Goal: Task Accomplishment & Management: Manage account settings

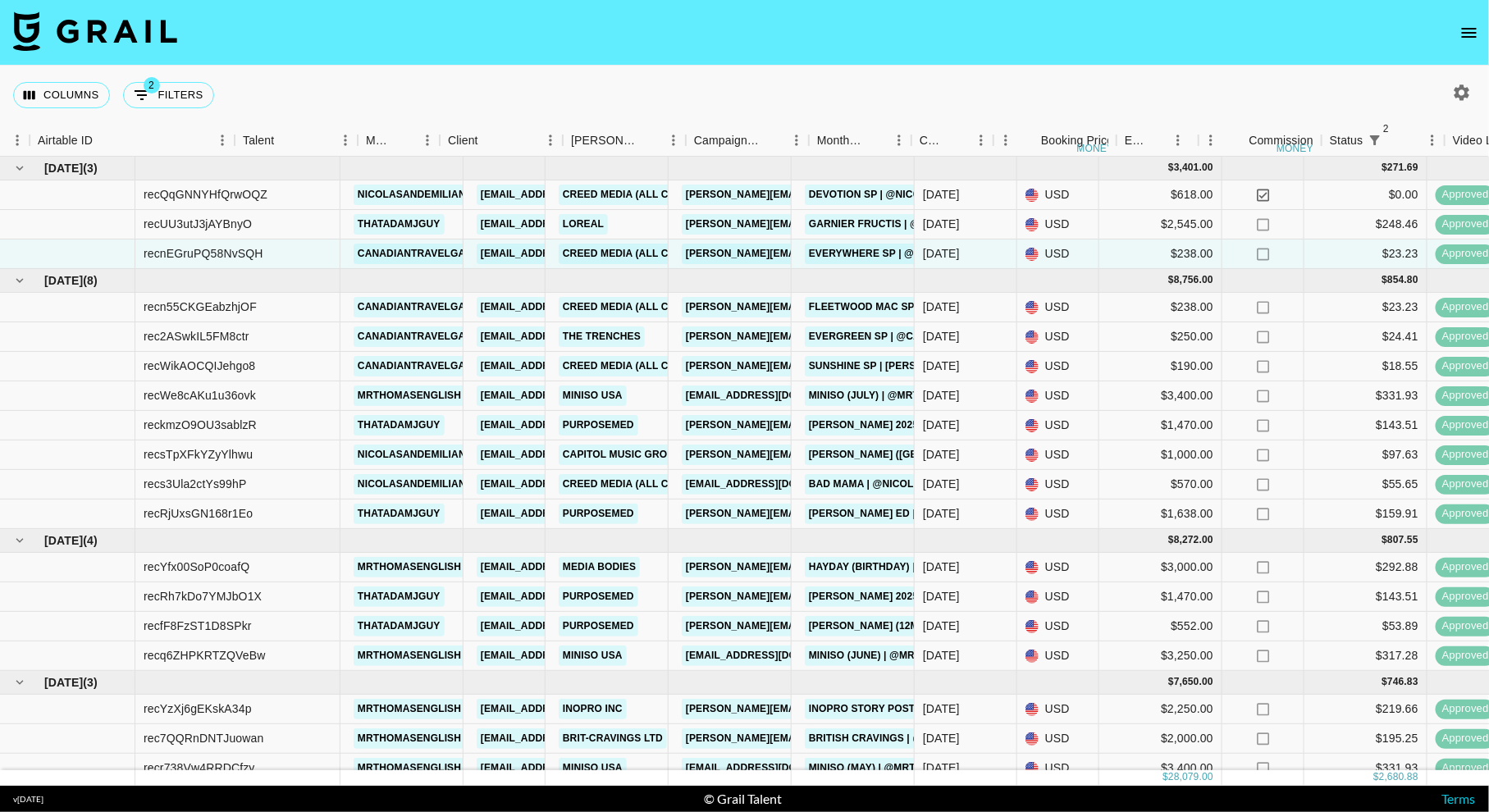
scroll to position [0, 105]
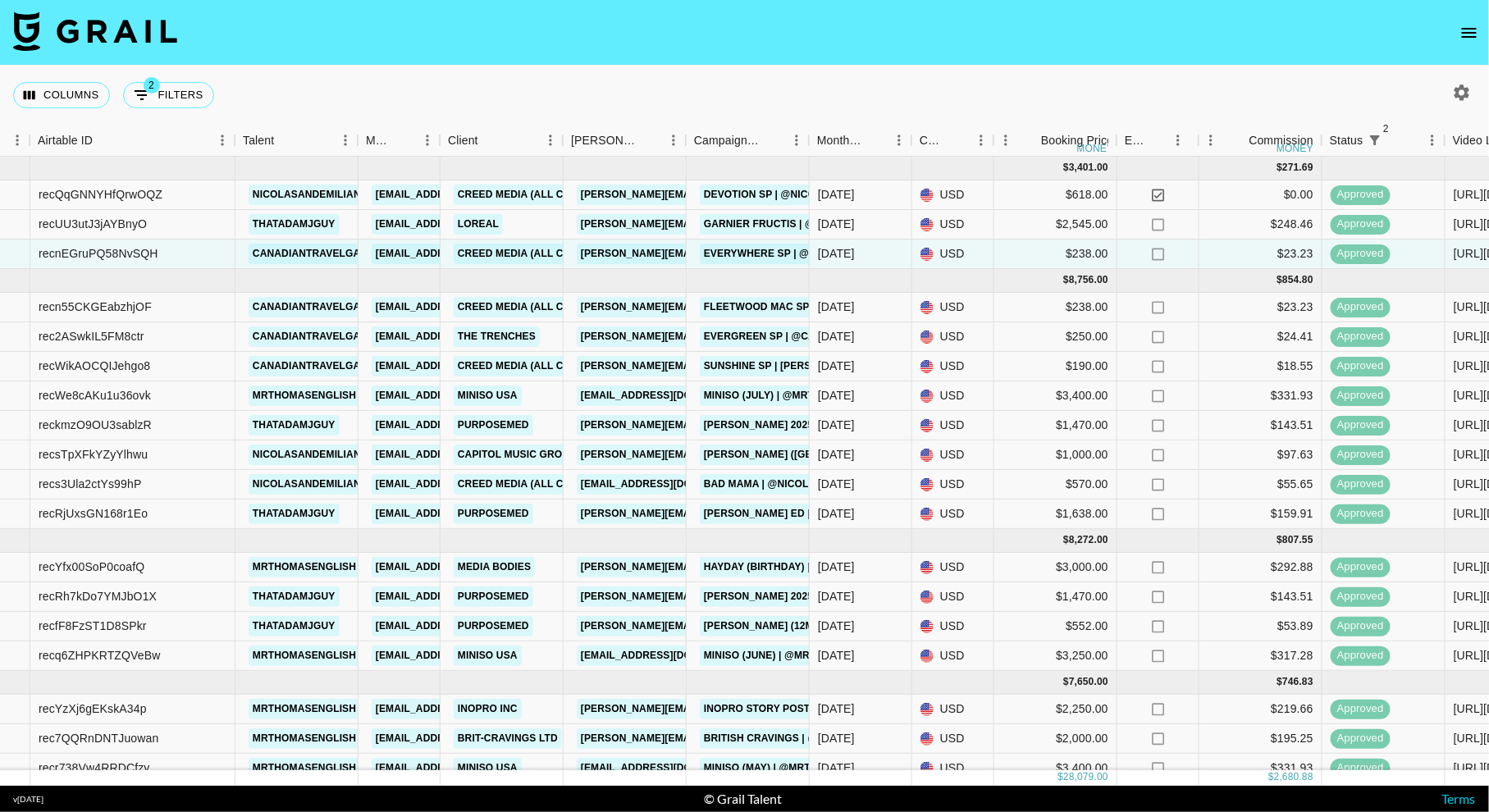
click at [1463, 38] on icon "open drawer" at bounding box center [1469, 32] width 19 height 19
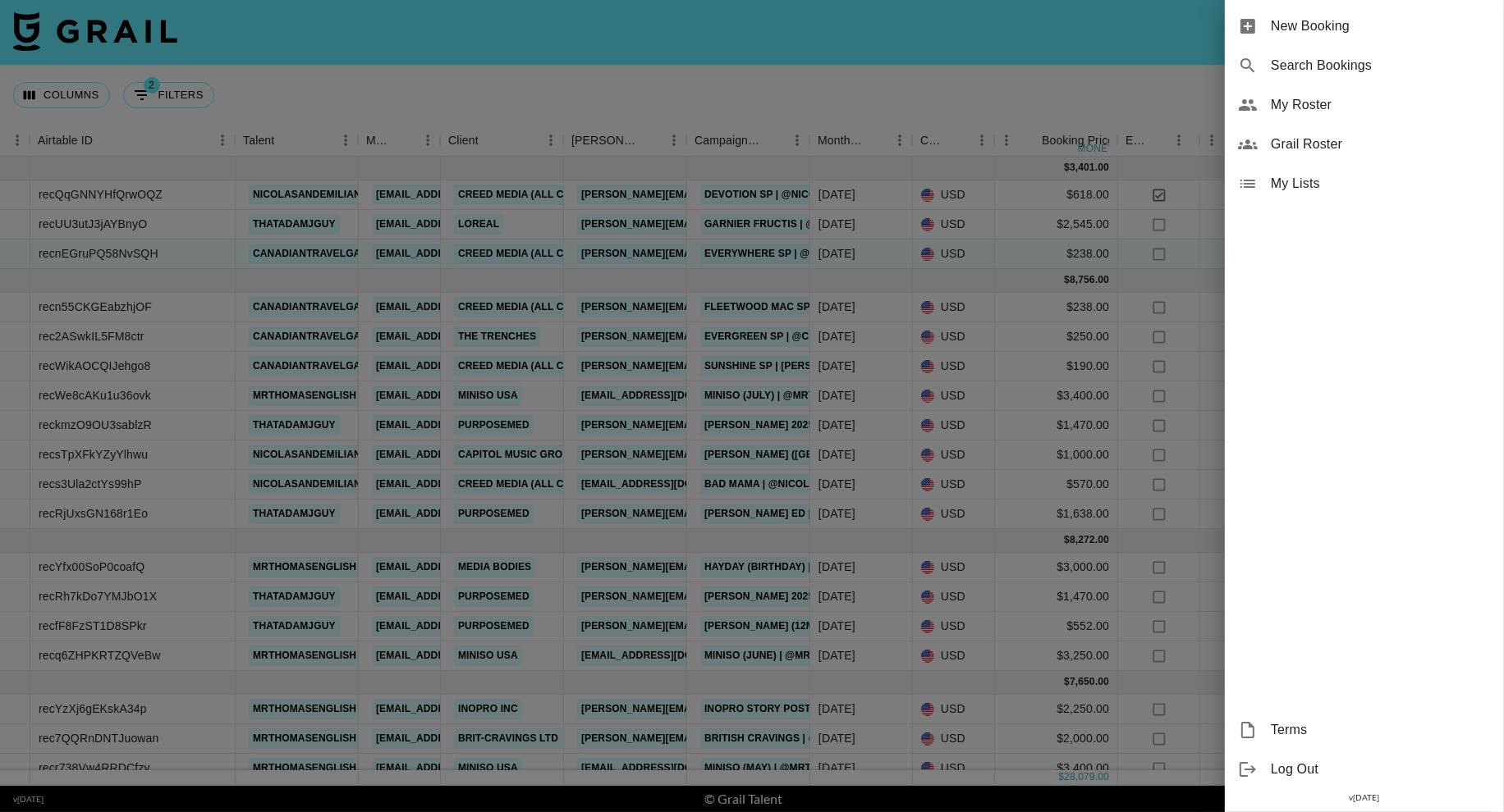
click at [1322, 139] on span "Grail Roster" at bounding box center [1381, 143] width 220 height 19
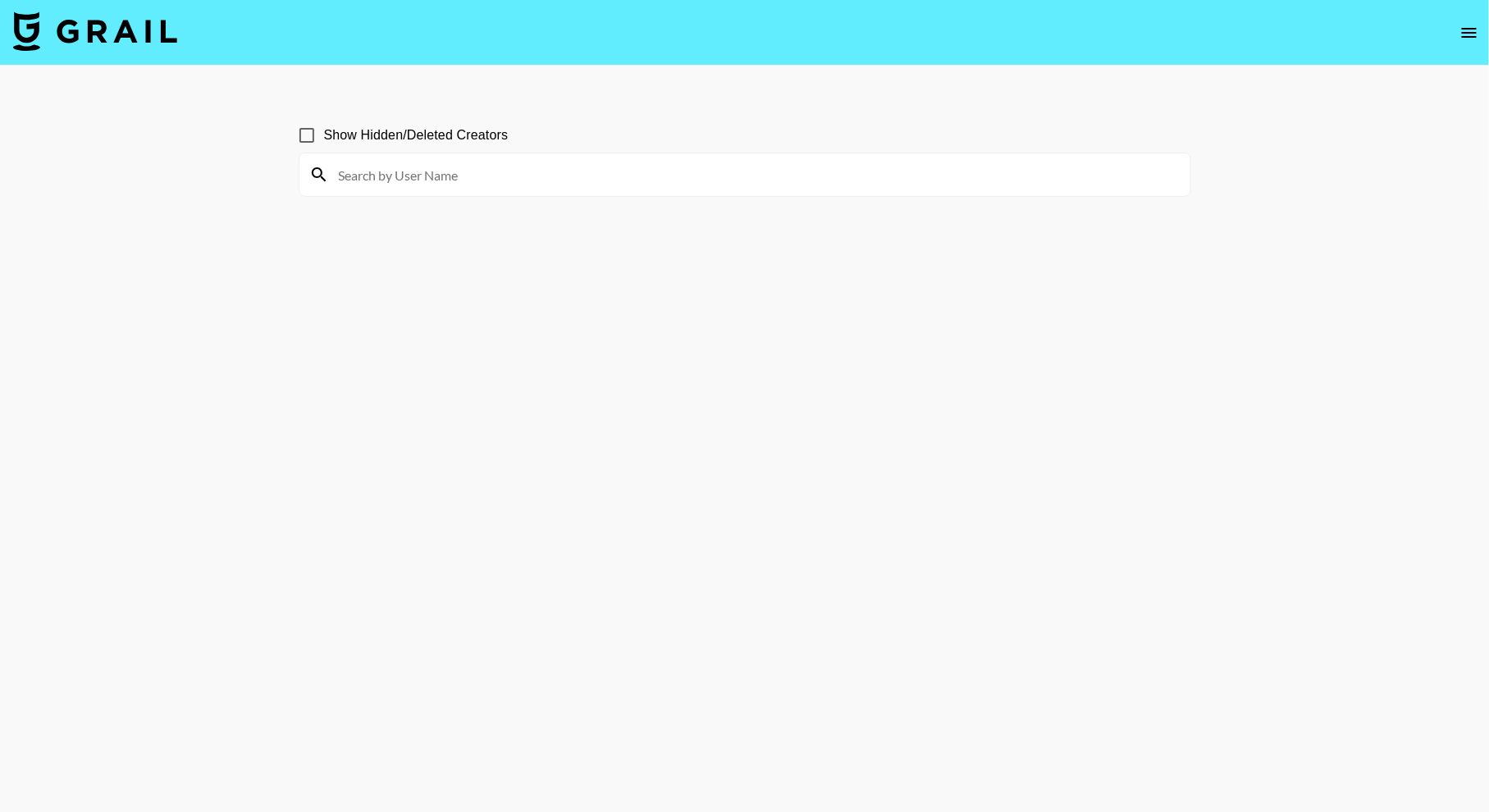
click at [439, 181] on input at bounding box center [755, 174] width 852 height 26
click at [352, 176] on input at bounding box center [755, 174] width 852 height 26
click at [490, 169] on input at bounding box center [755, 174] width 852 height 26
click at [304, 138] on input "Show Hidden/Deleted Creators" at bounding box center [306, 135] width 35 height 35
checkbox input "true"
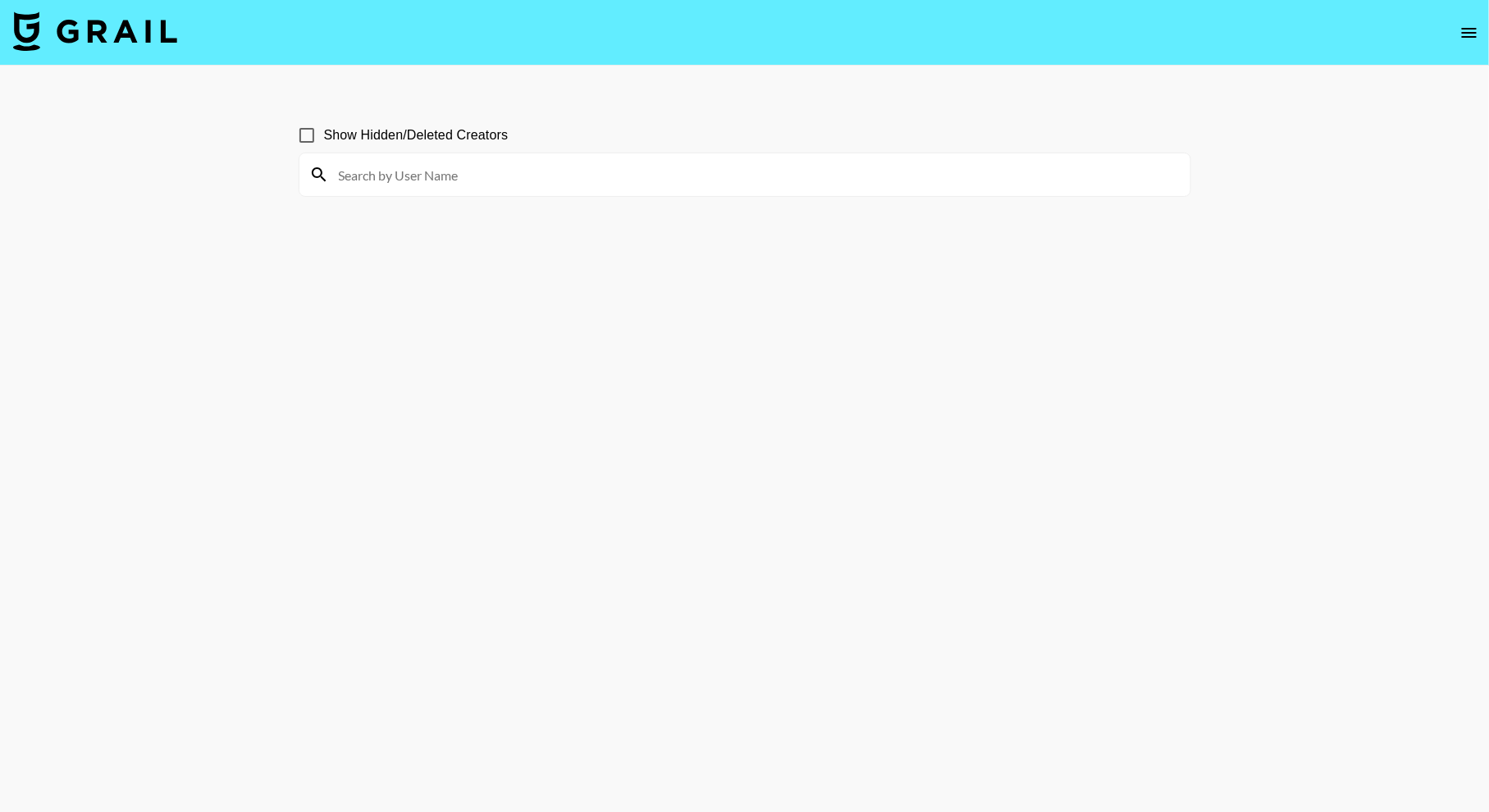
click at [377, 171] on input at bounding box center [755, 174] width 852 height 26
click at [376, 179] on input at bounding box center [755, 174] width 852 height 26
click at [1462, 36] on icon "open drawer" at bounding box center [1469, 32] width 19 height 19
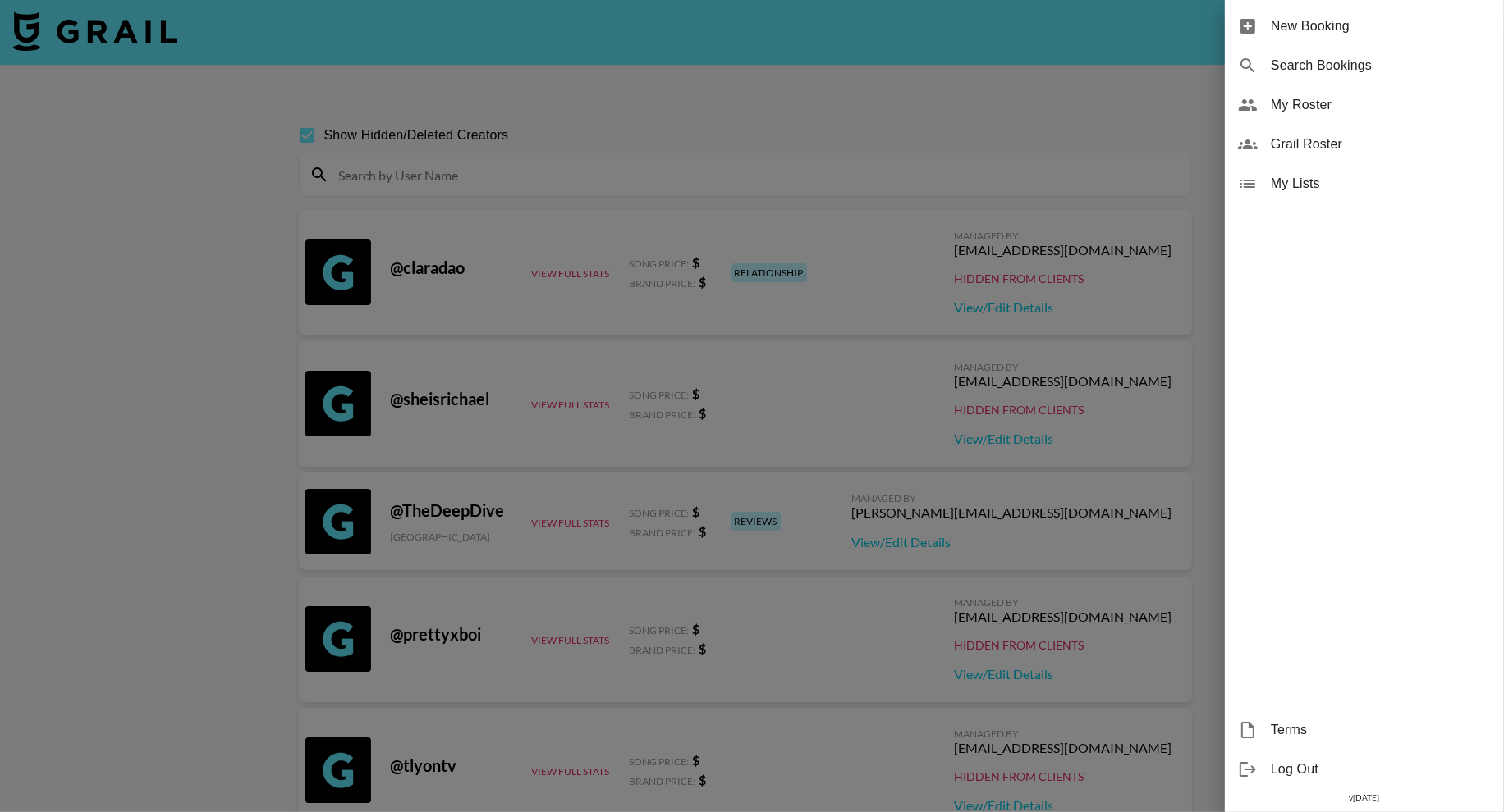
click at [557, 132] on div at bounding box center [752, 406] width 1504 height 812
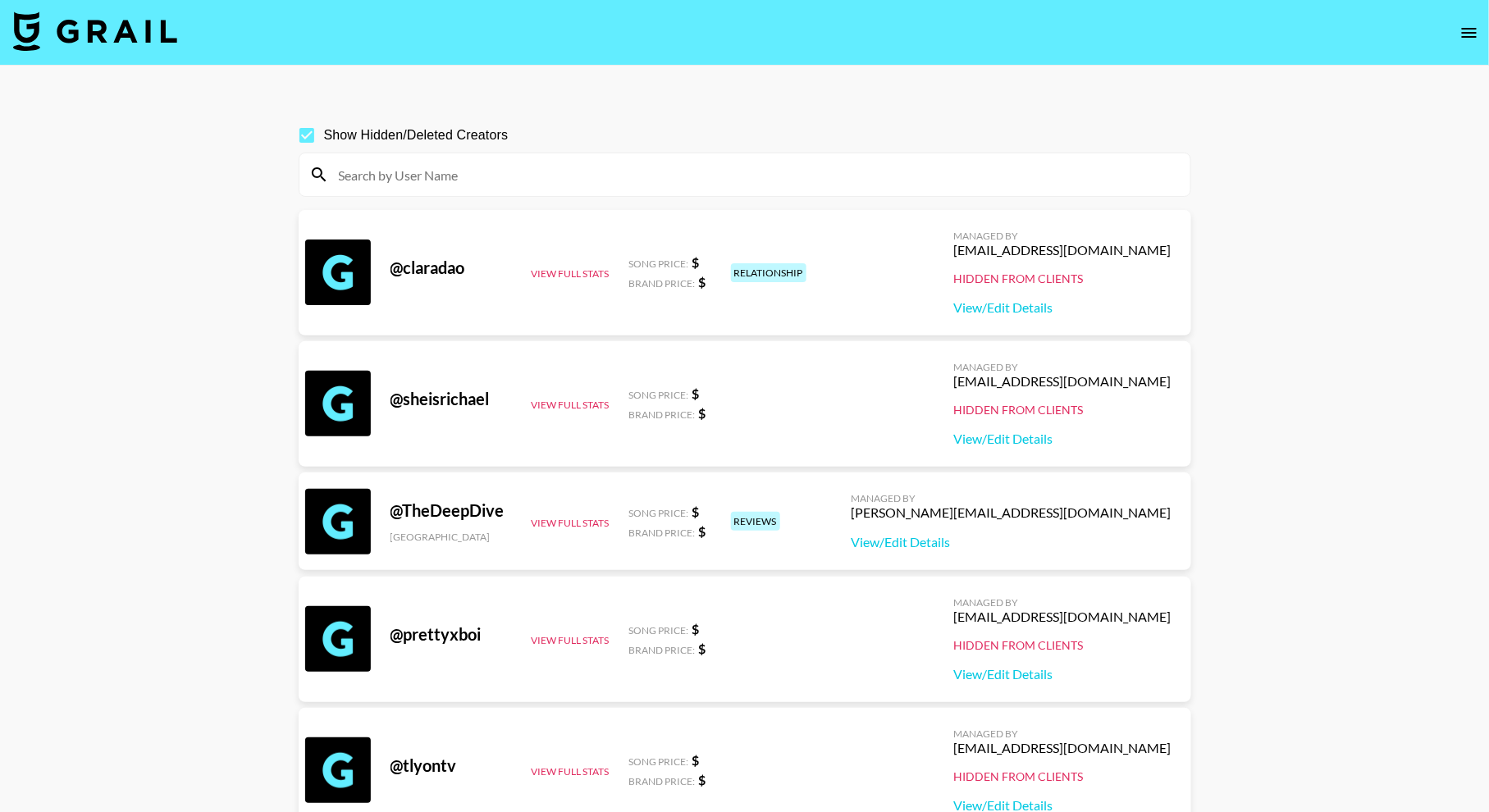
click at [498, 179] on input at bounding box center [755, 174] width 852 height 26
paste input "_gmtennis"
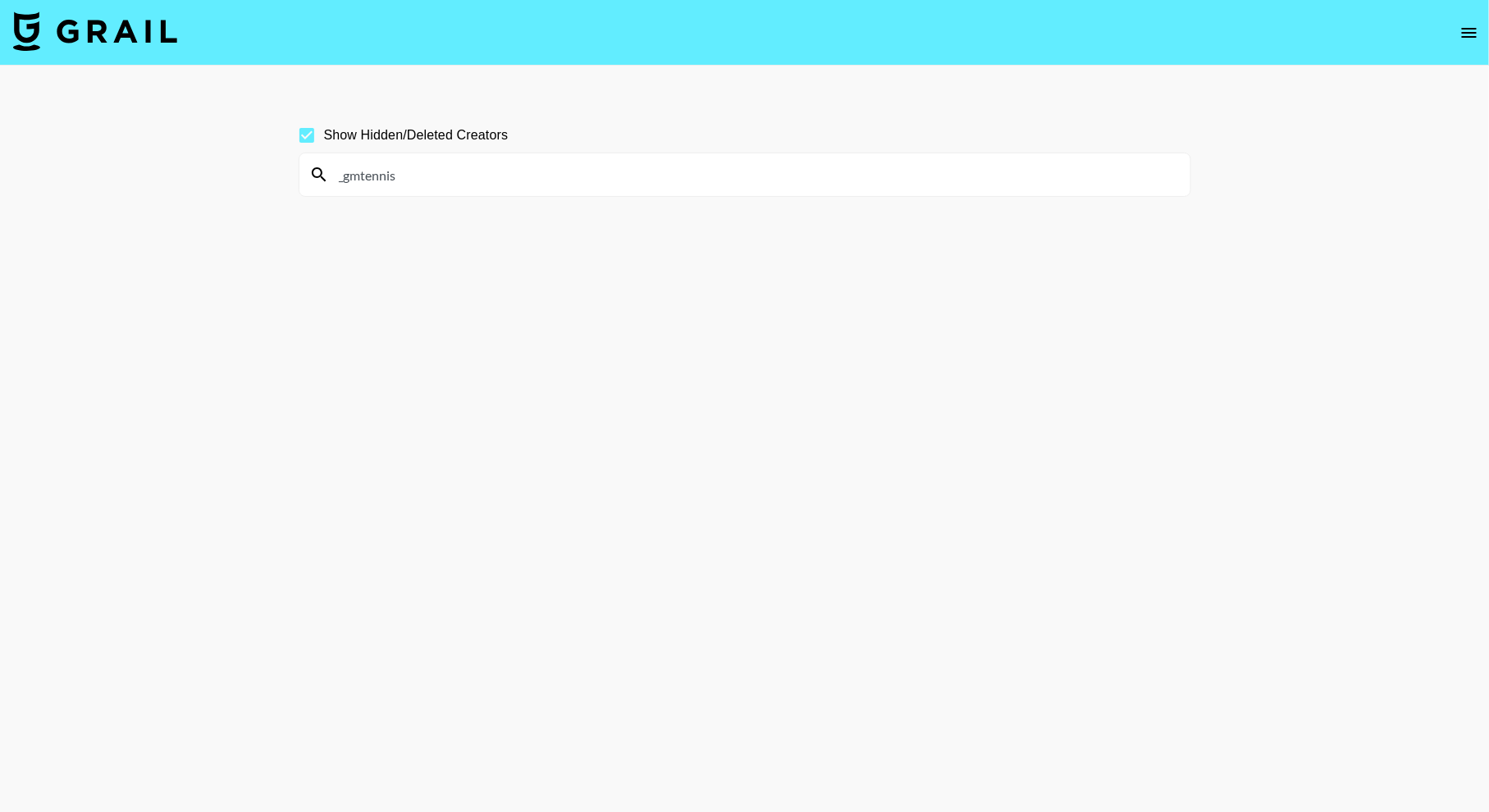
type input "_gmtennis"
click at [357, 128] on span "Show Hidden/Deleted Creators" at bounding box center [416, 135] width 185 height 19
click at [324, 128] on input "Show Hidden/Deleted Creators" at bounding box center [306, 135] width 35 height 35
click at [358, 134] on span "Show Hidden/Deleted Creators" at bounding box center [416, 135] width 185 height 19
click at [324, 134] on input "Show Hidden/Deleted Creators" at bounding box center [306, 135] width 35 height 35
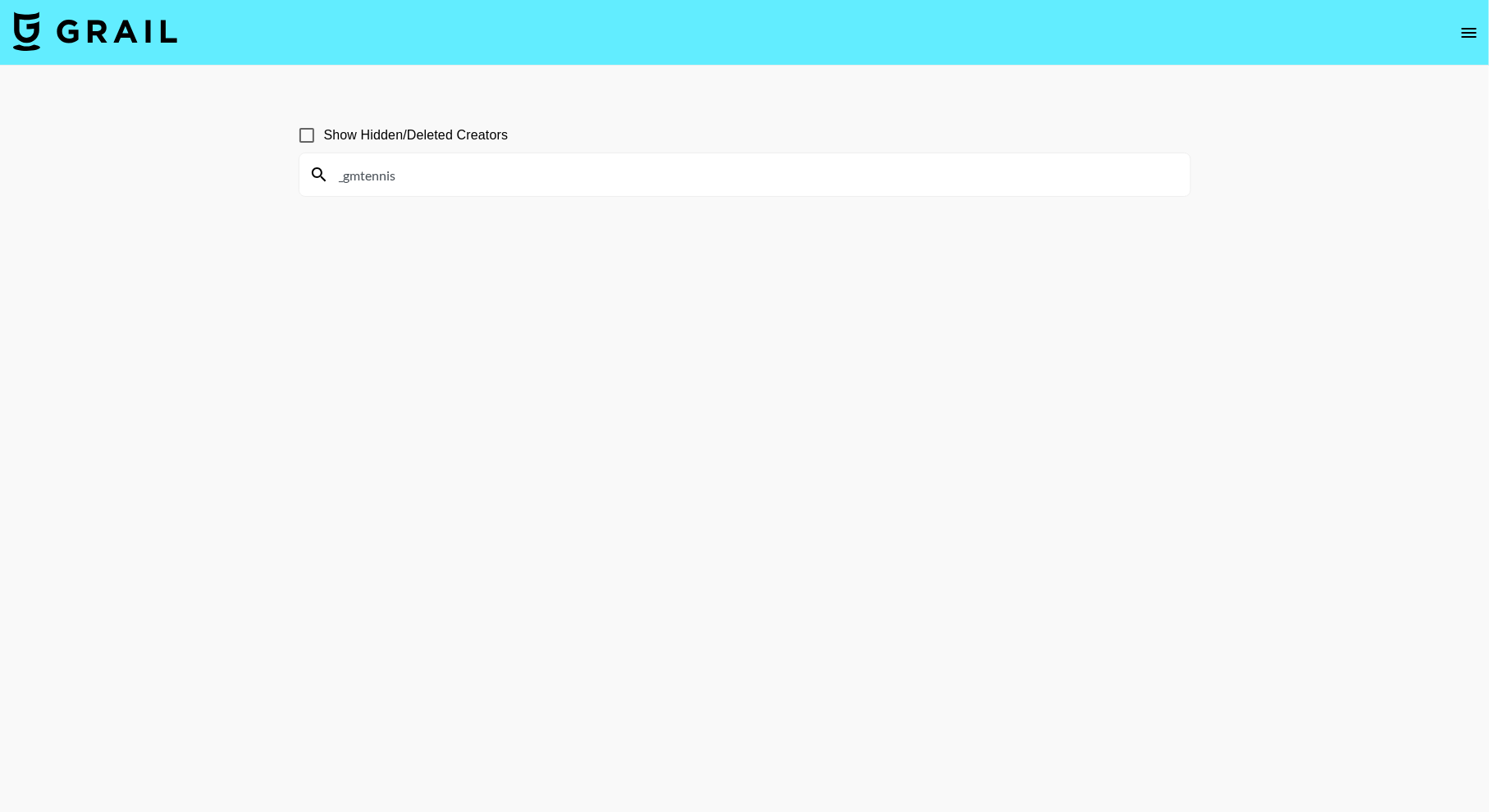
checkbox input "true"
type textarea "gmtennis"
drag, startPoint x: 436, startPoint y: 186, endPoint x: 300, endPoint y: 181, distance: 136.1
click at [300, 181] on div "_gmtennis" at bounding box center [745, 175] width 891 height 43
type input "tennis101"
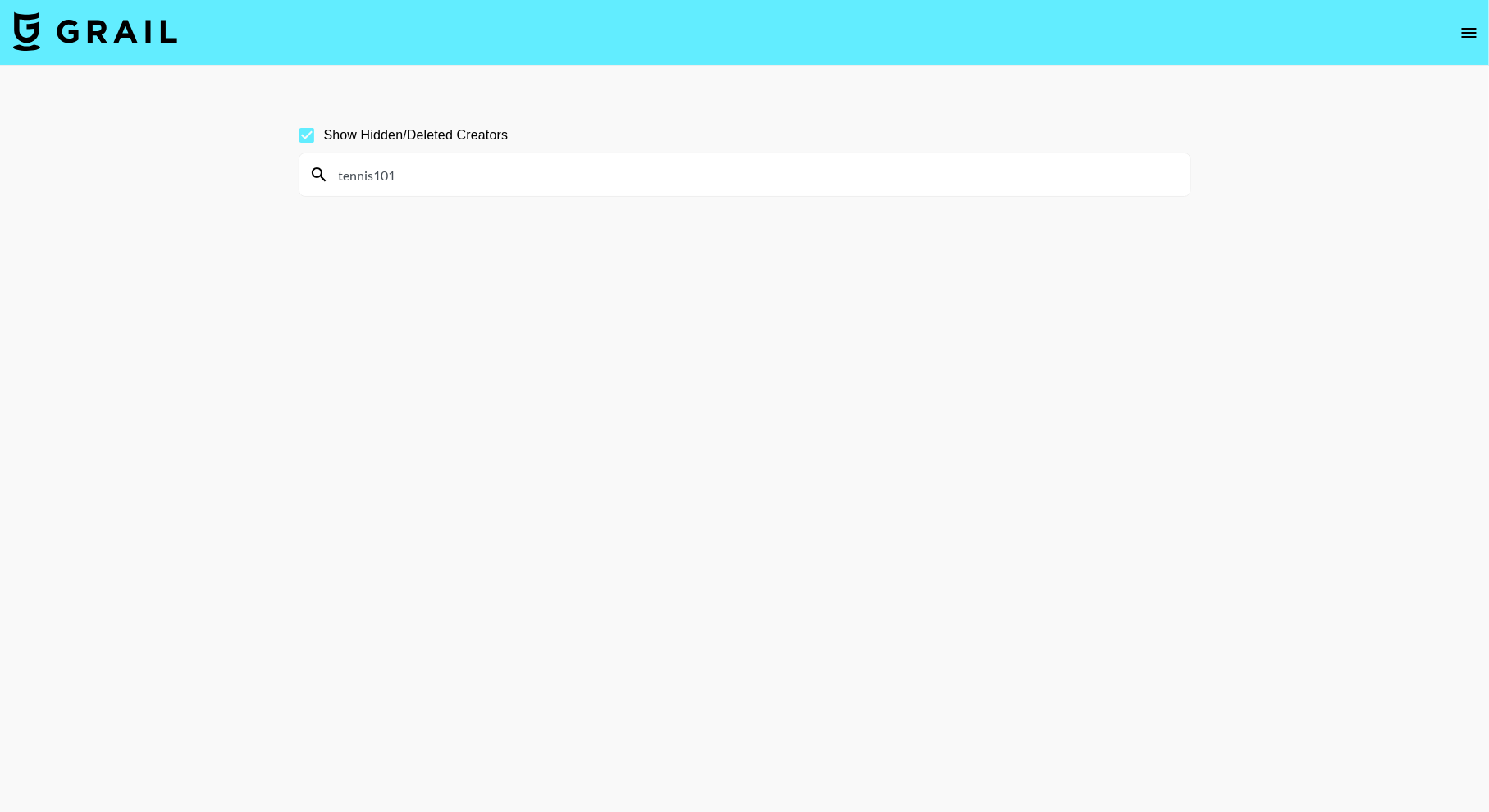
click at [136, 35] on img at bounding box center [95, 31] width 164 height 40
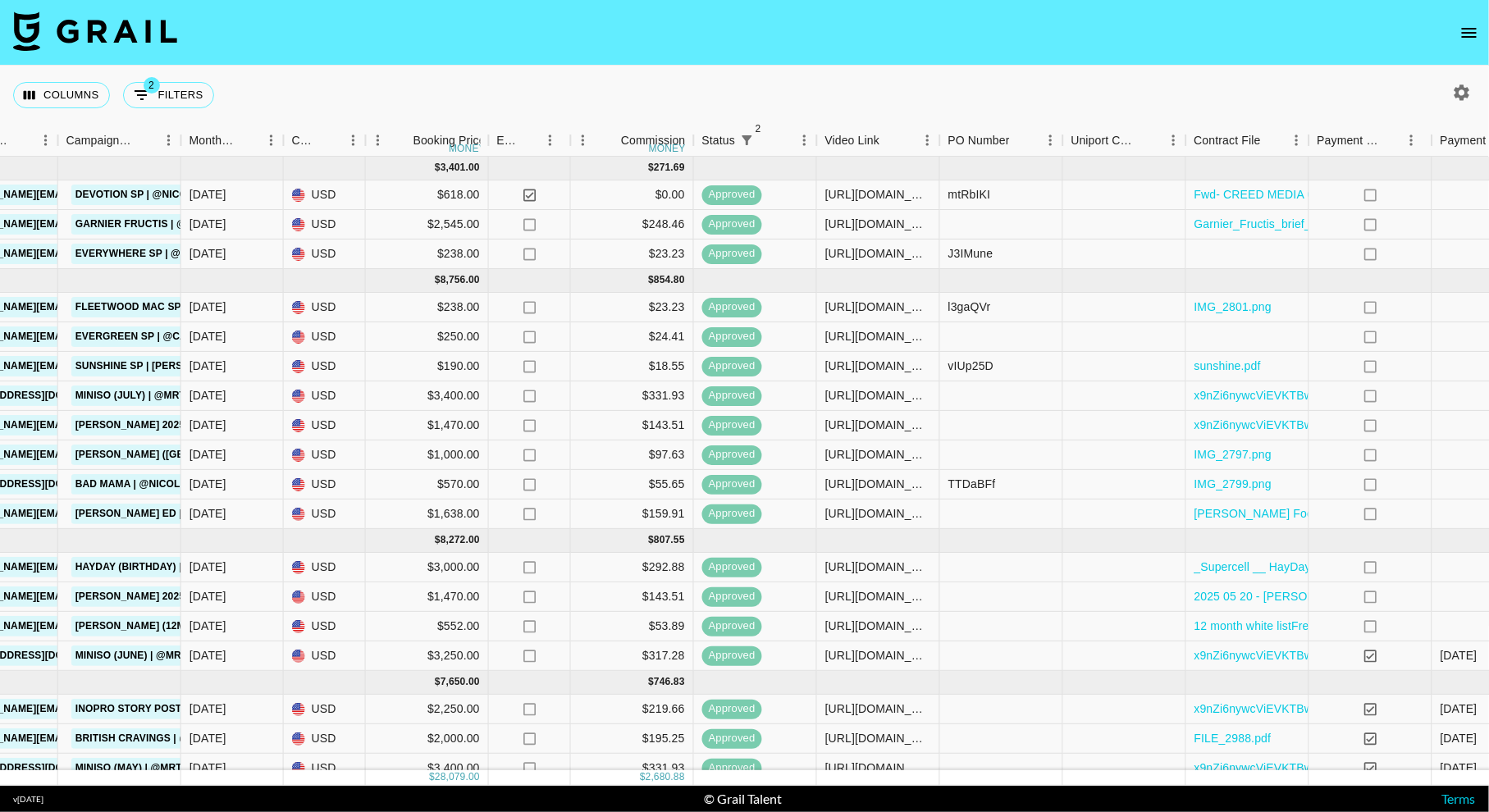
scroll to position [0, 734]
click at [1477, 37] on icon "open drawer" at bounding box center [1469, 32] width 19 height 19
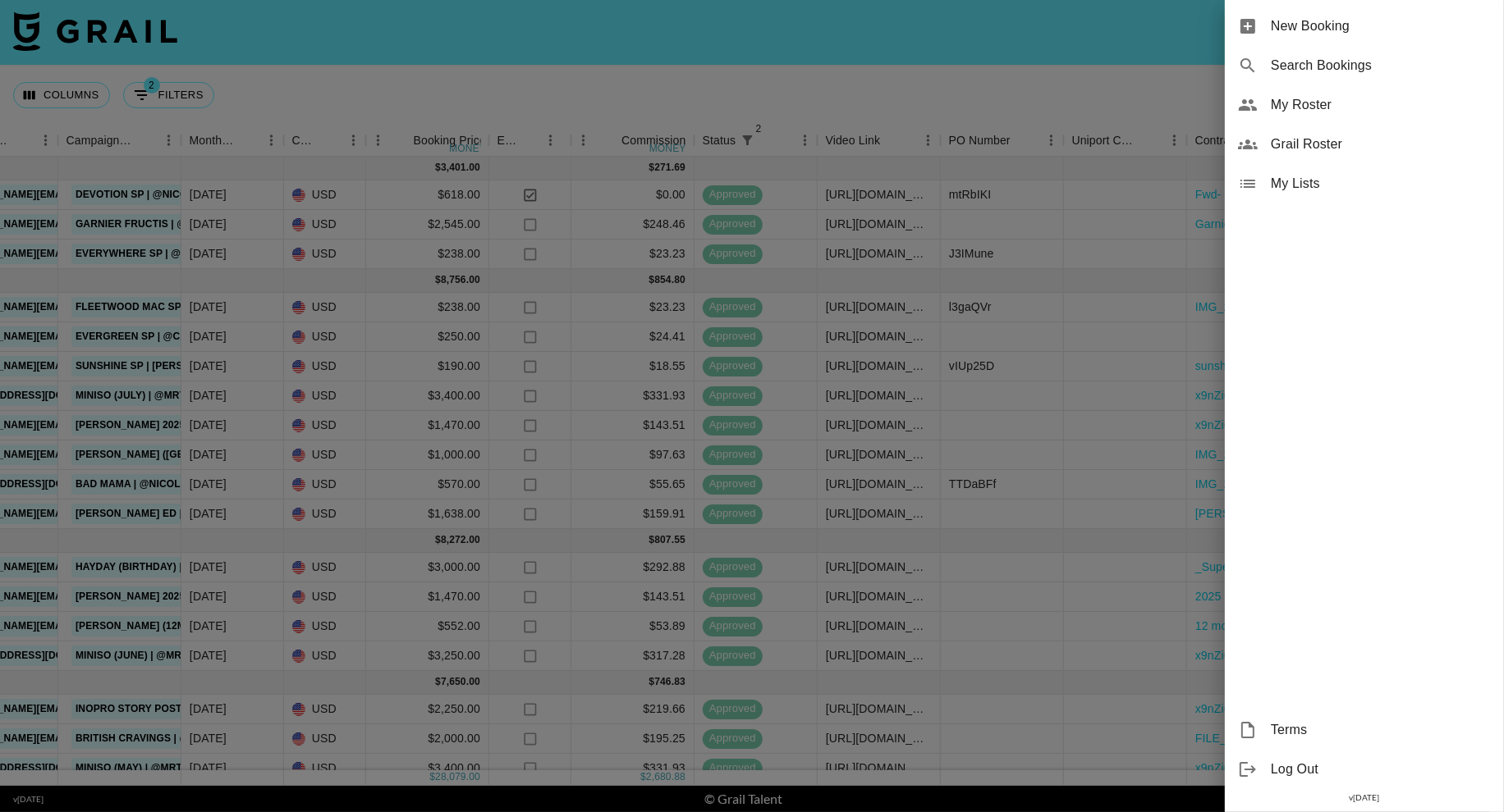
click at [1318, 141] on span "Grail Roster" at bounding box center [1381, 143] width 220 height 19
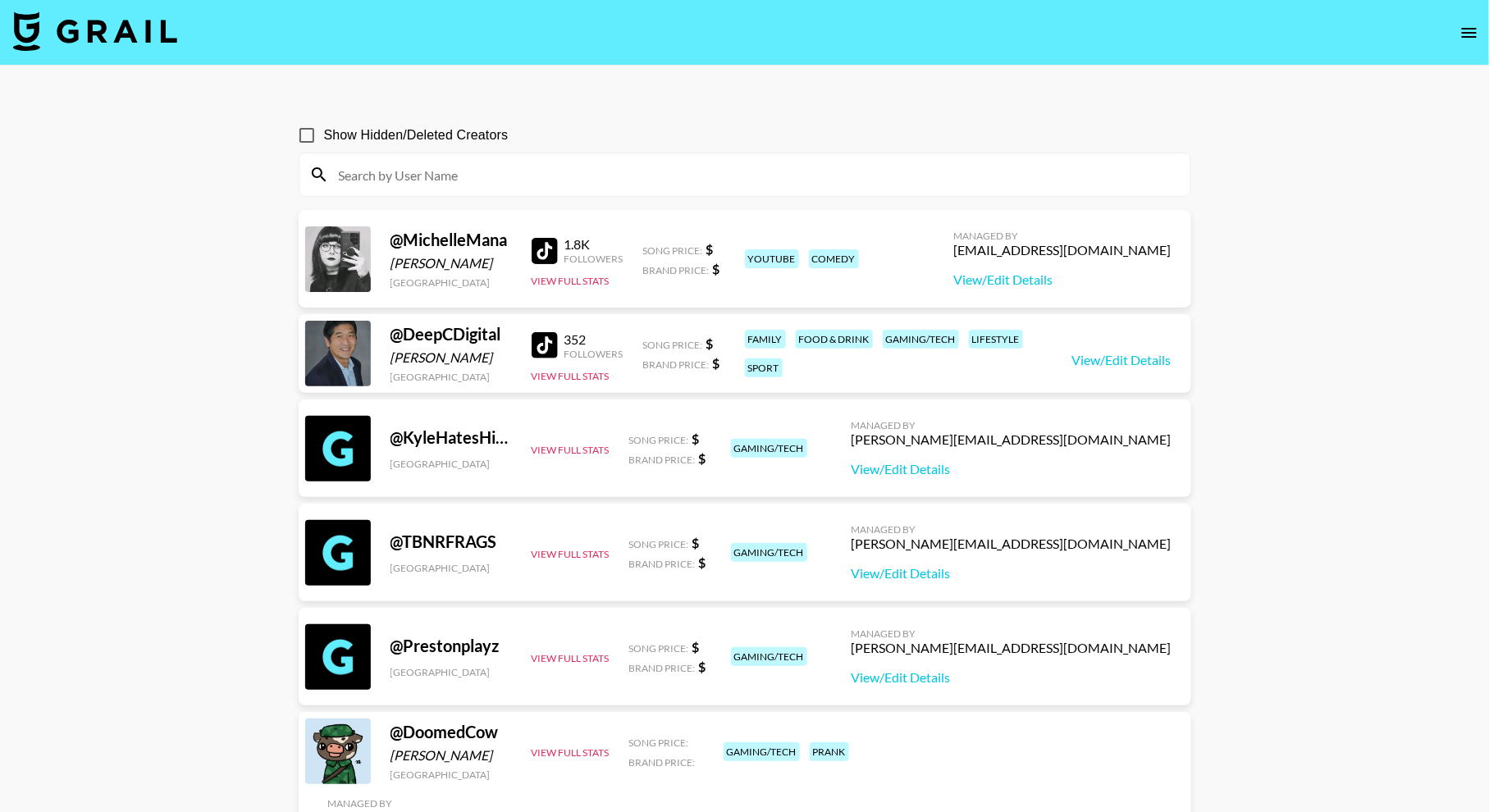
click at [440, 181] on input at bounding box center [755, 174] width 852 height 26
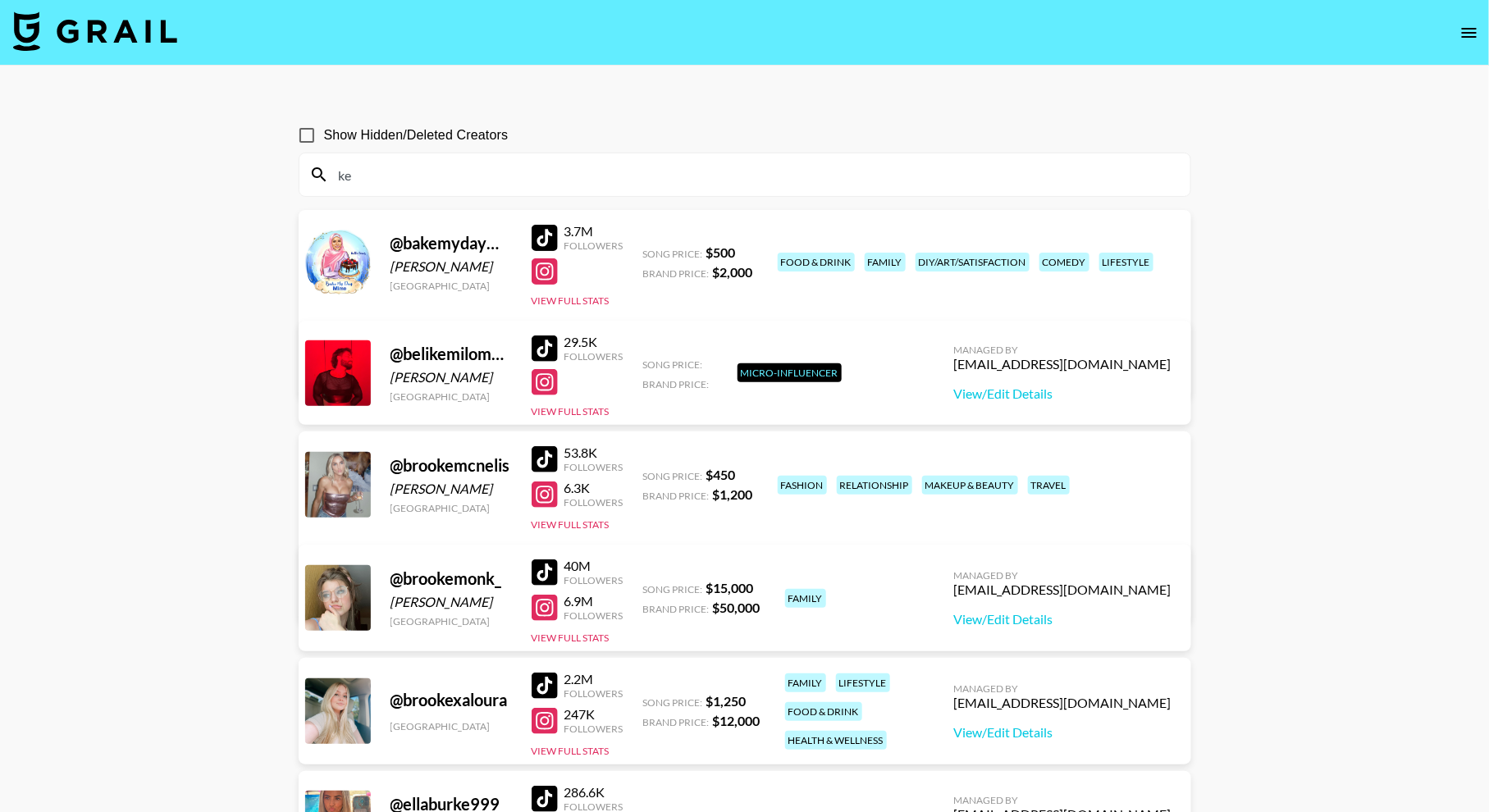
type input "k"
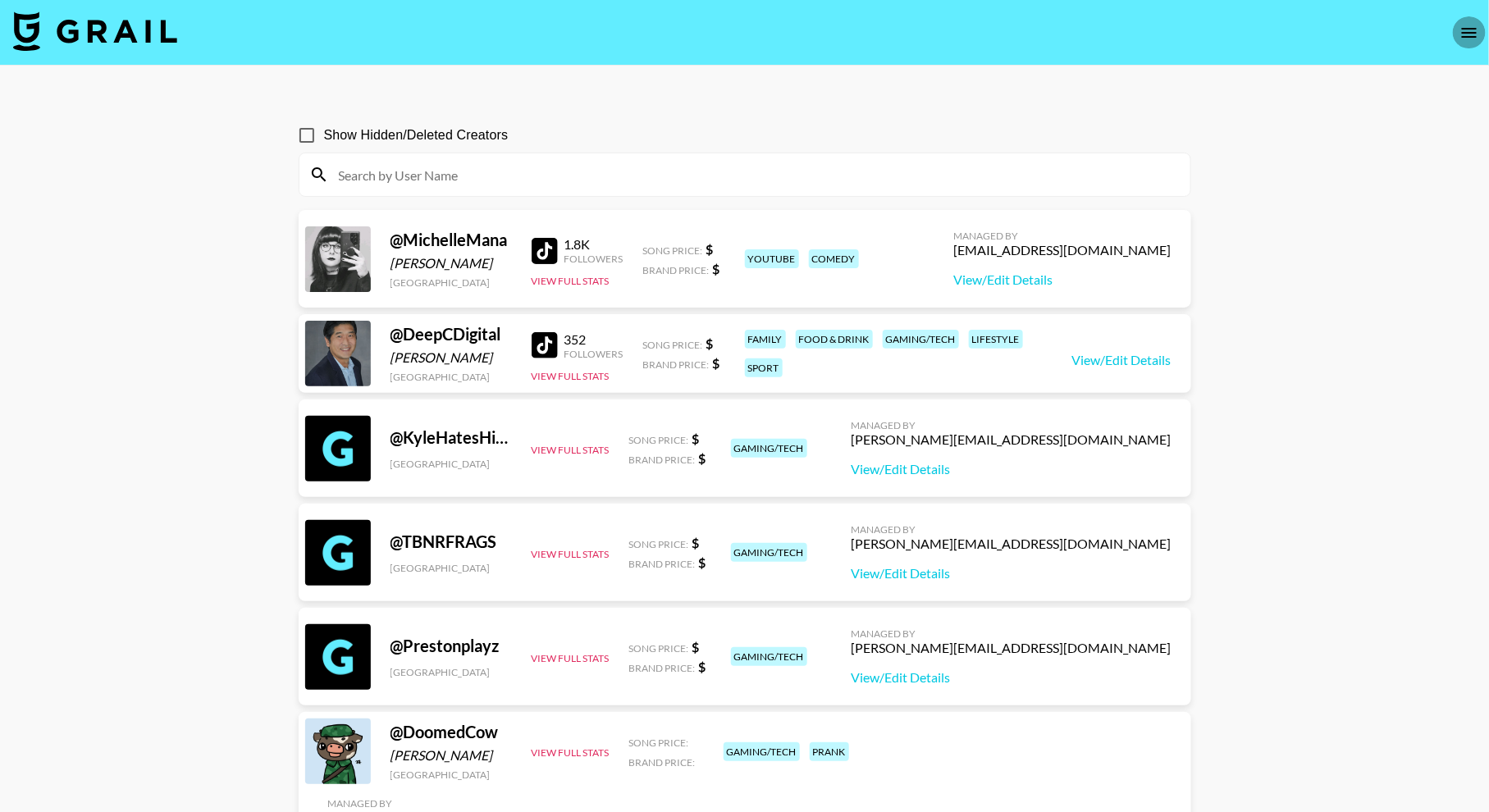
click at [1458, 36] on button "open drawer" at bounding box center [1469, 32] width 33 height 33
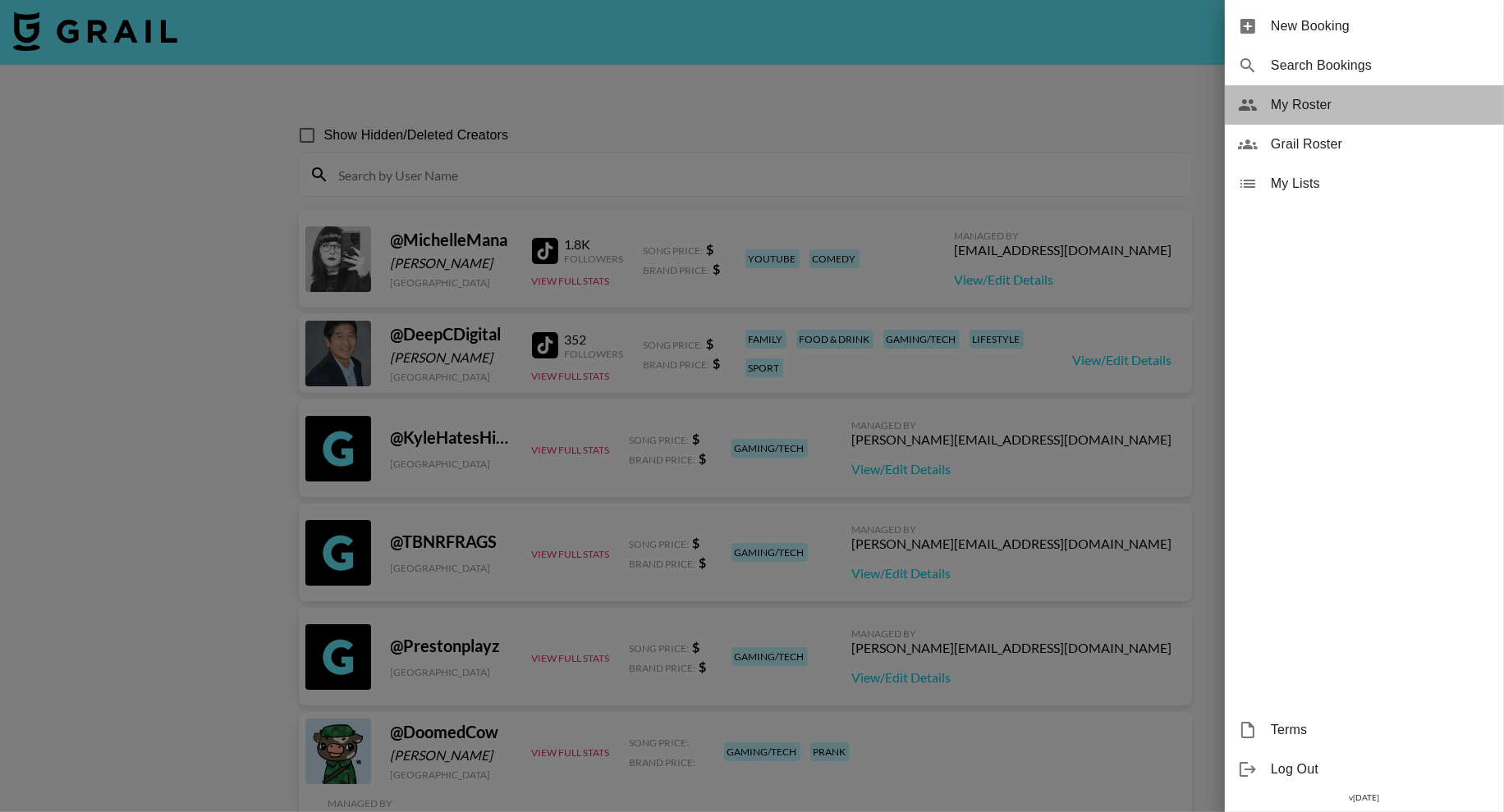
click at [1299, 96] on span "My Roster" at bounding box center [1381, 105] width 220 height 19
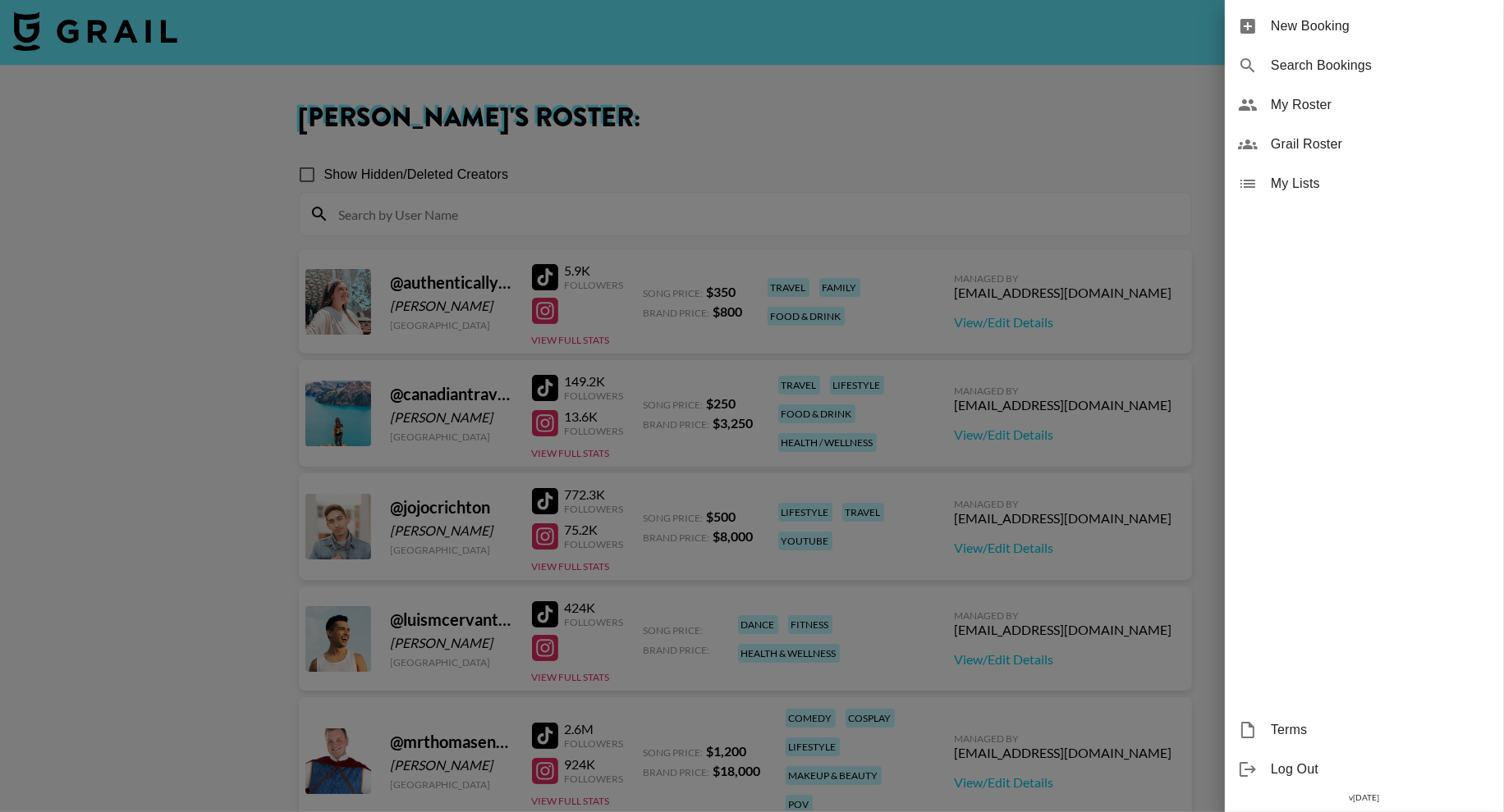
click at [193, 319] on div at bounding box center [752, 406] width 1504 height 812
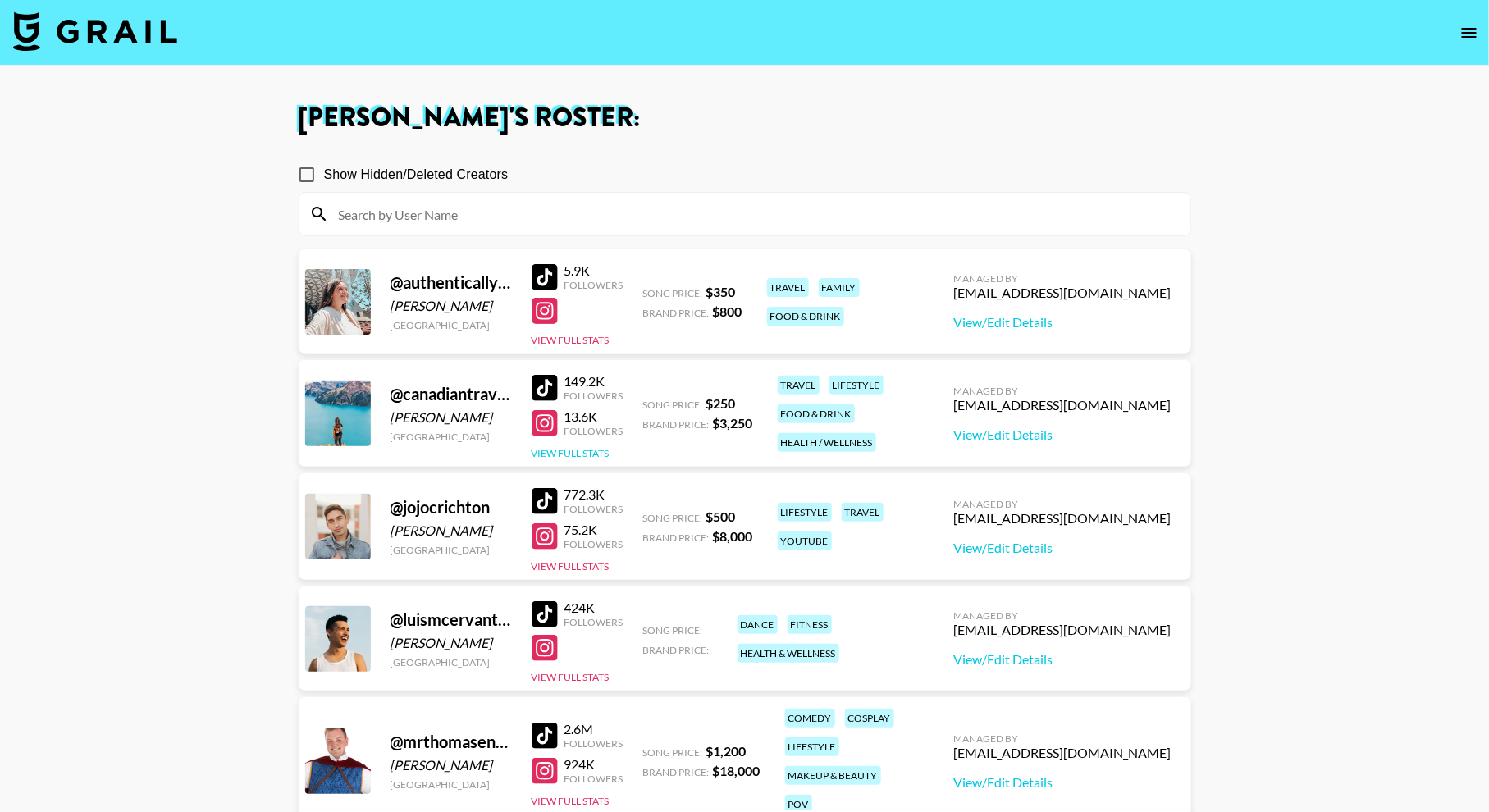
click at [595, 449] on button "View Full Stats" at bounding box center [571, 453] width 78 height 13
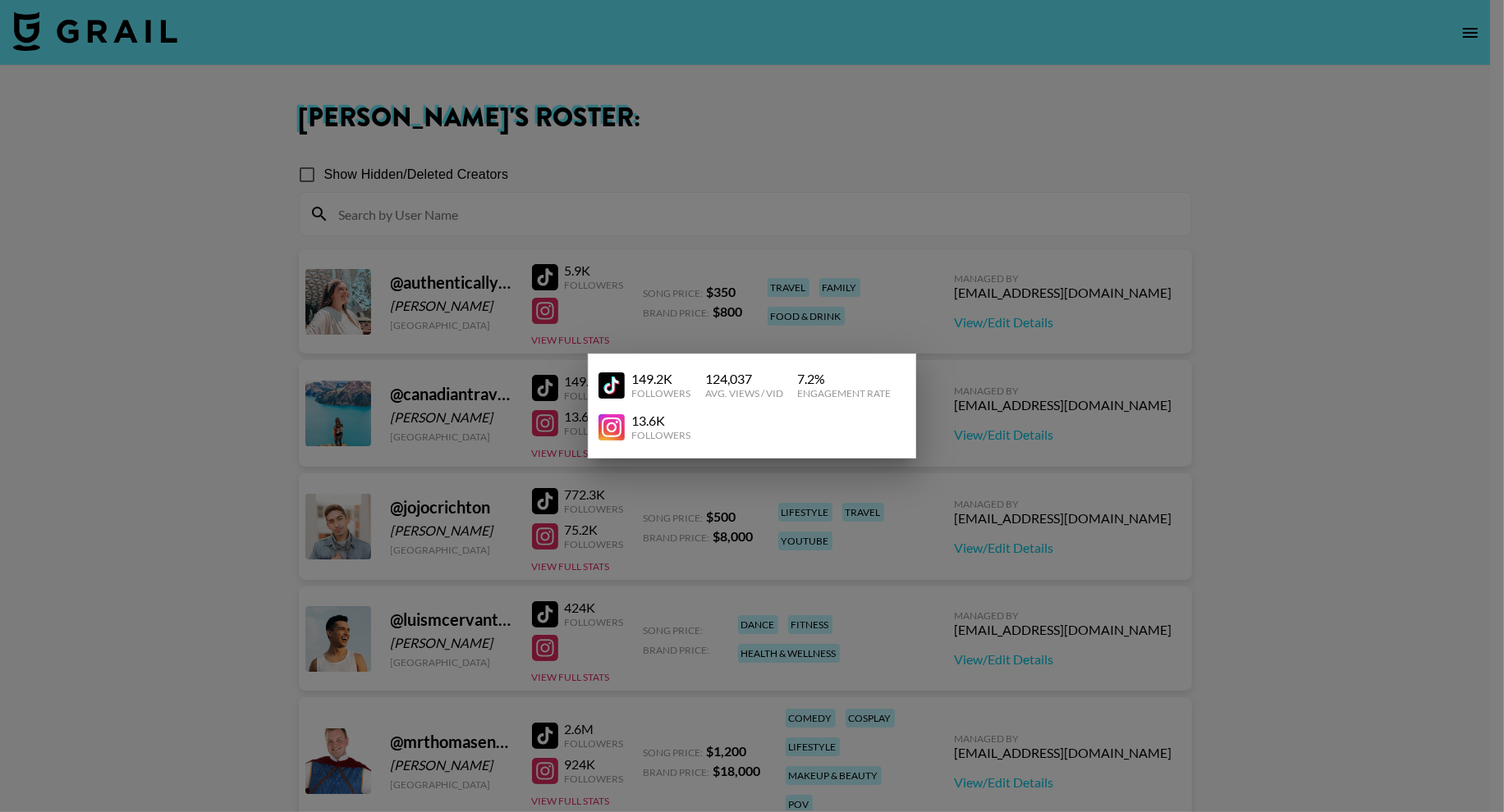
drag, startPoint x: 499, startPoint y: 445, endPoint x: 588, endPoint y: 428, distance: 90.6
click at [502, 444] on div at bounding box center [752, 406] width 1504 height 812
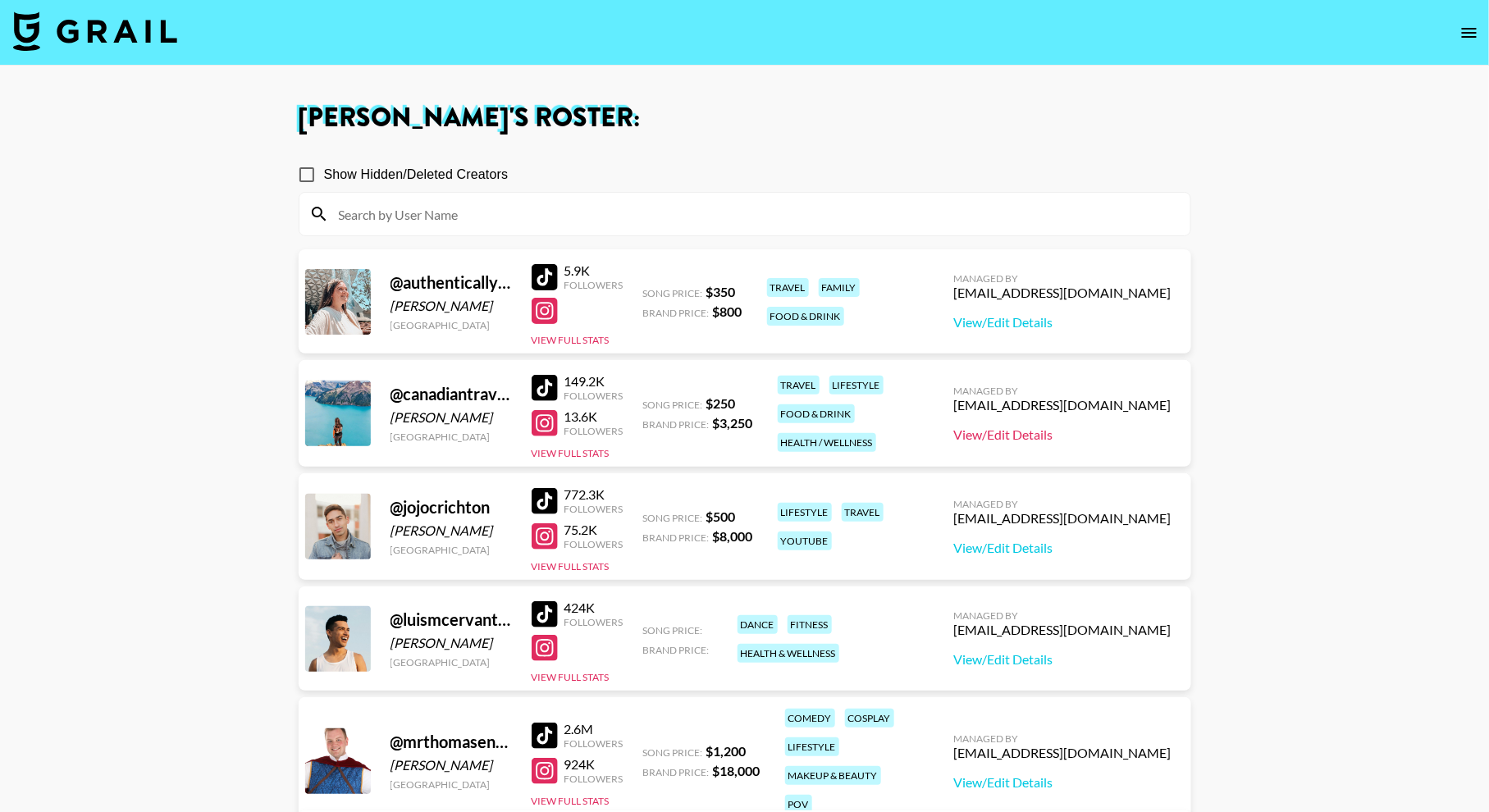
click at [1073, 435] on link "View/Edit Details" at bounding box center [1063, 434] width 218 height 16
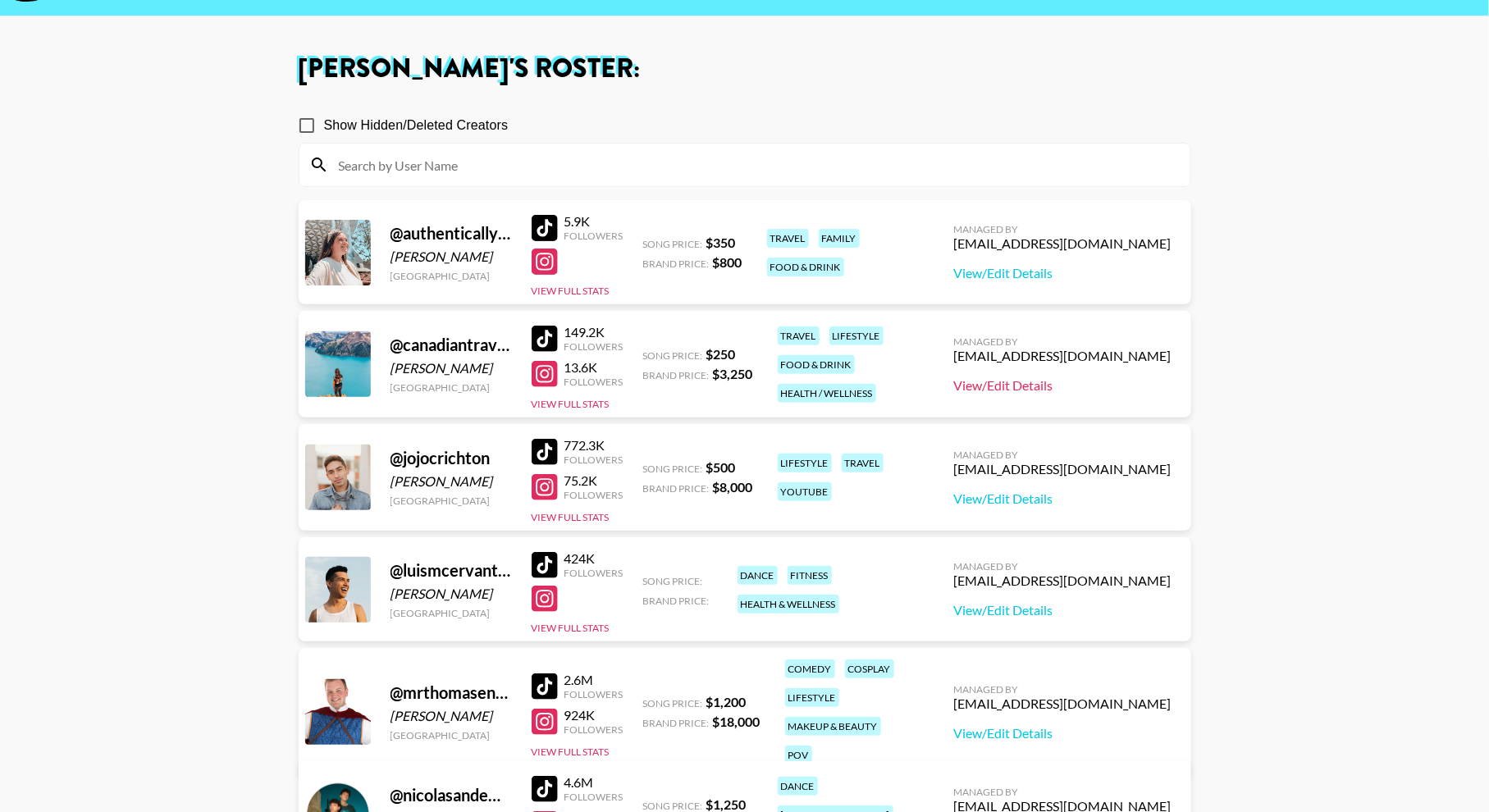
scroll to position [51, 0]
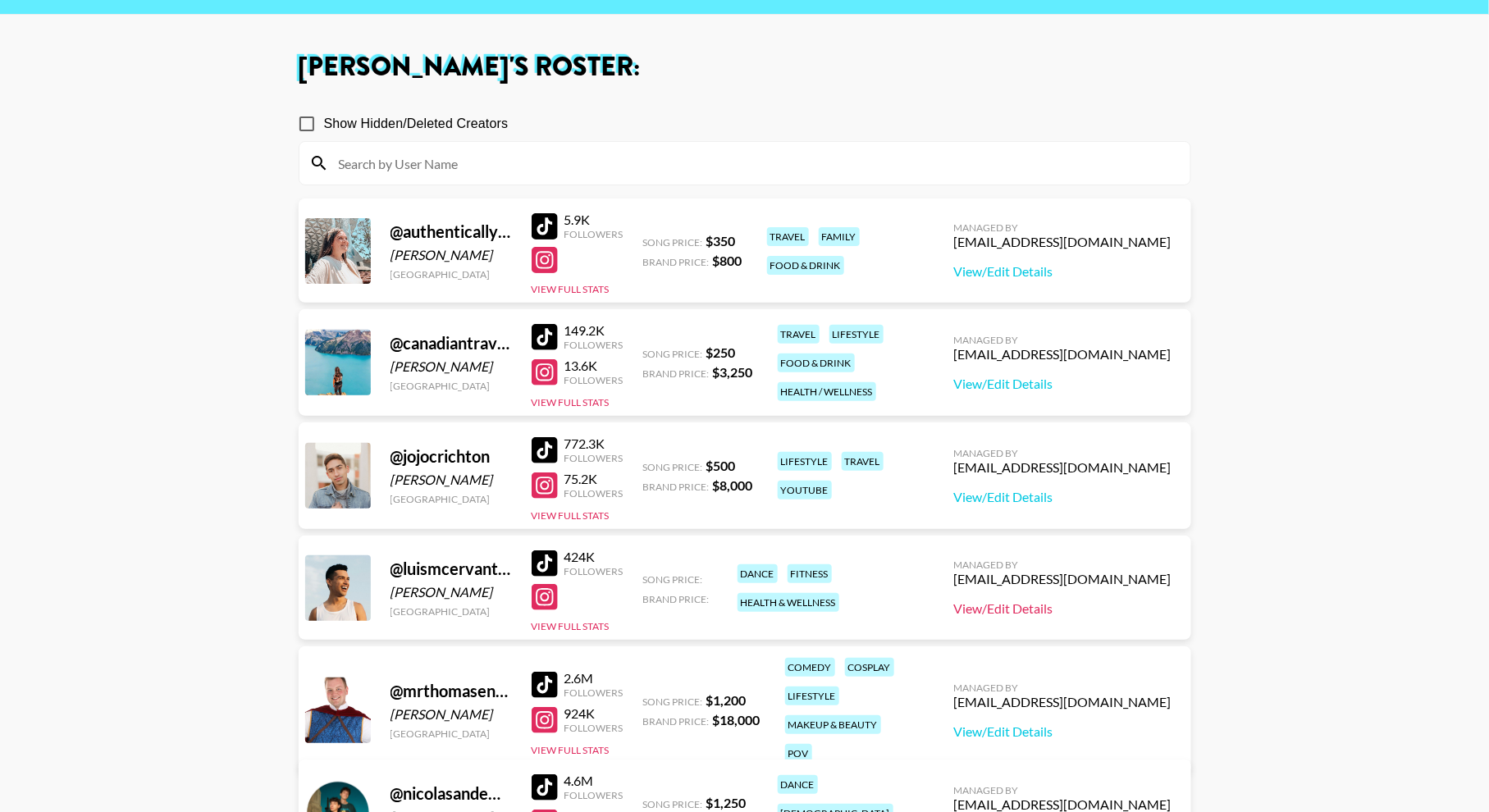
click at [1070, 608] on link "View/Edit Details" at bounding box center [1063, 609] width 218 height 16
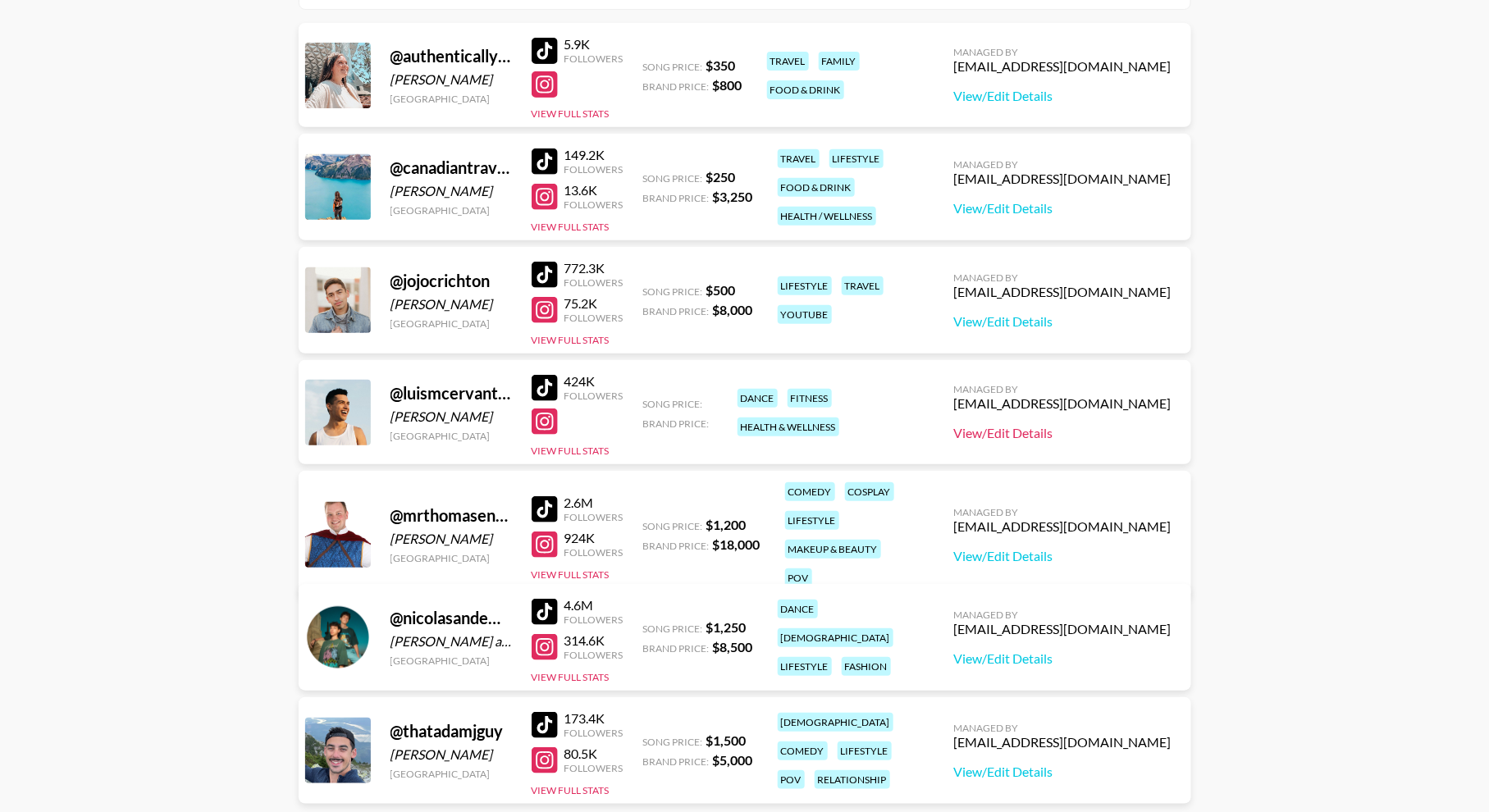
scroll to position [292, 0]
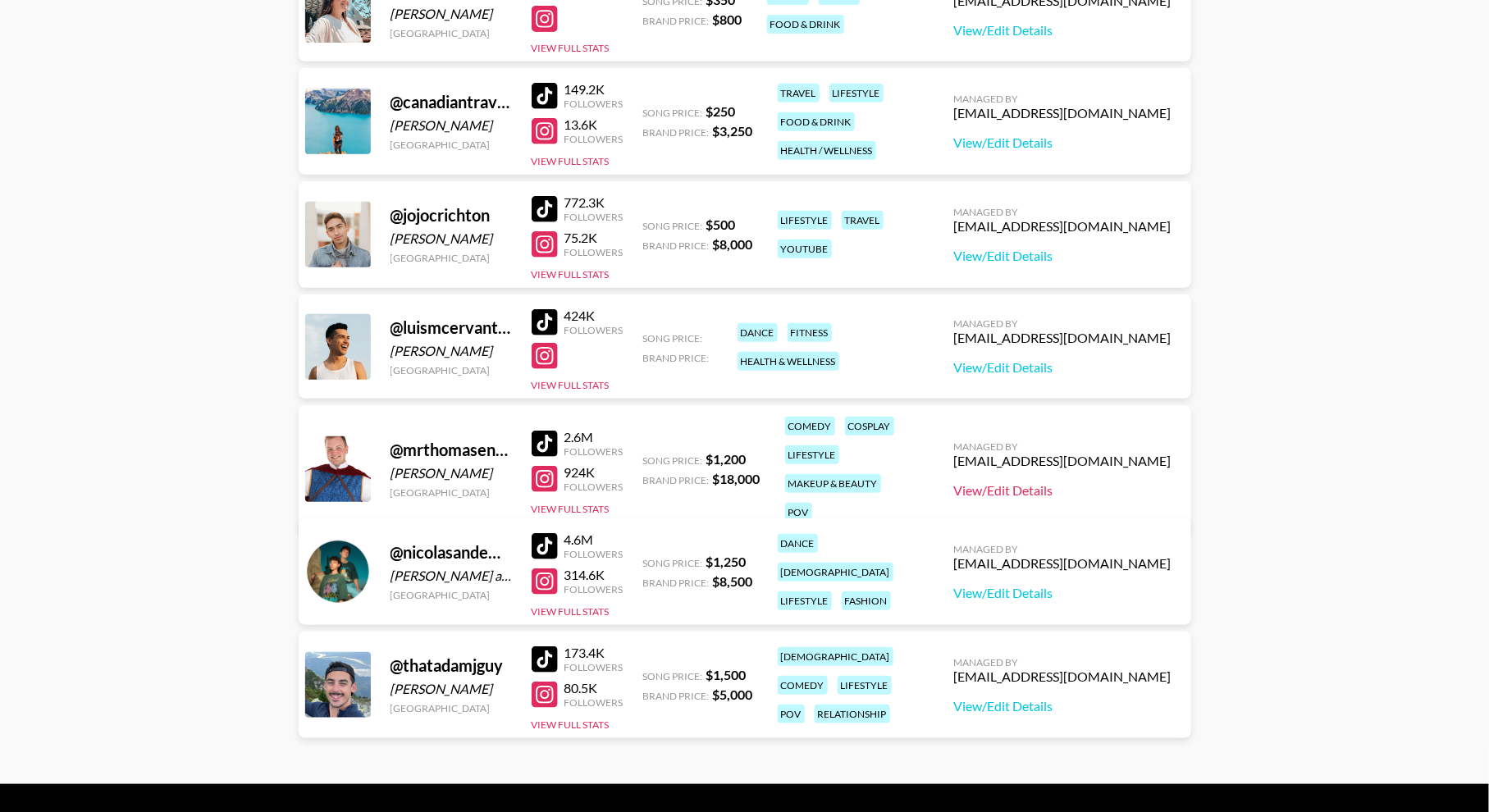
click at [1069, 483] on link "View/Edit Details" at bounding box center [1063, 490] width 218 height 16
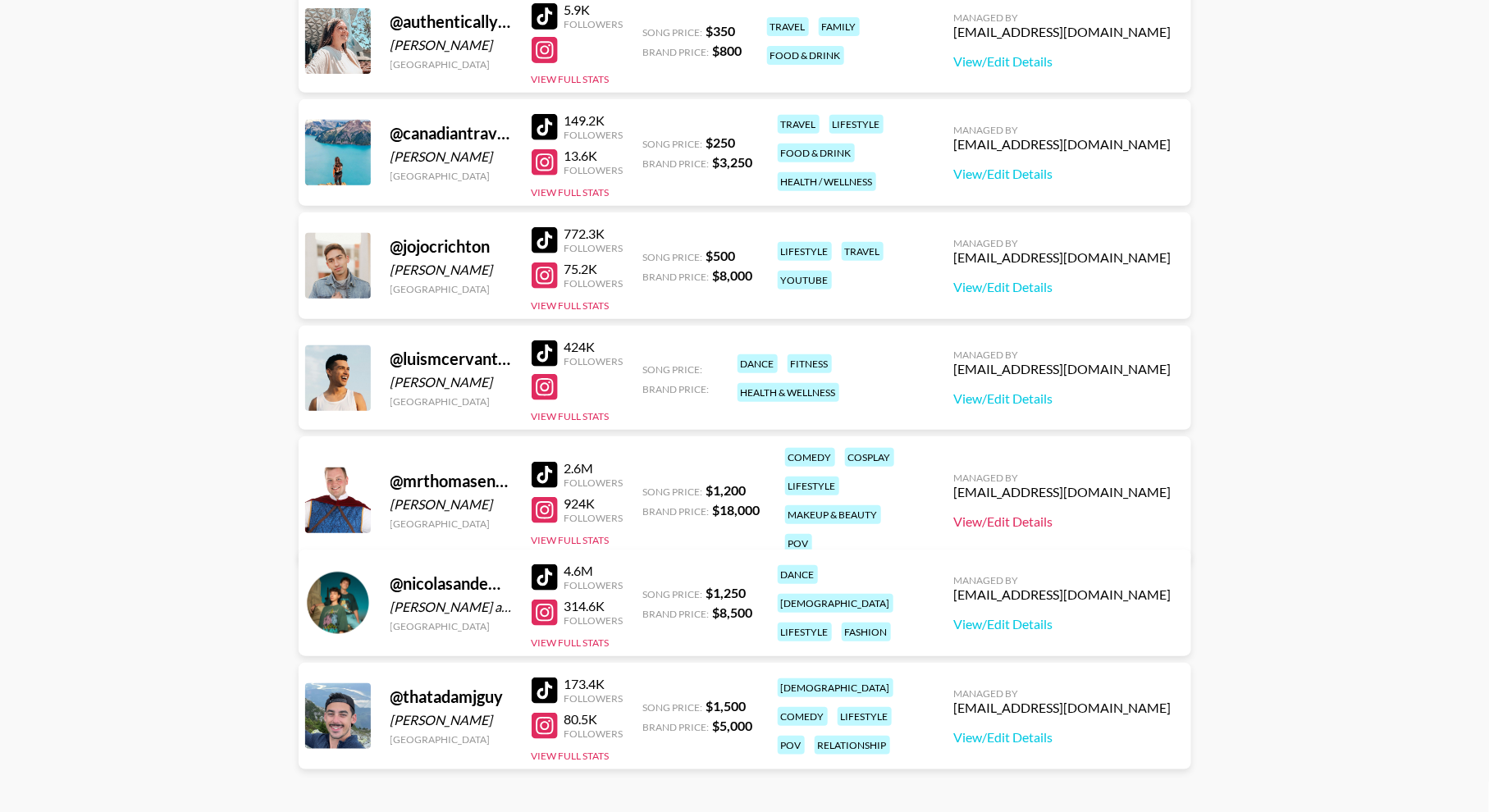
scroll to position [330, 0]
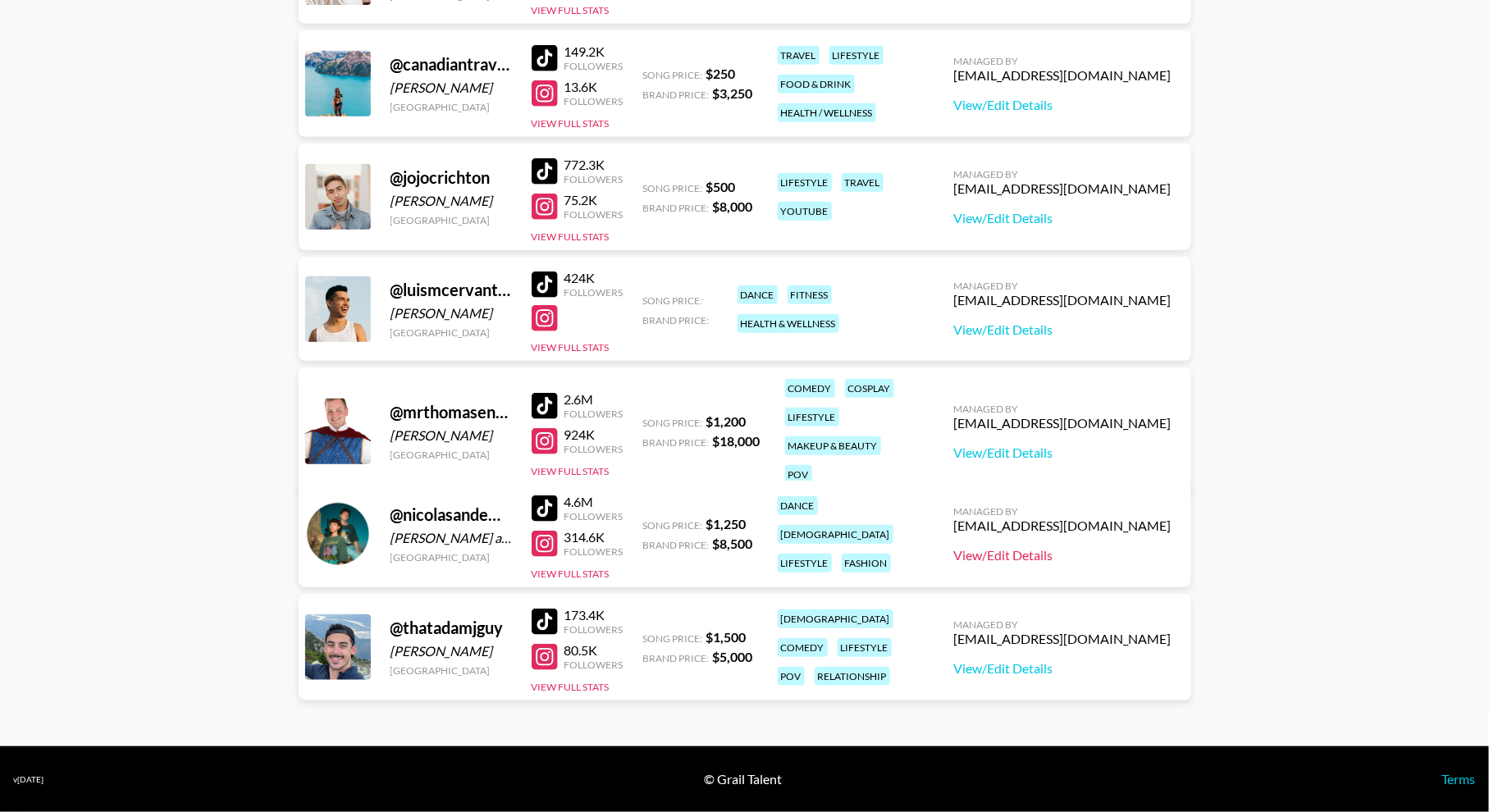
click at [1071, 558] on link "View/Edit Details" at bounding box center [1063, 555] width 218 height 16
click at [1071, 672] on link "View/Edit Details" at bounding box center [1063, 668] width 218 height 16
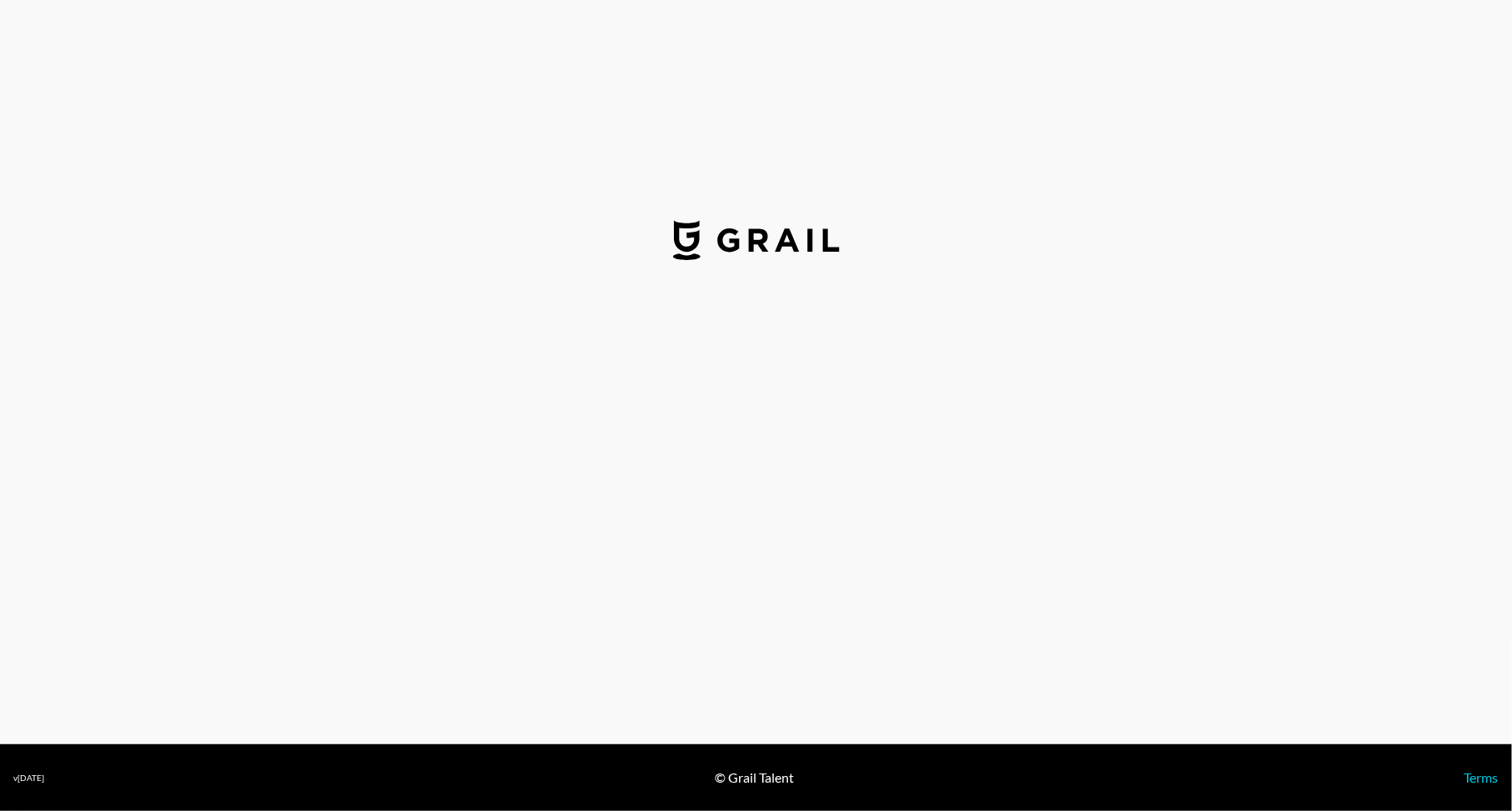
select select "USD"
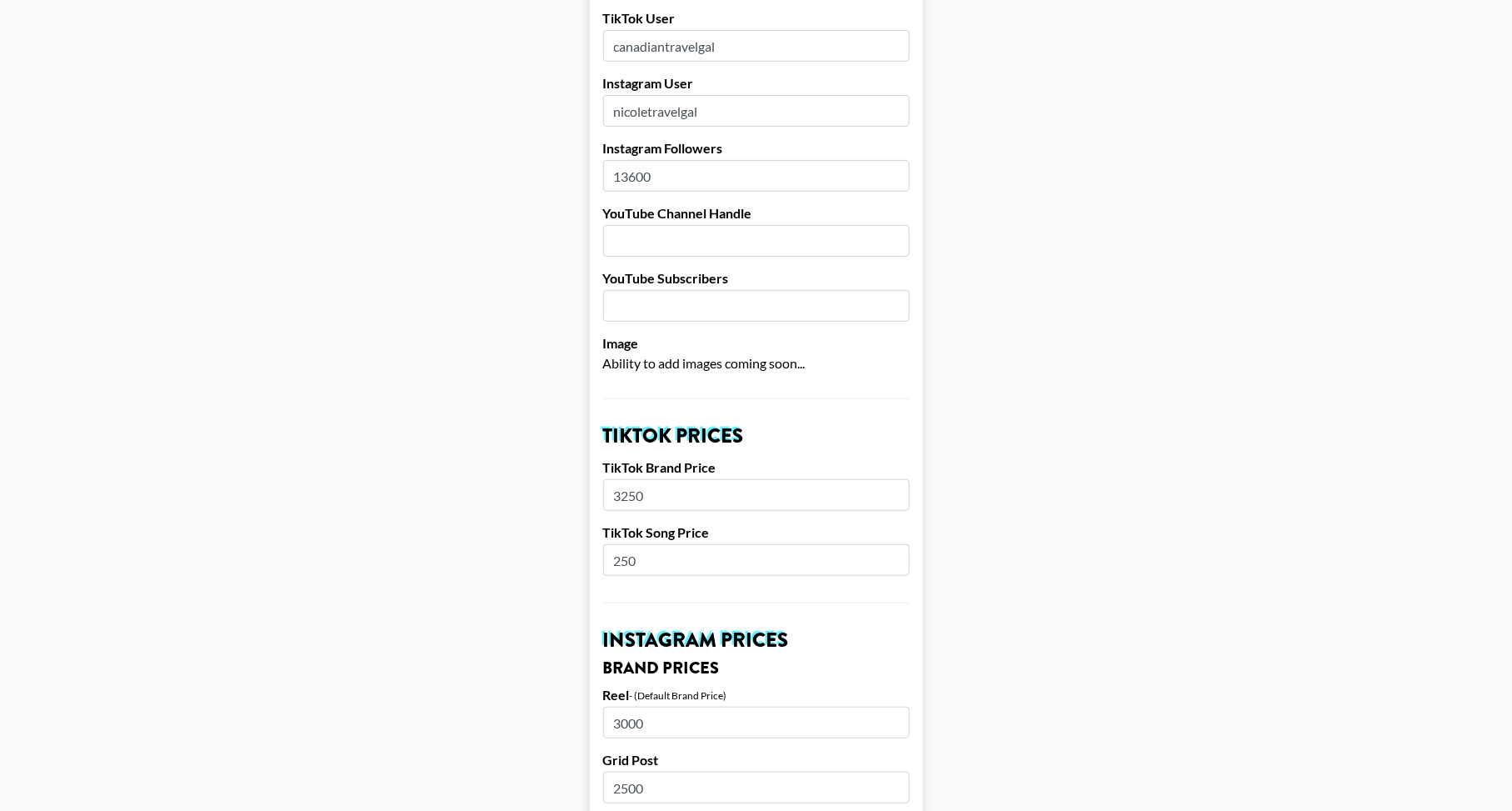
scroll to position [253, 0]
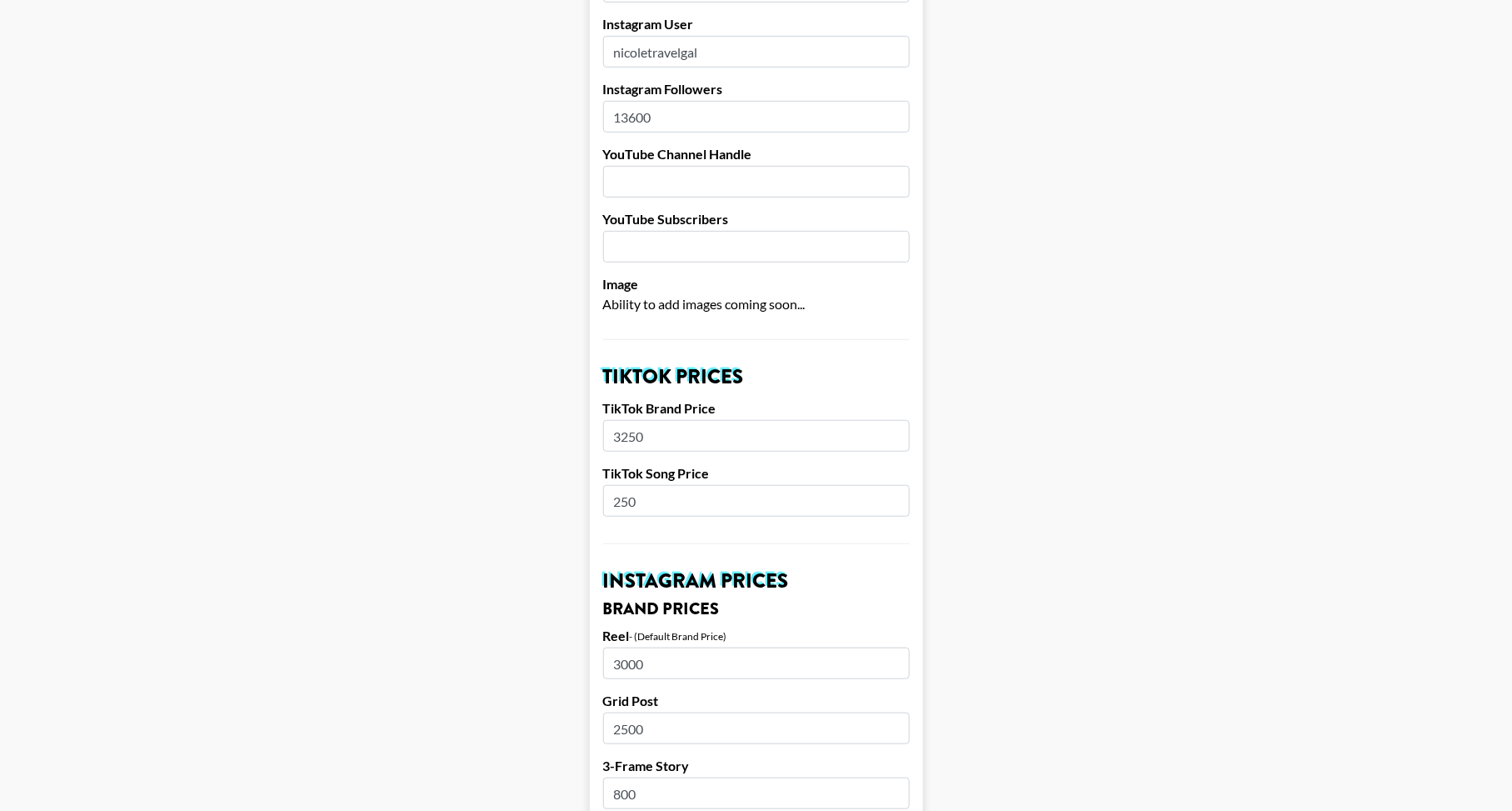
drag, startPoint x: 651, startPoint y: 501, endPoint x: 600, endPoint y: 506, distance: 51.2
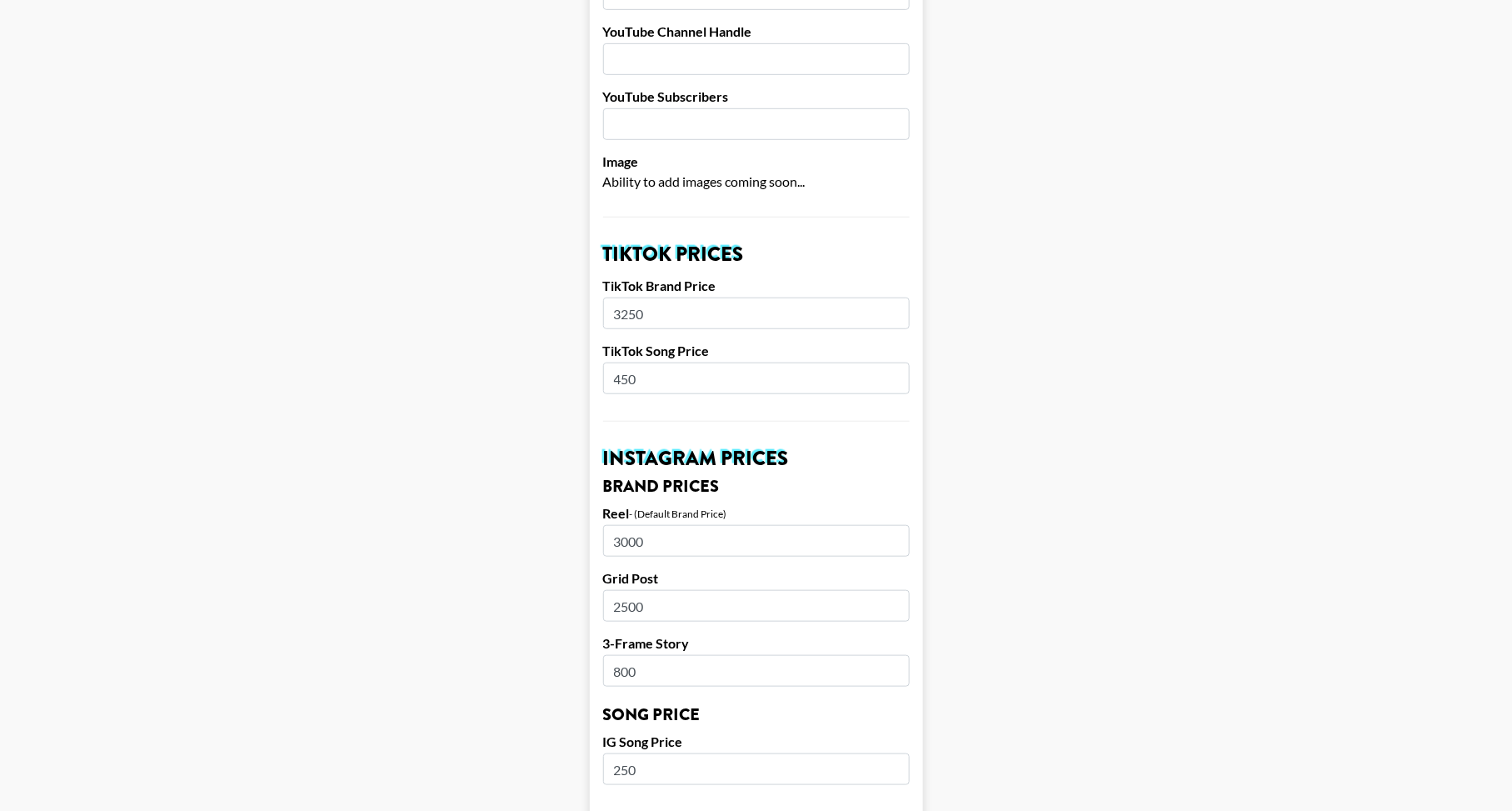
scroll to position [451, 0]
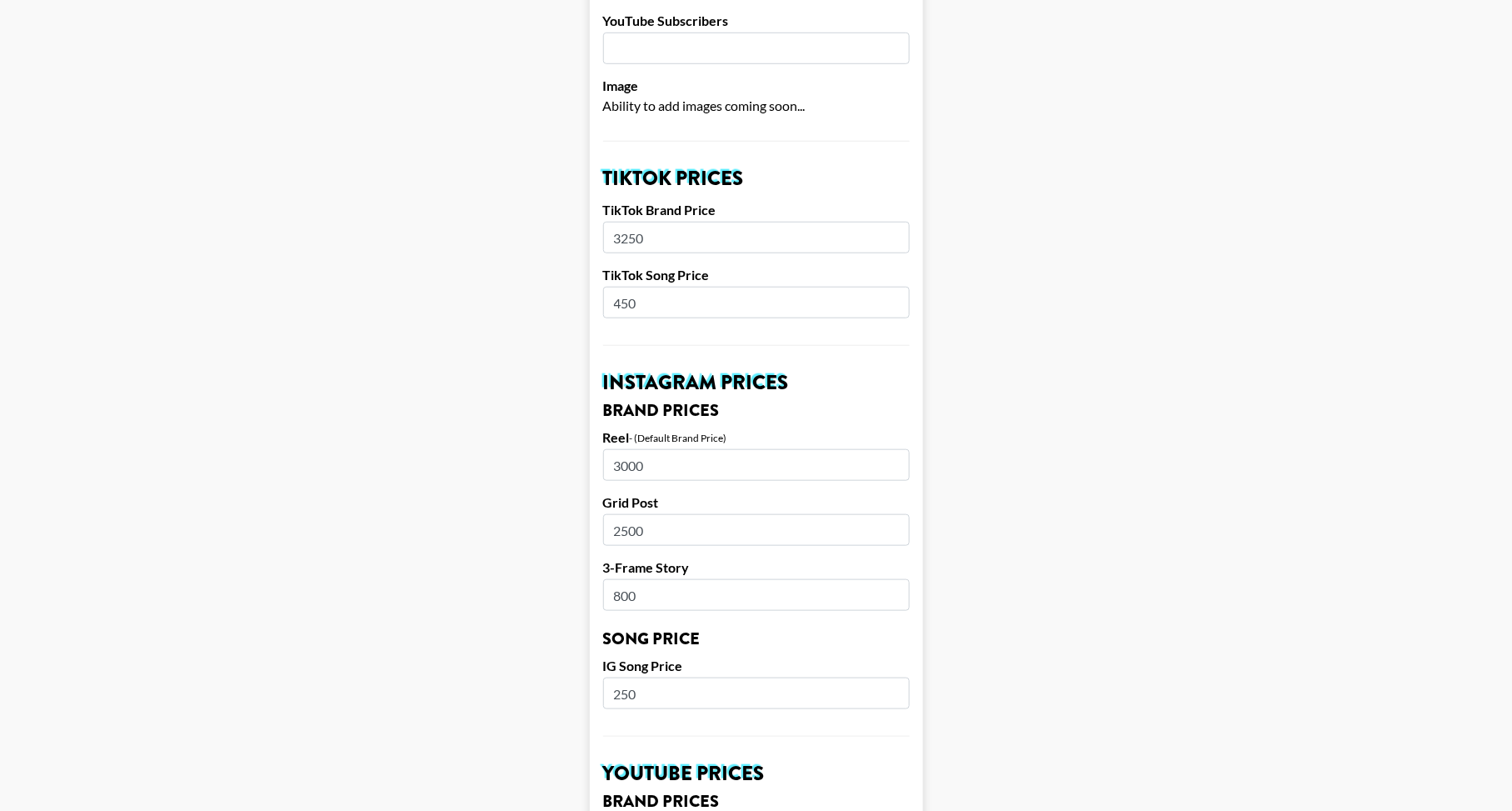
type input "450"
drag, startPoint x: 652, startPoint y: 689, endPoint x: 554, endPoint y: 692, distance: 98.0
click at [555, 692] on main "Airtable ID: recuWqAWPBdRMdPBc Manager(s) bfuller@grail-talent.com ​ TikTok Use…" at bounding box center [756, 679] width 1485 height 2074
type input "400"
click at [524, 653] on main "Airtable ID: recuWqAWPBdRMdPBc Manager(s) bfuller@grail-talent.com ​ TikTok Use…" at bounding box center [756, 679] width 1485 height 2074
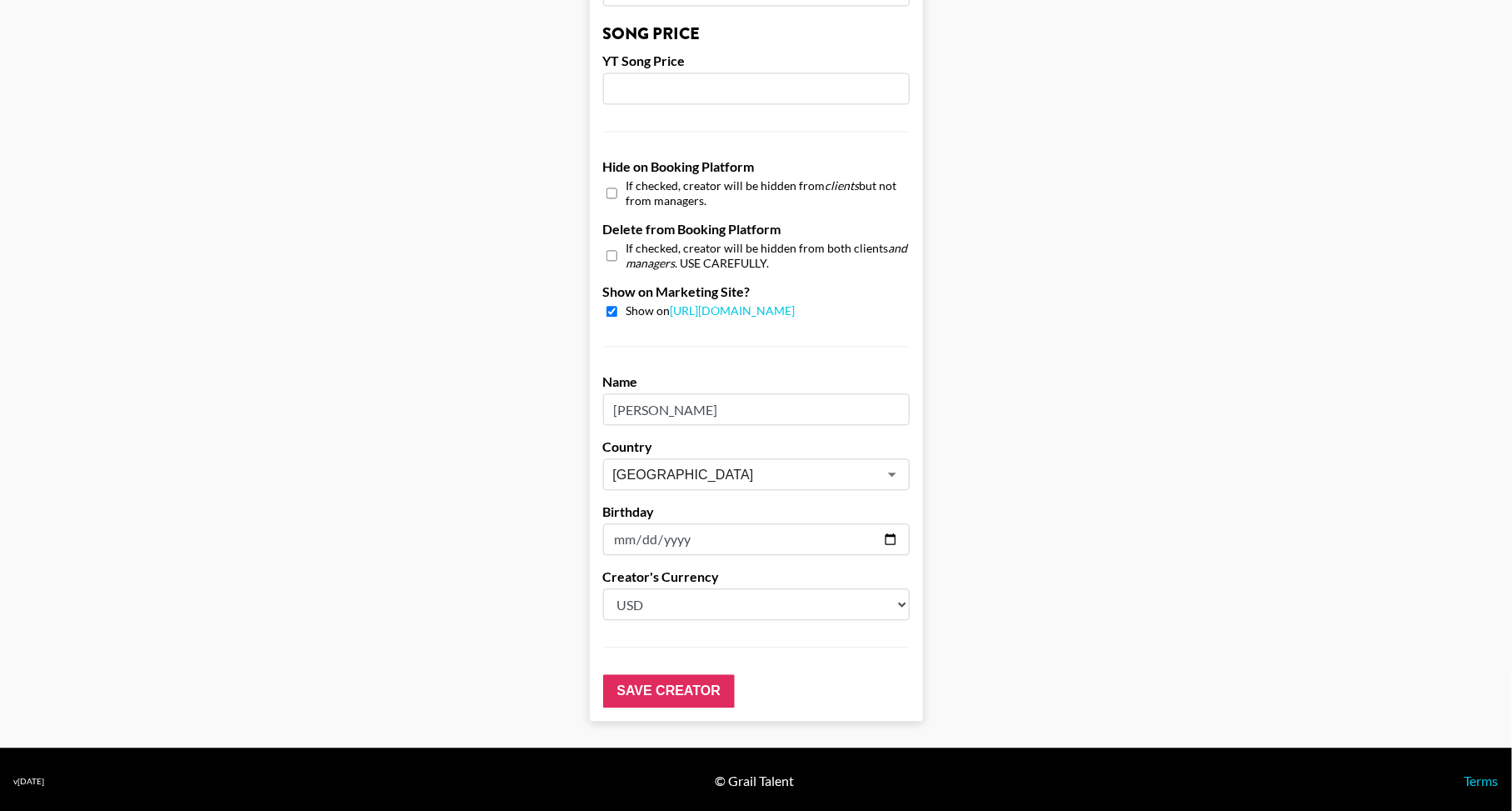
scroll to position [1448, 0]
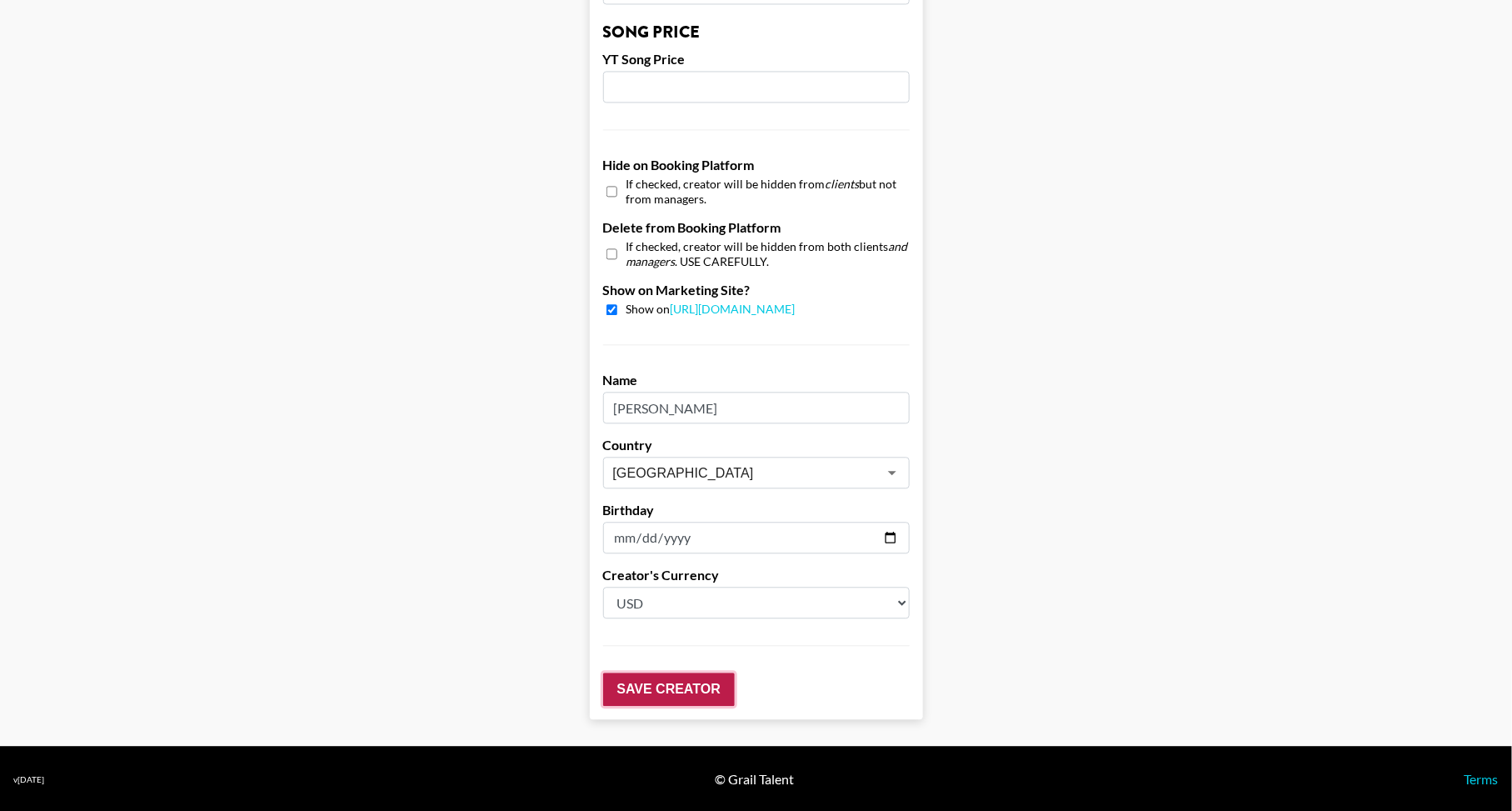
click at [666, 686] on input "Save Creator" at bounding box center [669, 688] width 132 height 33
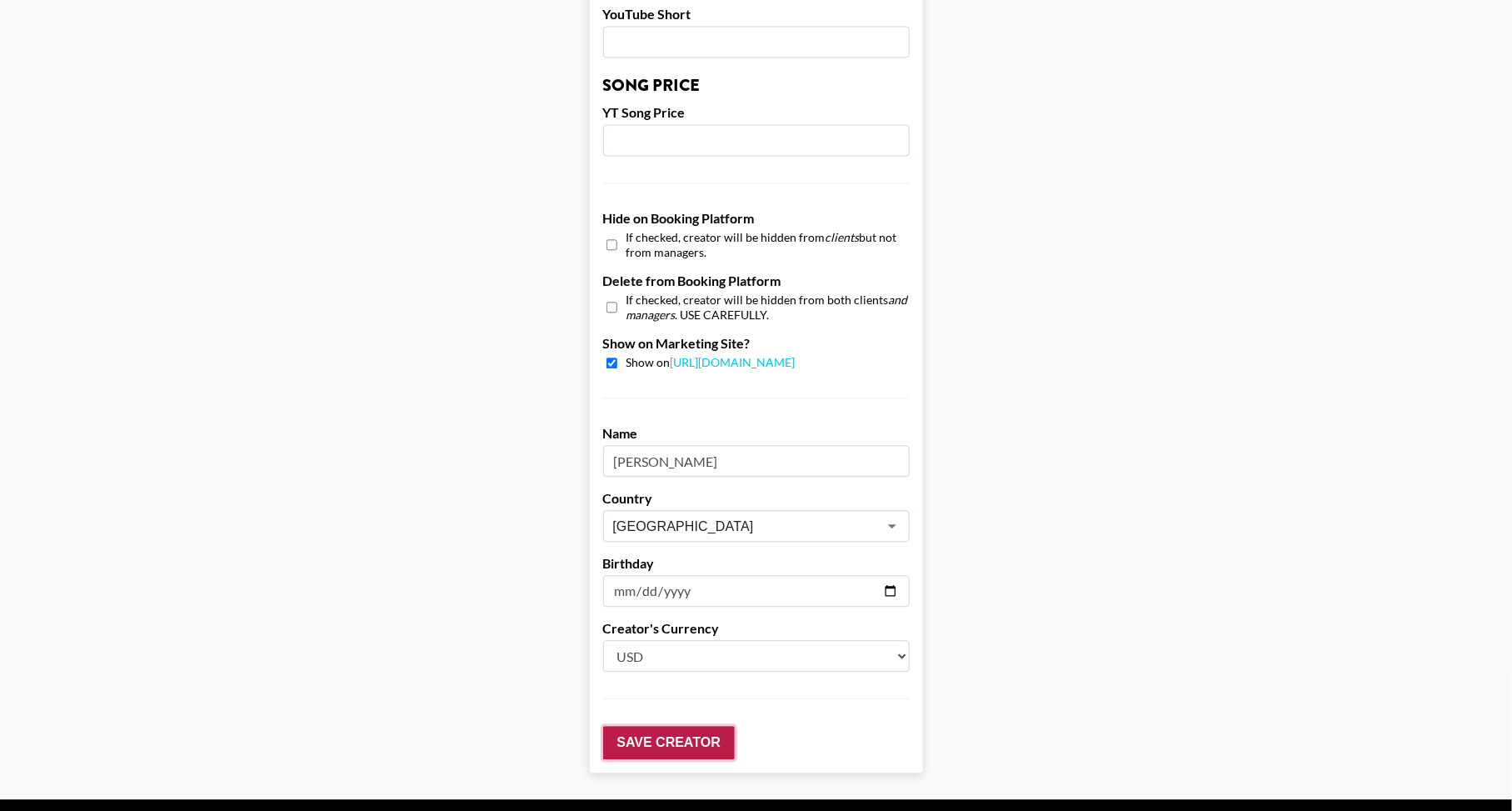
scroll to position [1503, 0]
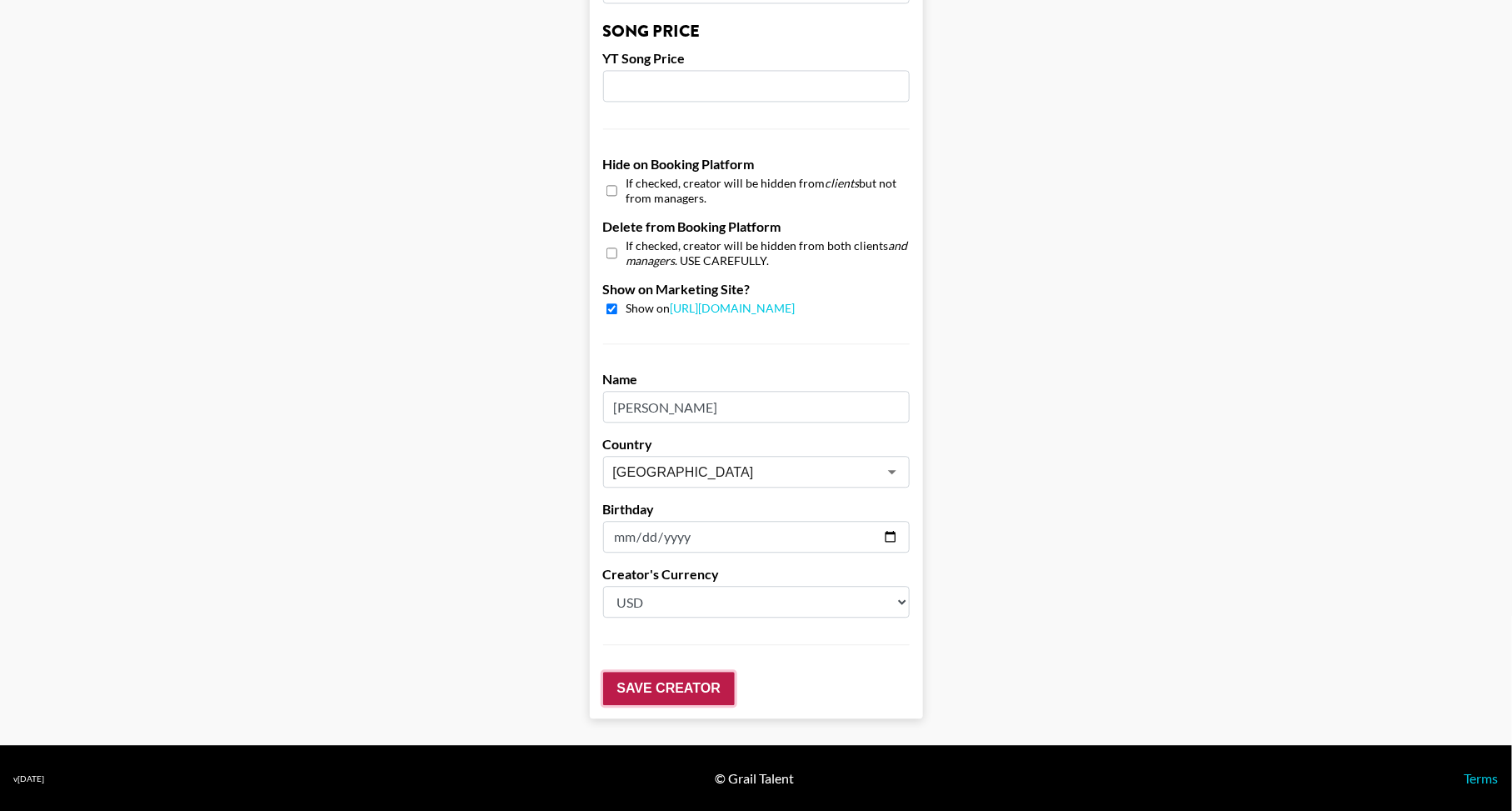
click at [675, 688] on input "Save Creator" at bounding box center [669, 688] width 132 height 33
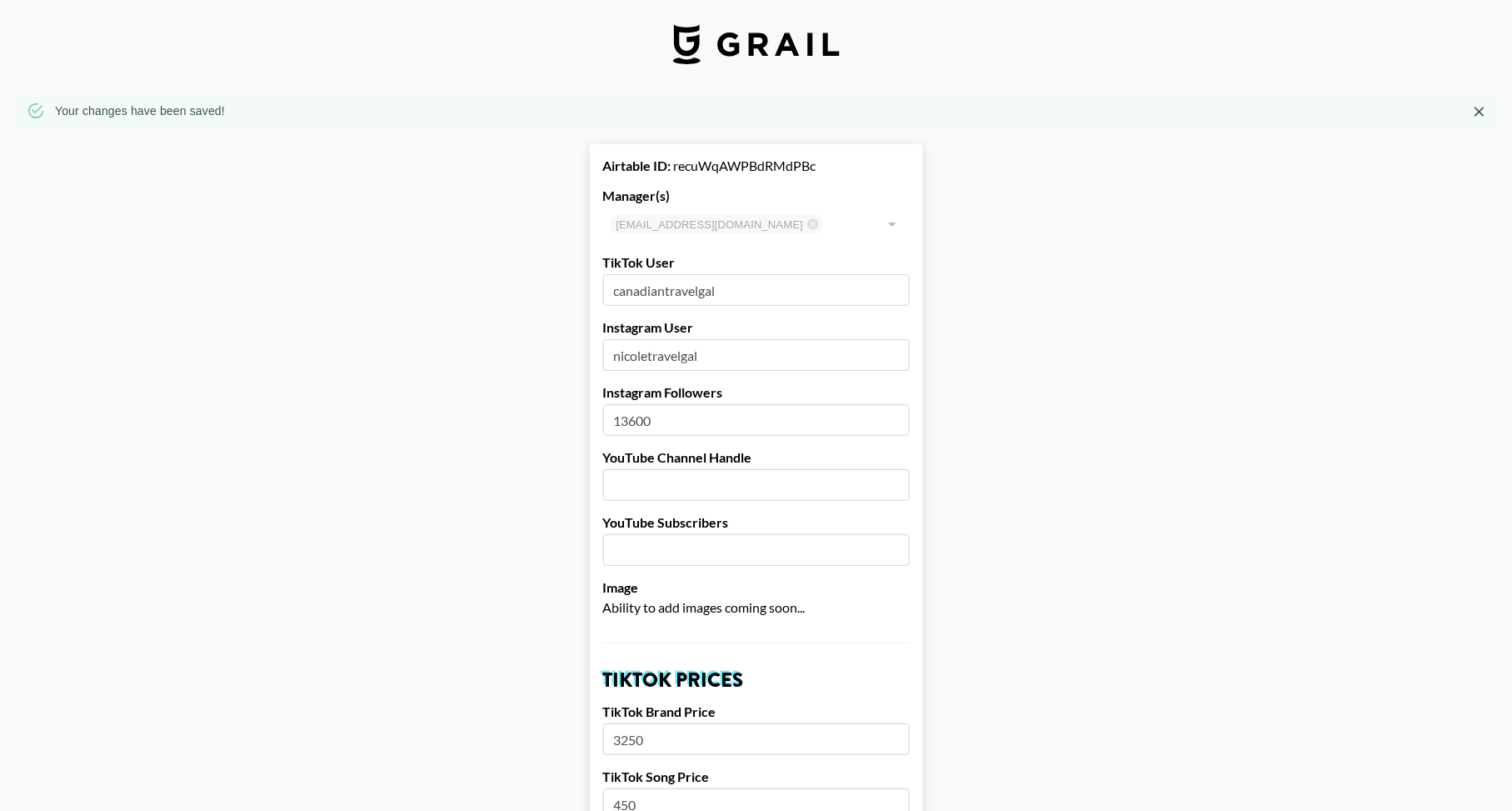
scroll to position [0, 1]
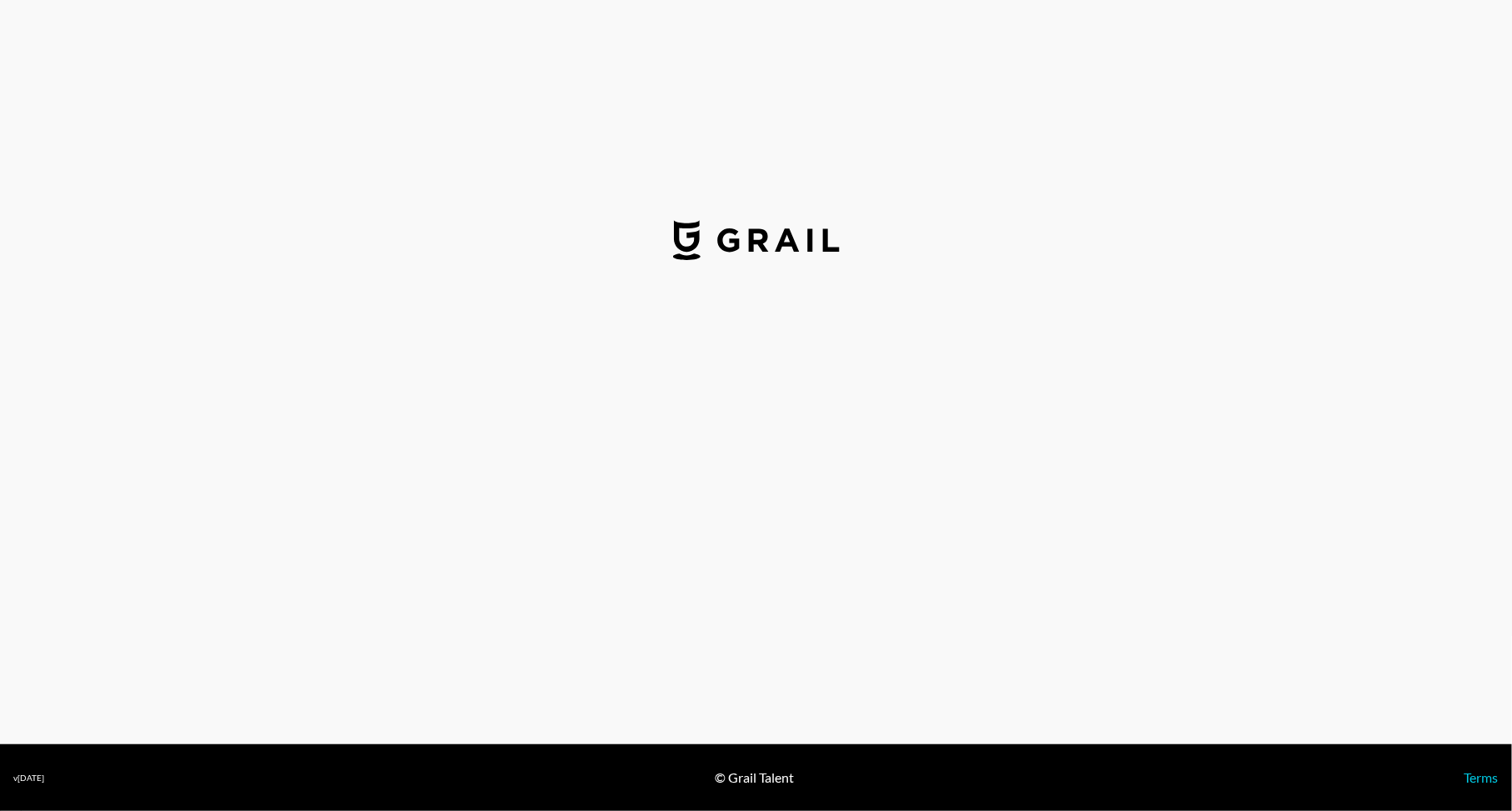
select select "USD"
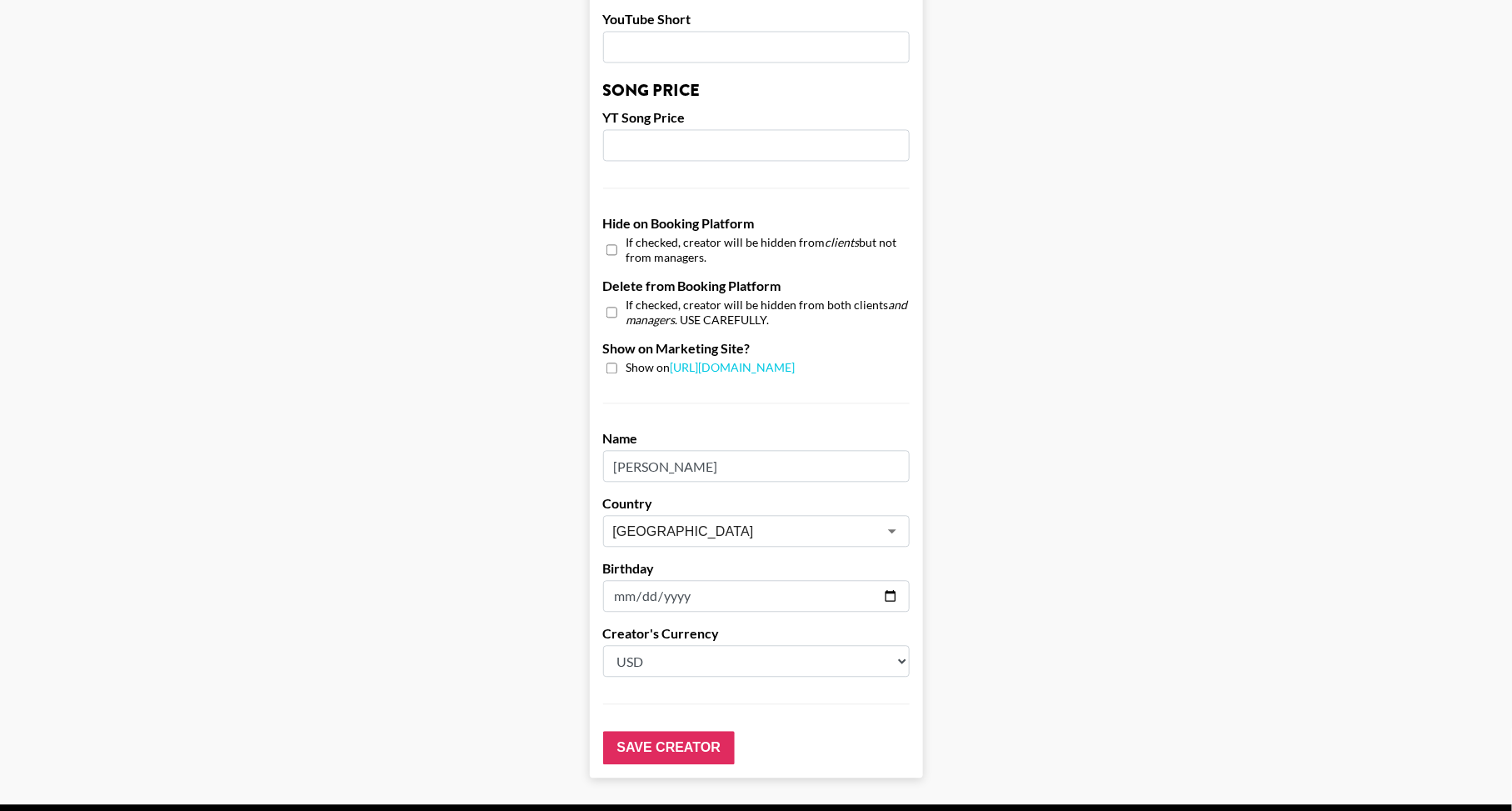
scroll to position [1448, 0]
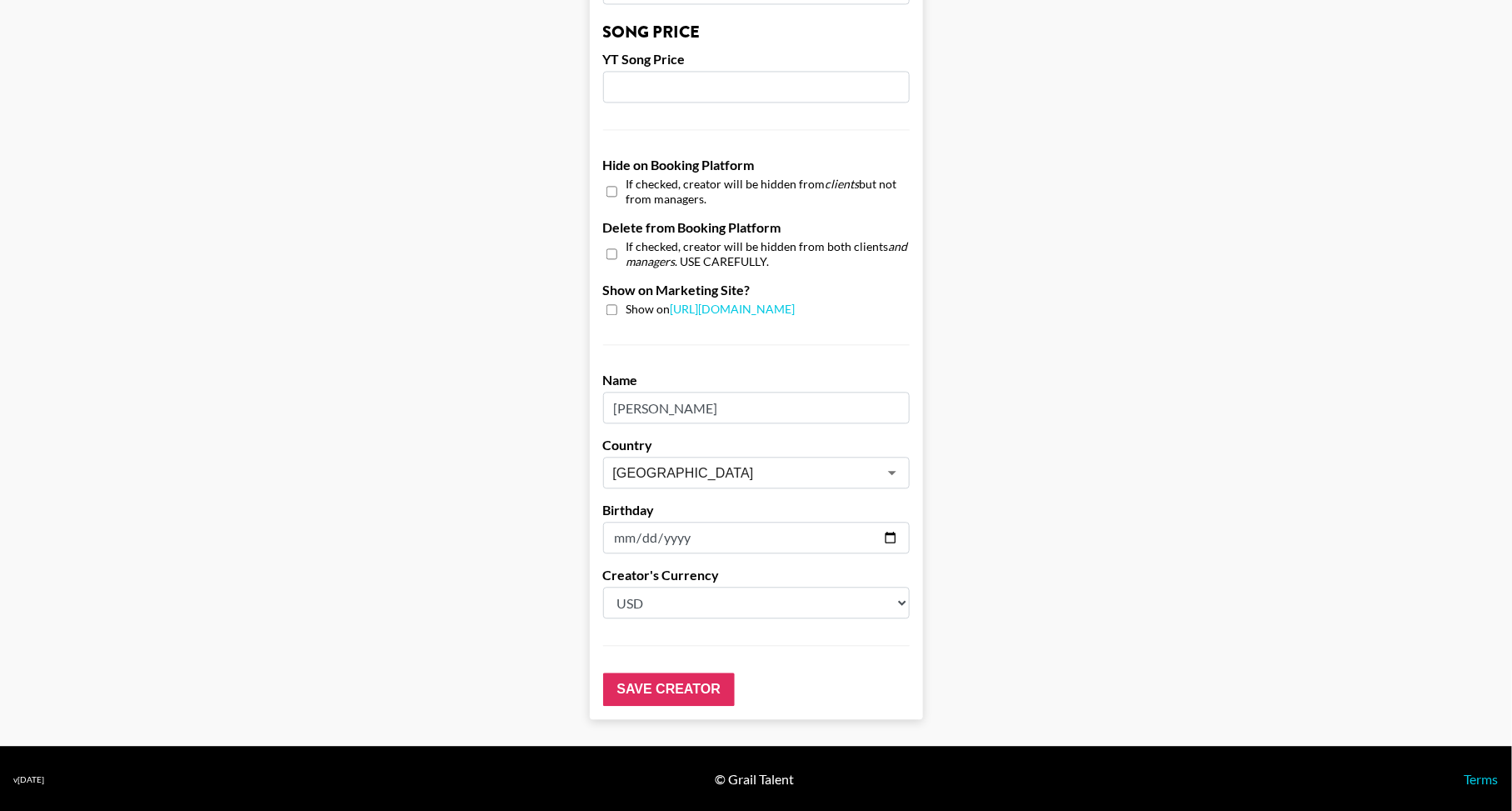
click at [617, 184] on input "checkbox" at bounding box center [612, 191] width 11 height 24
checkbox input "true"
click at [617, 250] on input "checkbox" at bounding box center [612, 254] width 11 height 24
checkbox input "true"
click at [617, 190] on input "checkbox" at bounding box center [612, 191] width 11 height 24
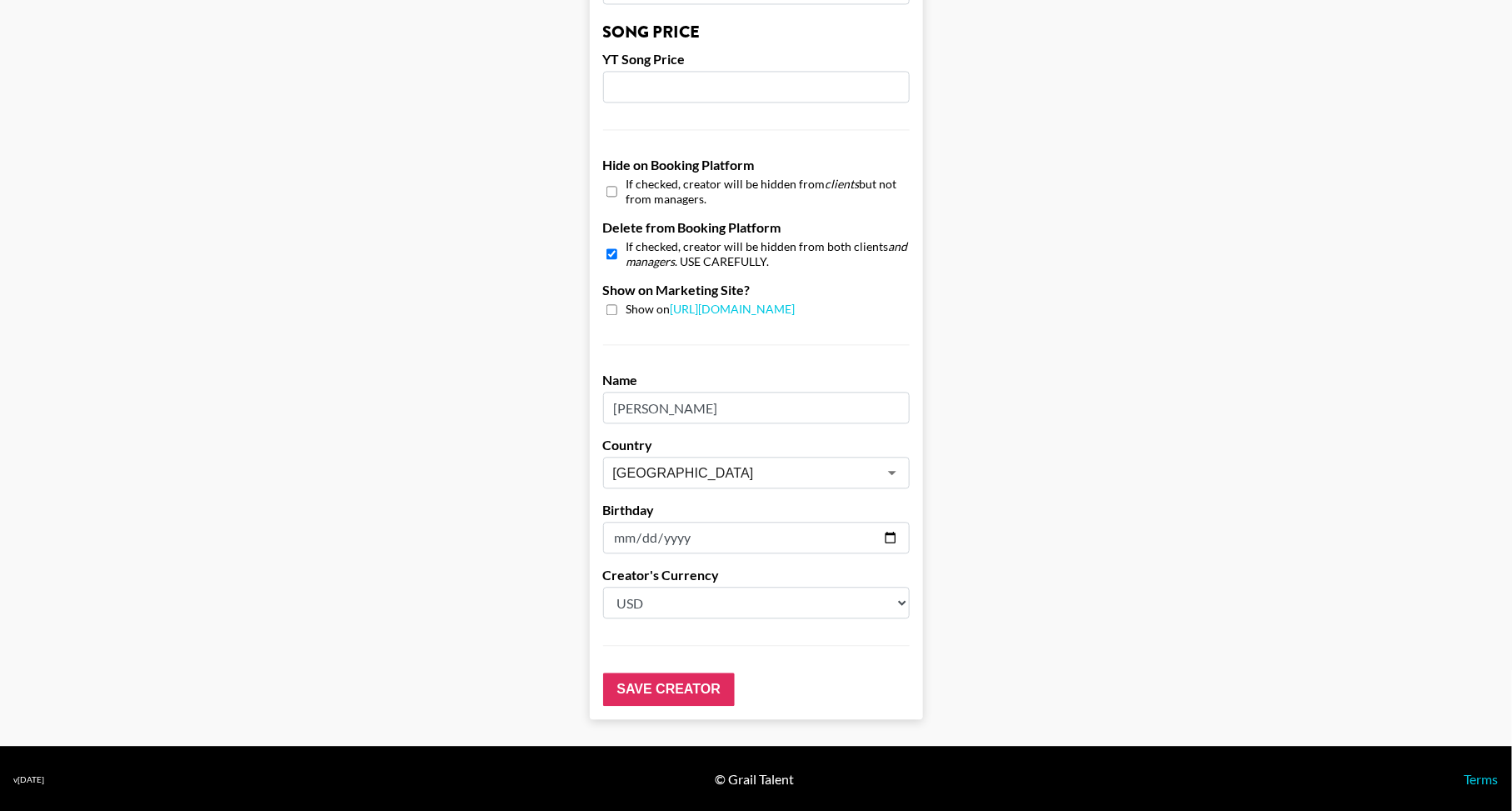
click at [617, 190] on input "checkbox" at bounding box center [612, 191] width 11 height 24
checkbox input "true"
click at [695, 691] on input "Save Creator" at bounding box center [669, 688] width 132 height 33
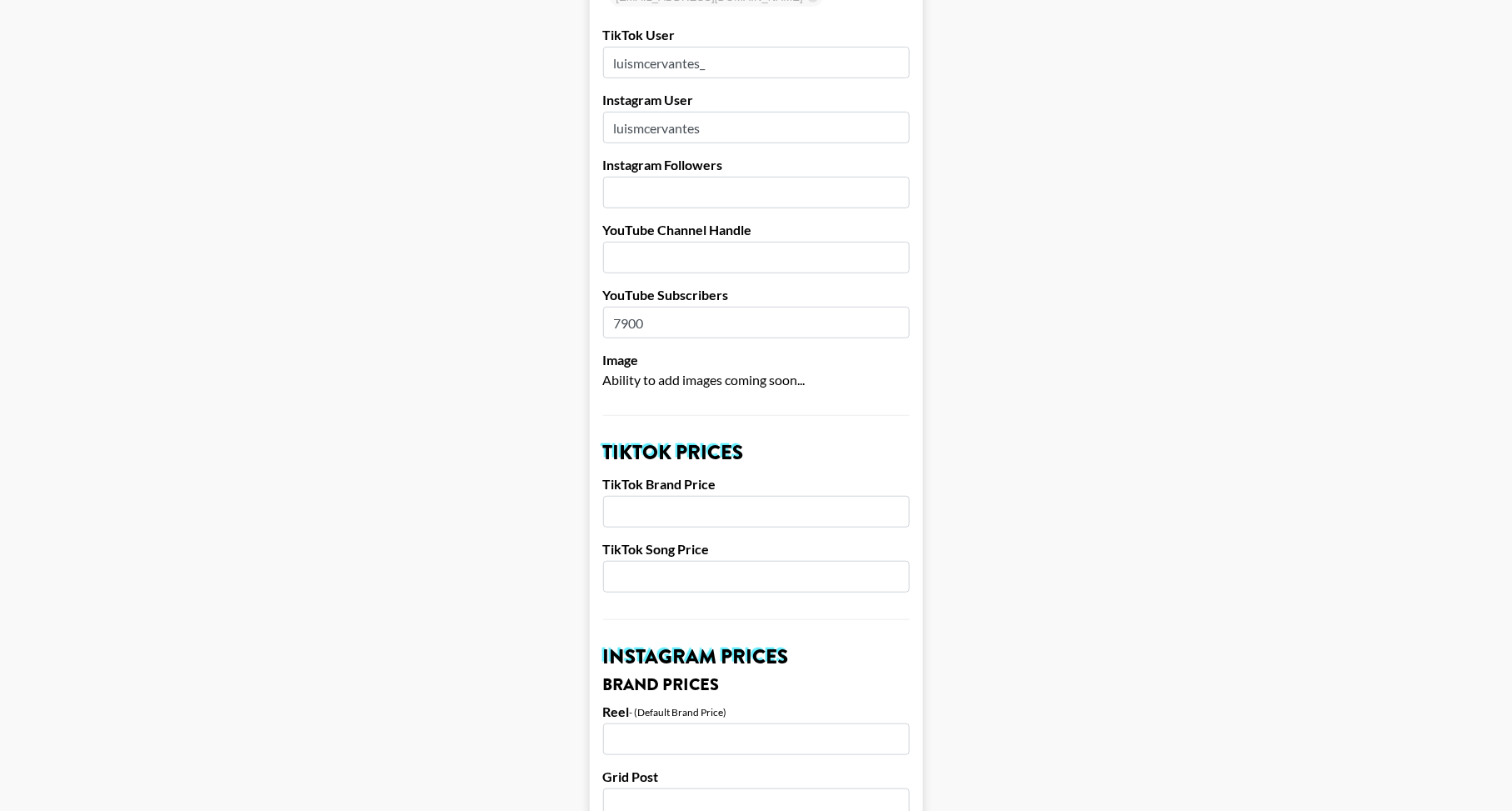
scroll to position [0, 0]
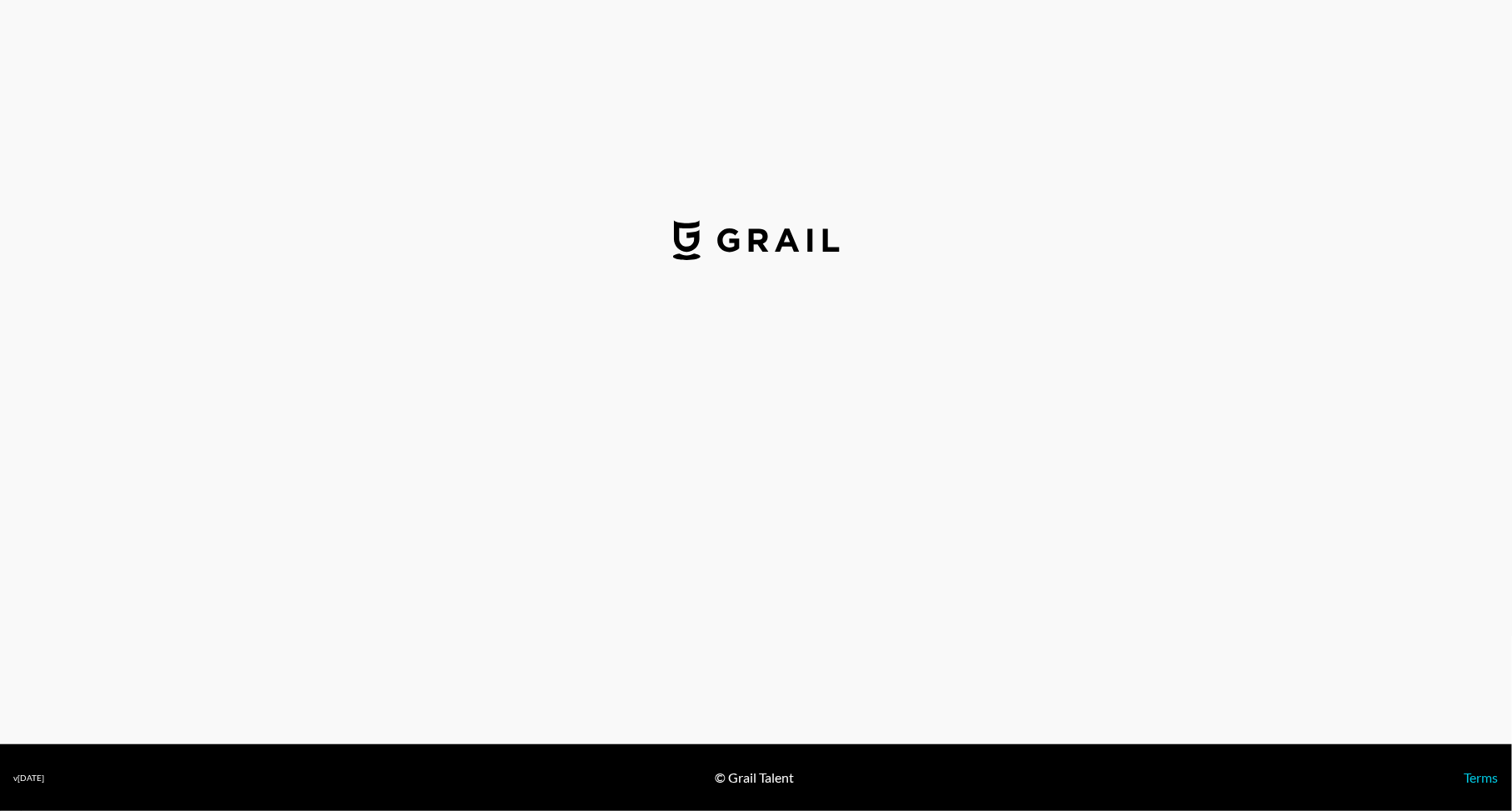
select select "USD"
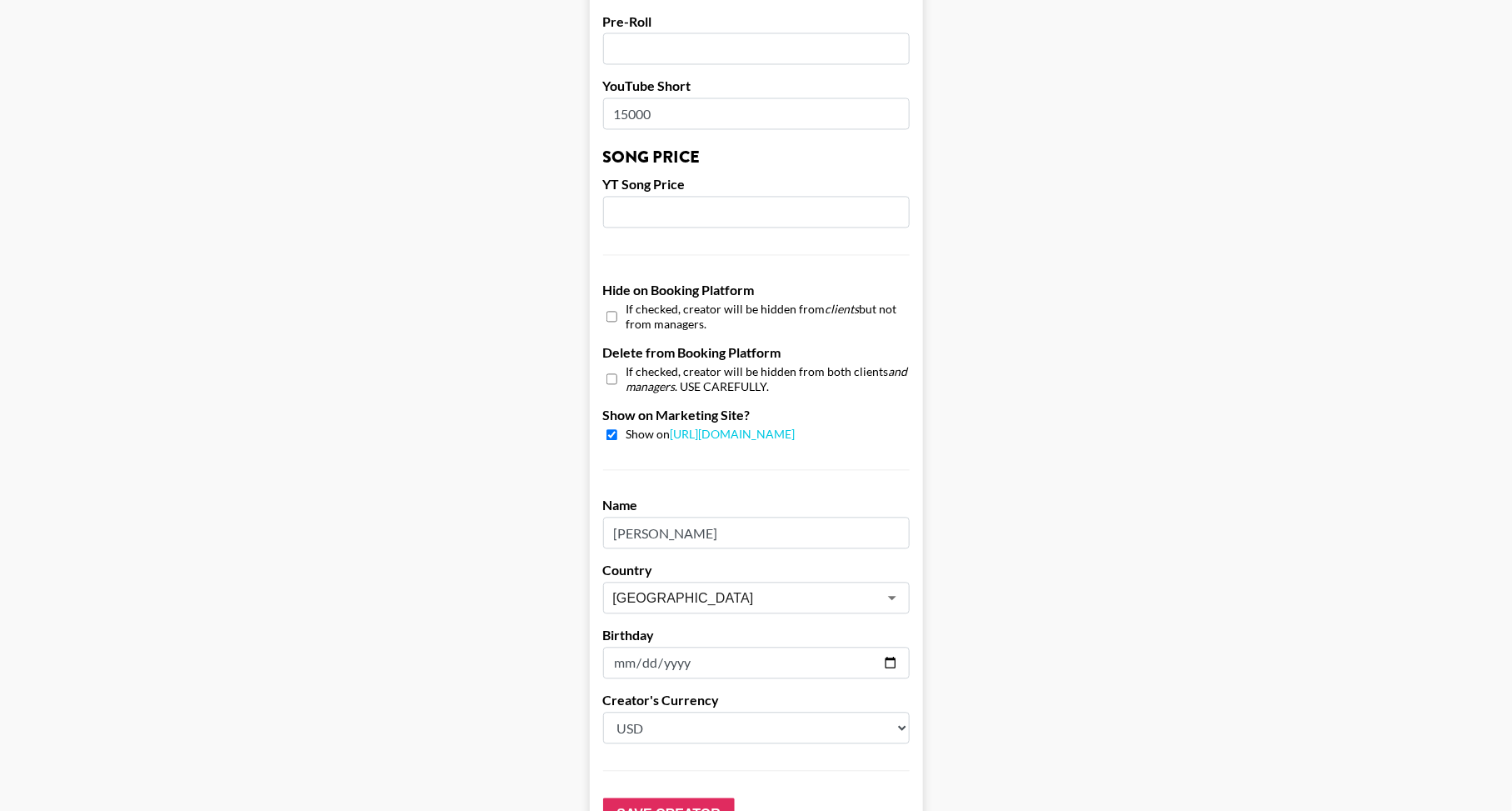
scroll to position [1448, 0]
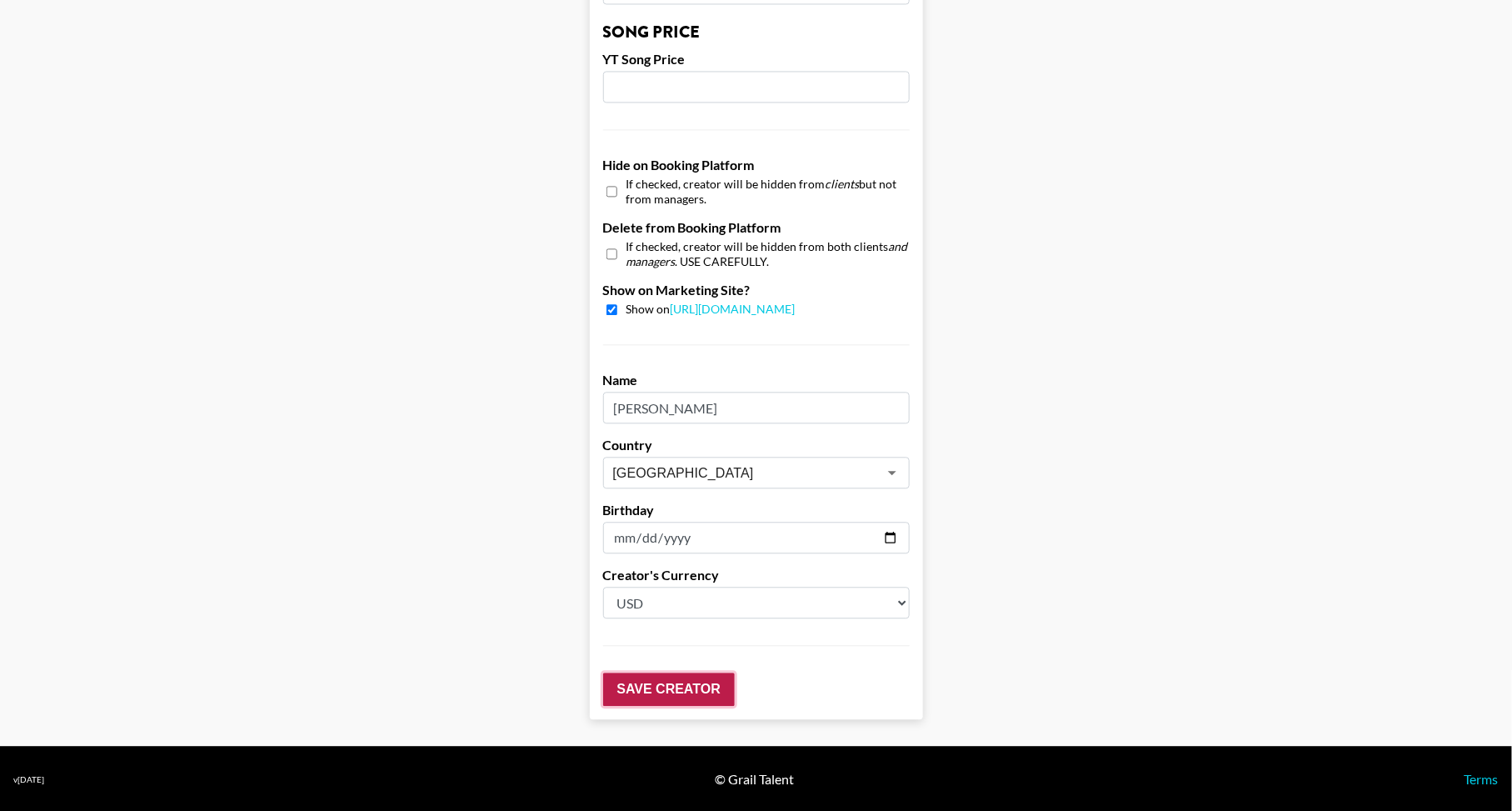
click at [675, 693] on input "Save Creator" at bounding box center [669, 688] width 132 height 33
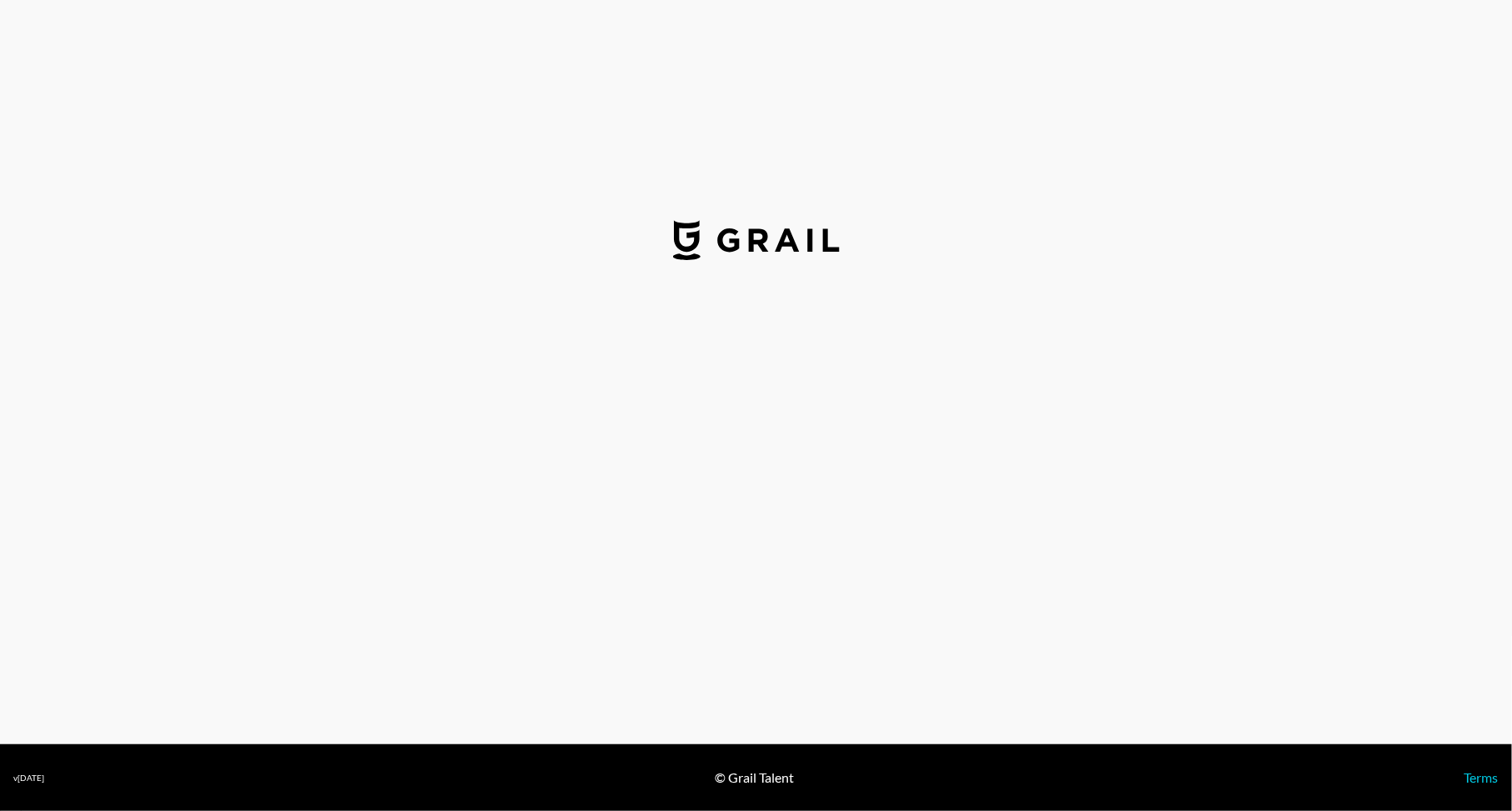
select select "USD"
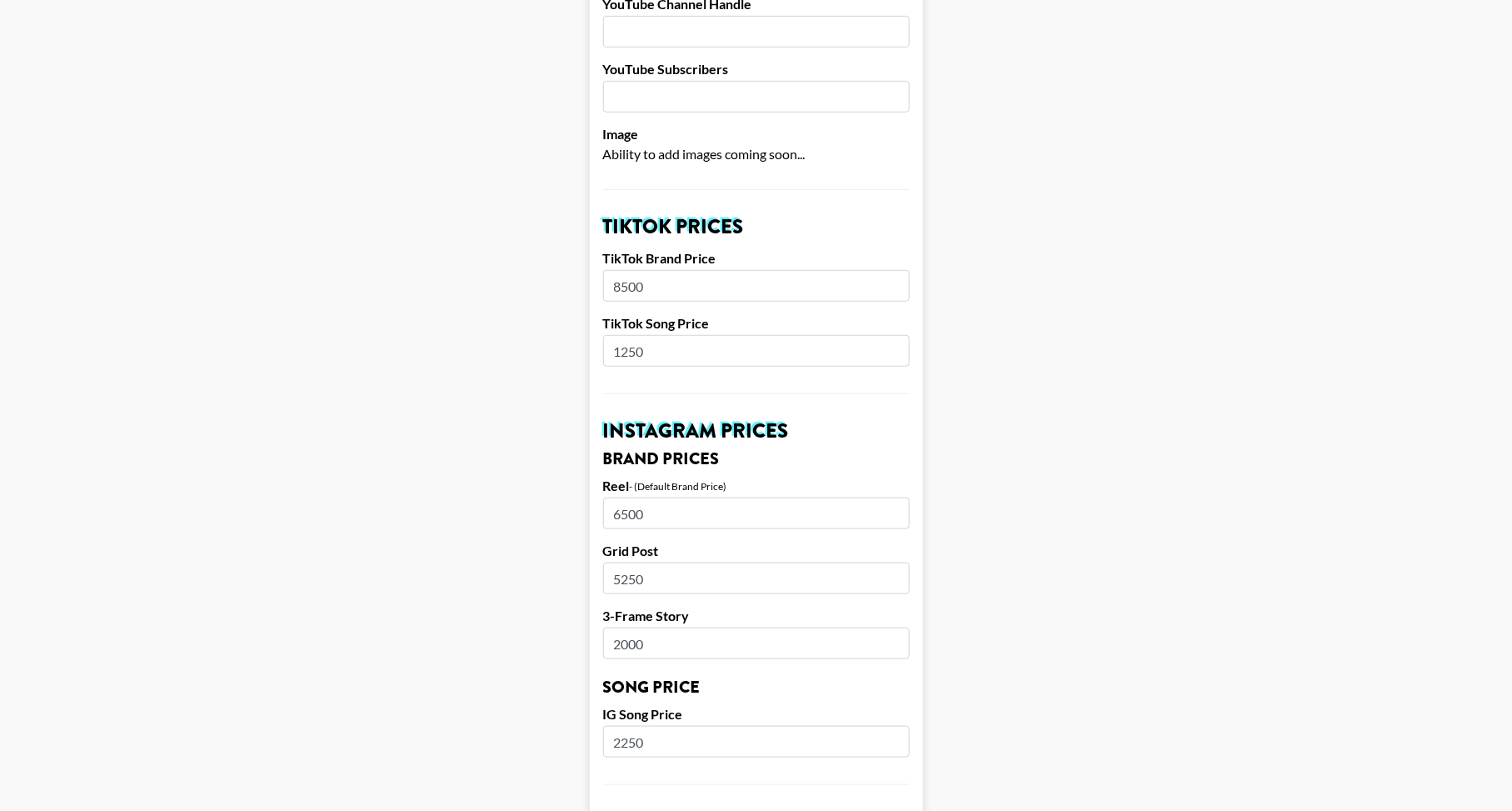
scroll to position [420, 0]
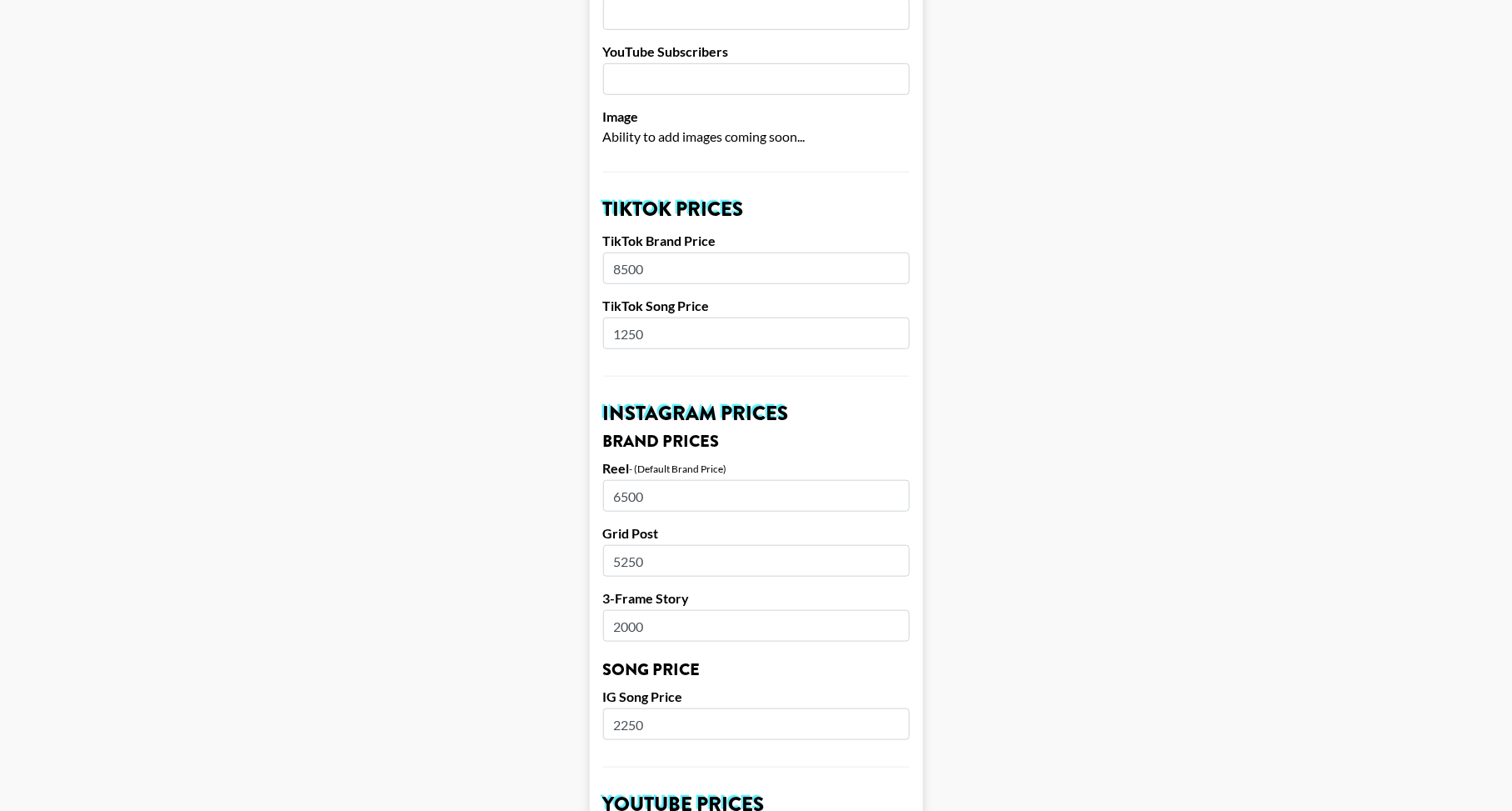
drag, startPoint x: 672, startPoint y: 332, endPoint x: 551, endPoint y: 333, distance: 121.0
click at [551, 333] on main "Airtable ID: rec2xhmHK1bcpzIi9 Manager(s) [EMAIL_ADDRESS][DOMAIN_NAME] ​ TikTok…" at bounding box center [756, 710] width 1485 height 2074
click at [547, 343] on main "Airtable ID: rec2xhmHK1bcpzIi9 Manager(s) bfuller@grail-talent.com ​ TikTok Use…" at bounding box center [756, 710] width 1485 height 2074
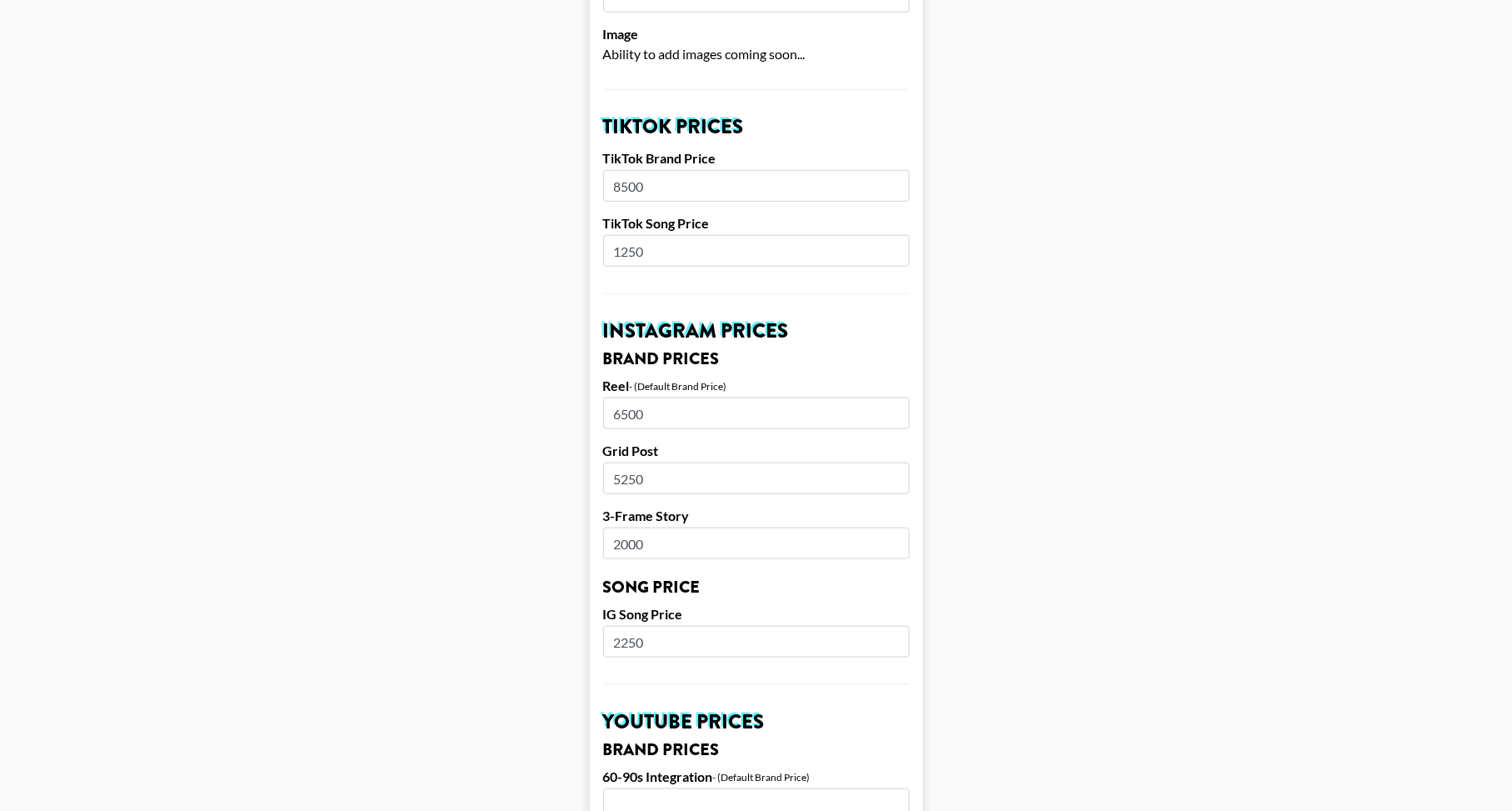
scroll to position [522, 0]
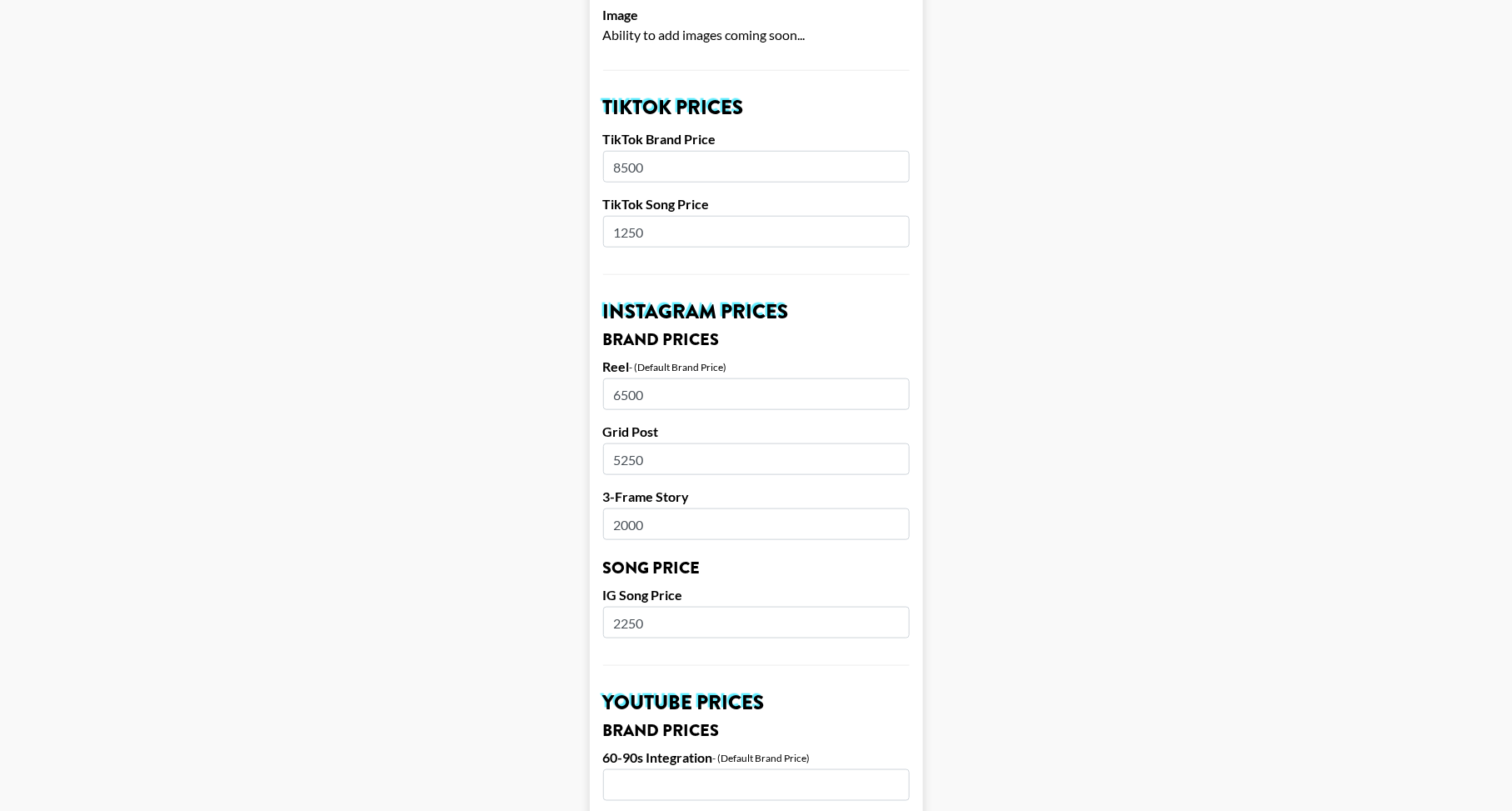
type textarea "0"
drag, startPoint x: 663, startPoint y: 626, endPoint x: 561, endPoint y: 626, distance: 102.0
click at [561, 626] on main "Airtable ID: rec2xhmHK1bcpzIi9 Manager(s) bfuller@grail-talent.com ​ TikTok Use…" at bounding box center [756, 608] width 1485 height 2074
type input "1250"
click at [553, 368] on main "Airtable ID: rec2xhmHK1bcpzIi9 Manager(s) bfuller@grail-talent.com ​ TikTok Use…" at bounding box center [756, 608] width 1485 height 2074
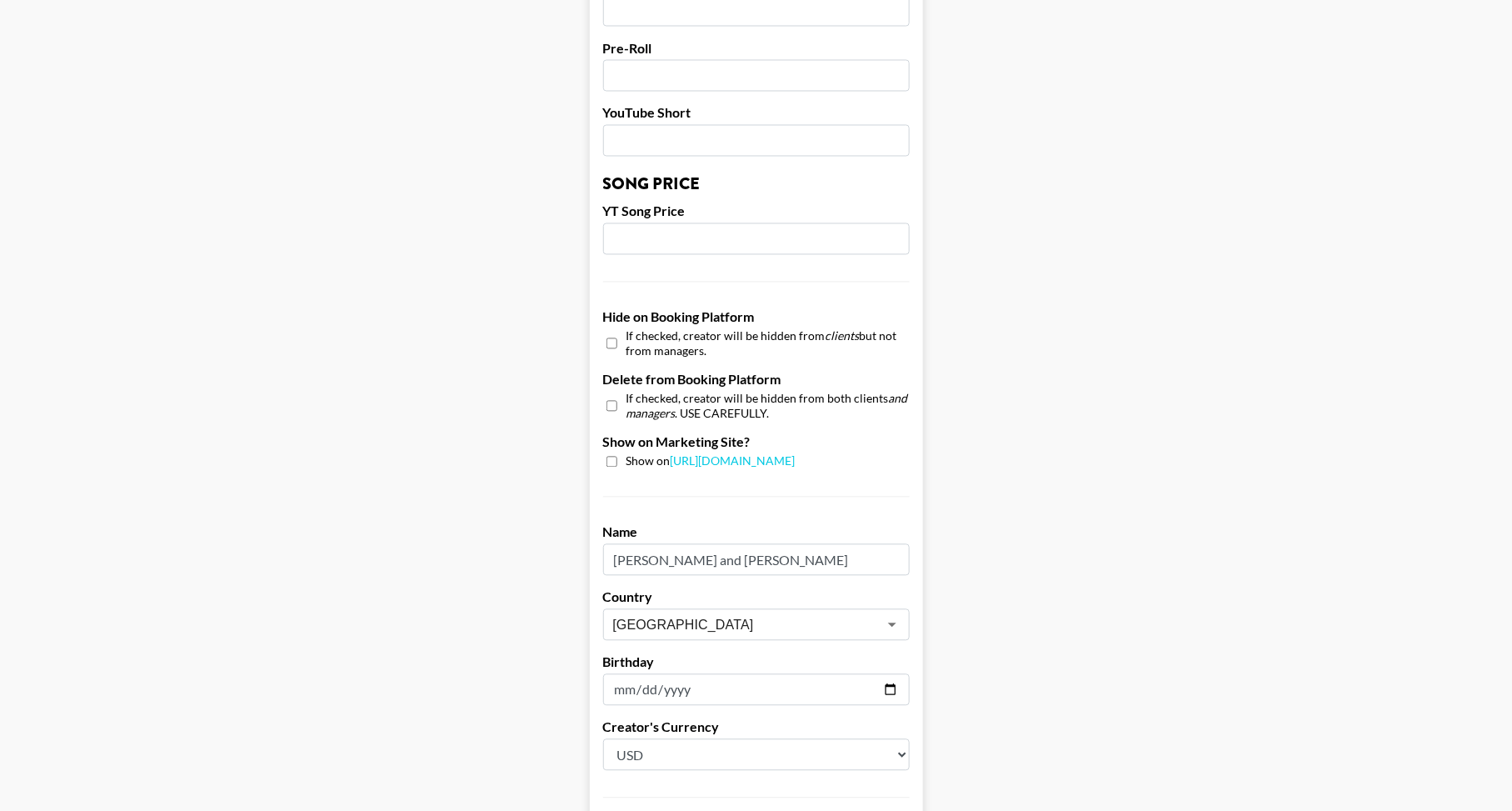
scroll to position [1307, 0]
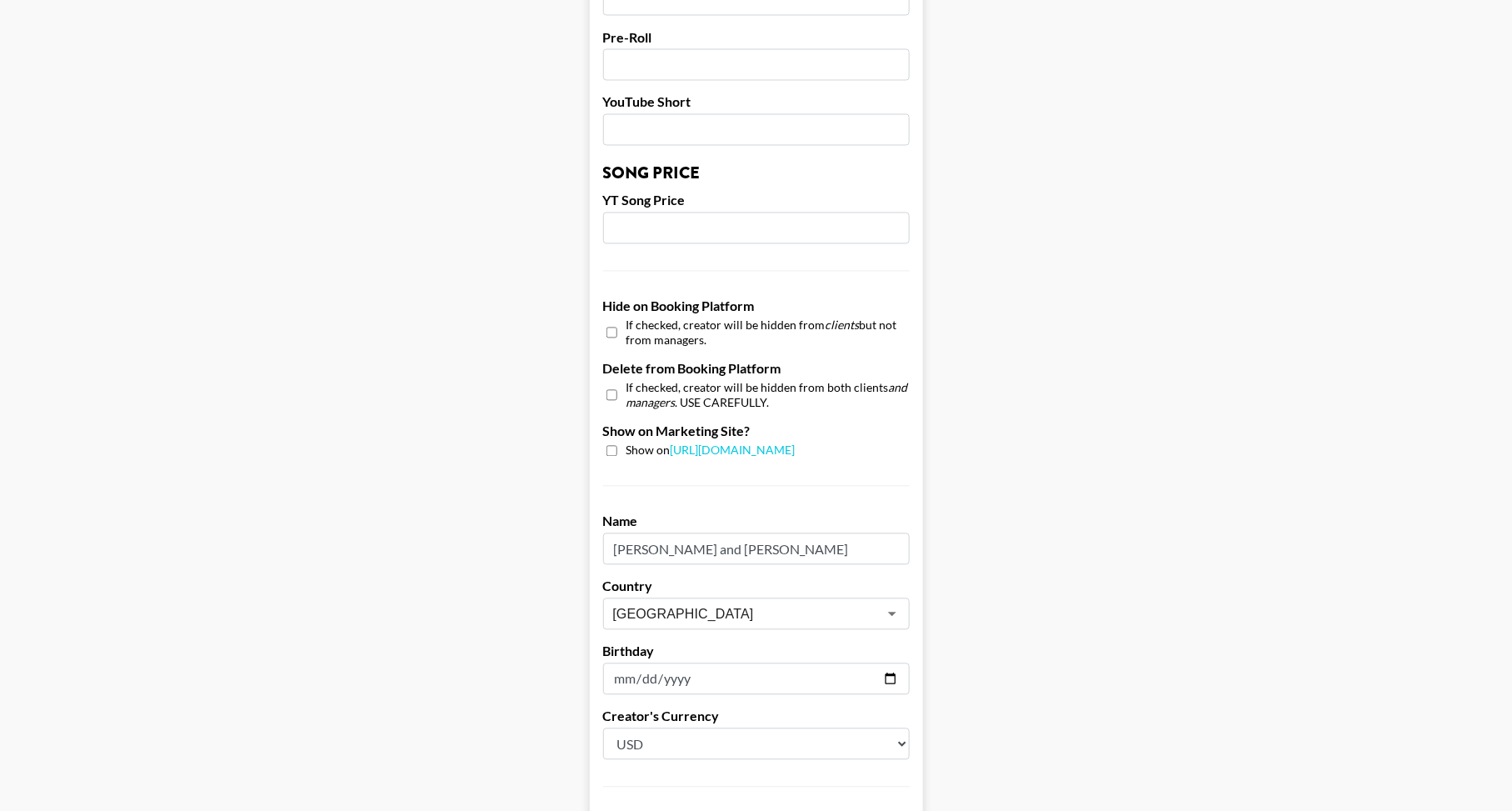
click at [617, 452] on input "checkbox" at bounding box center [612, 451] width 11 height 11
checkbox input "true"
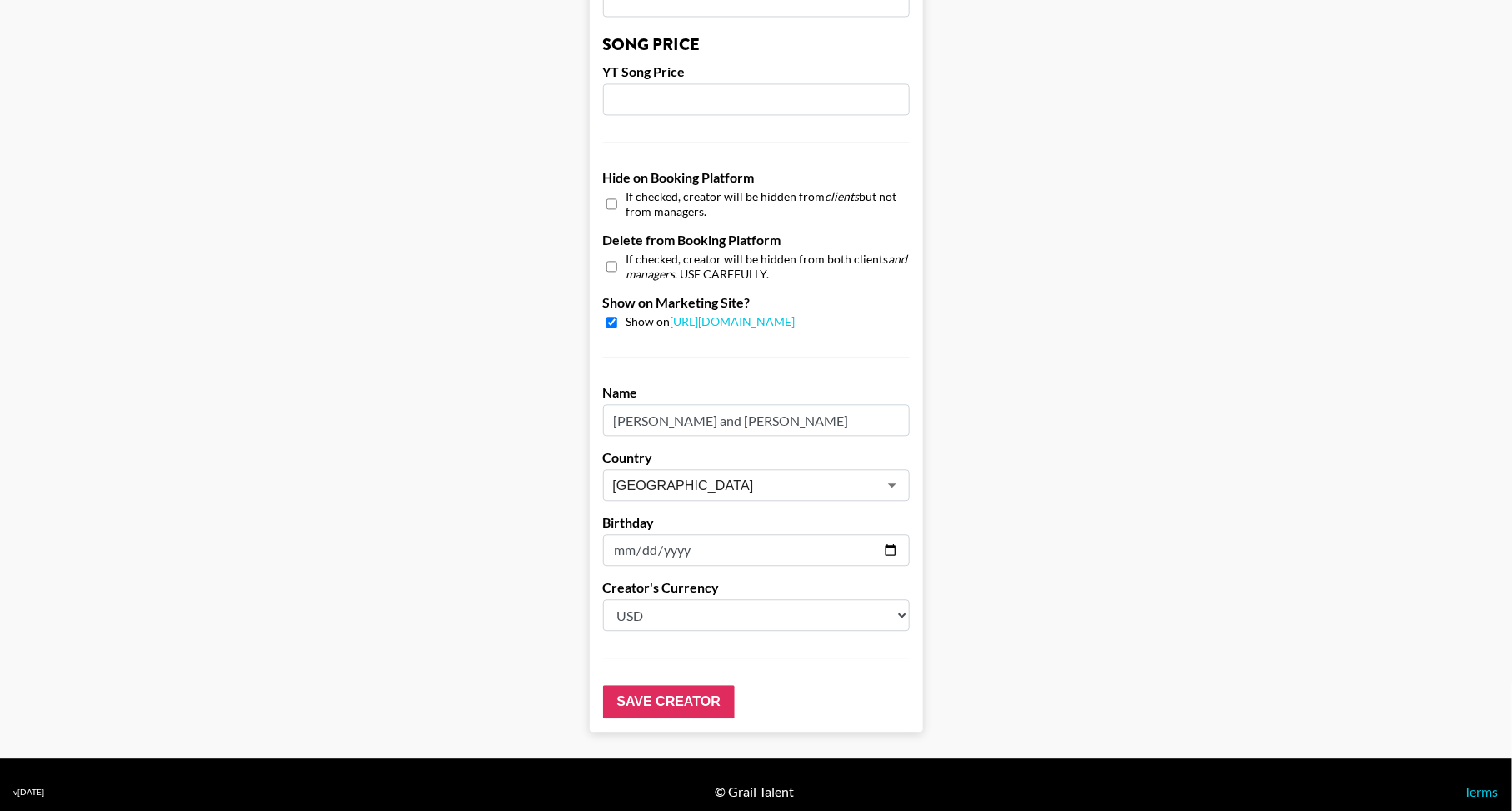
scroll to position [1448, 0]
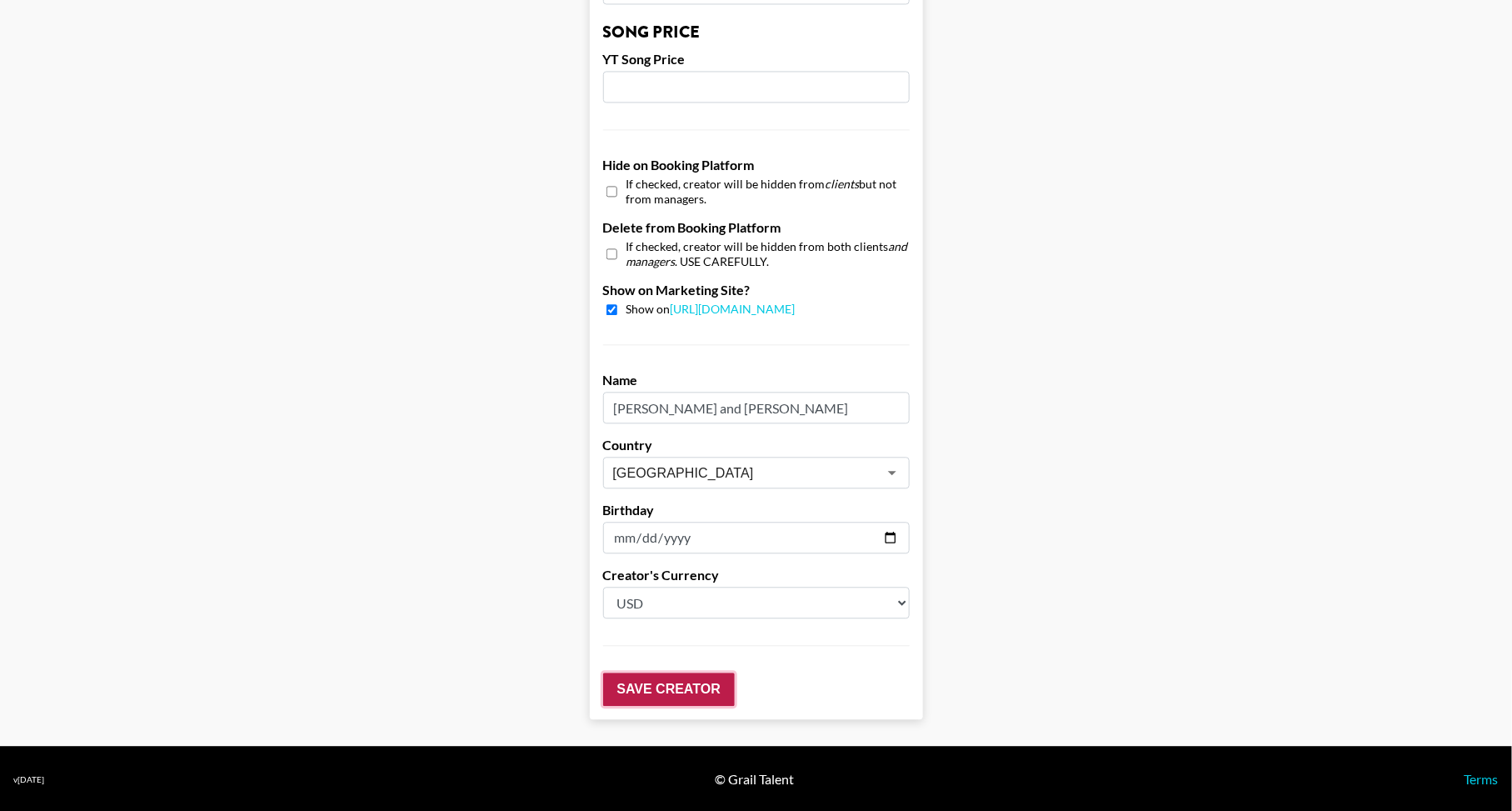
click at [661, 694] on input "Save Creator" at bounding box center [669, 688] width 132 height 33
click at [681, 692] on input "Save Creator" at bounding box center [669, 688] width 132 height 33
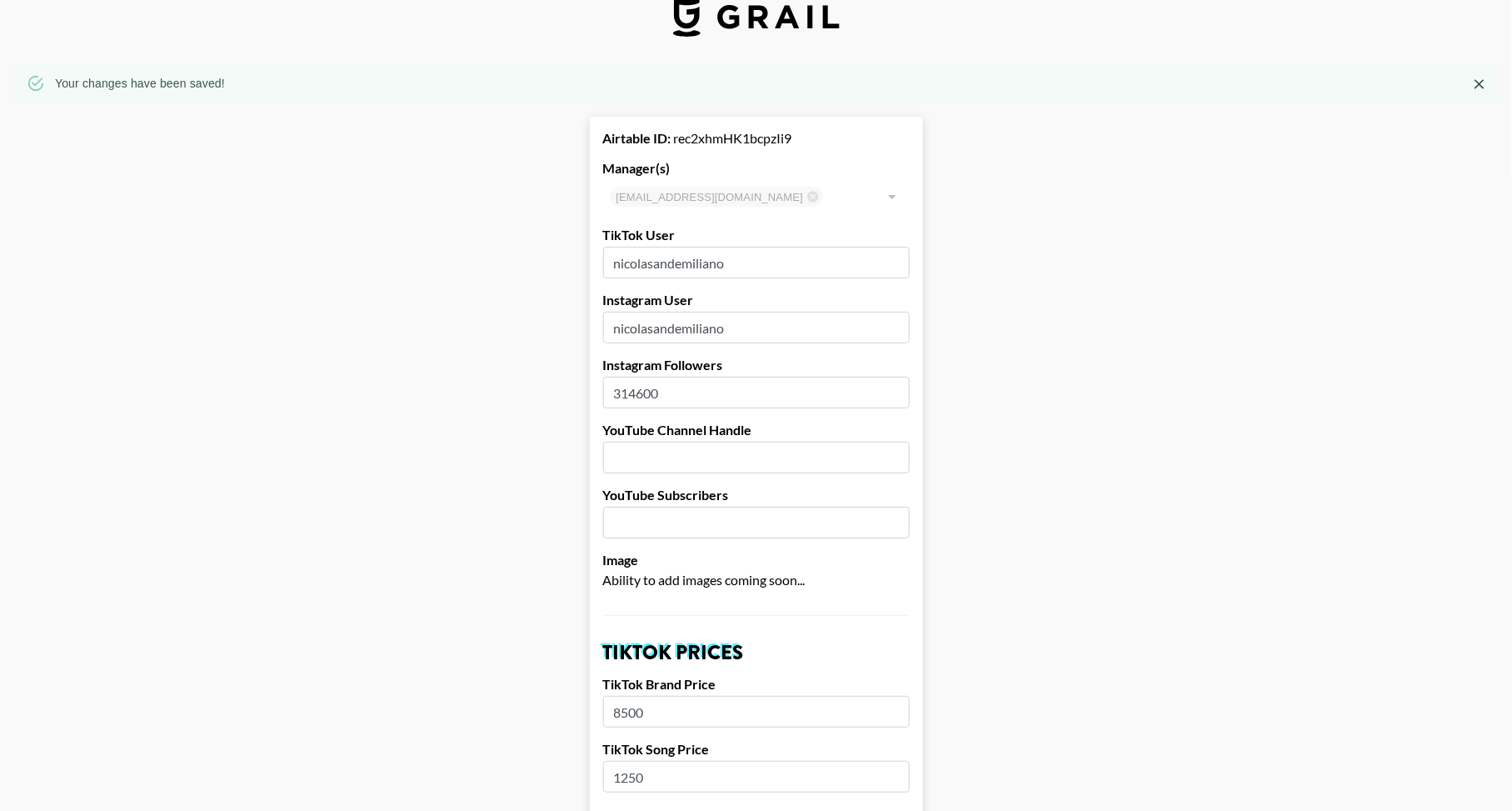
scroll to position [0, 1]
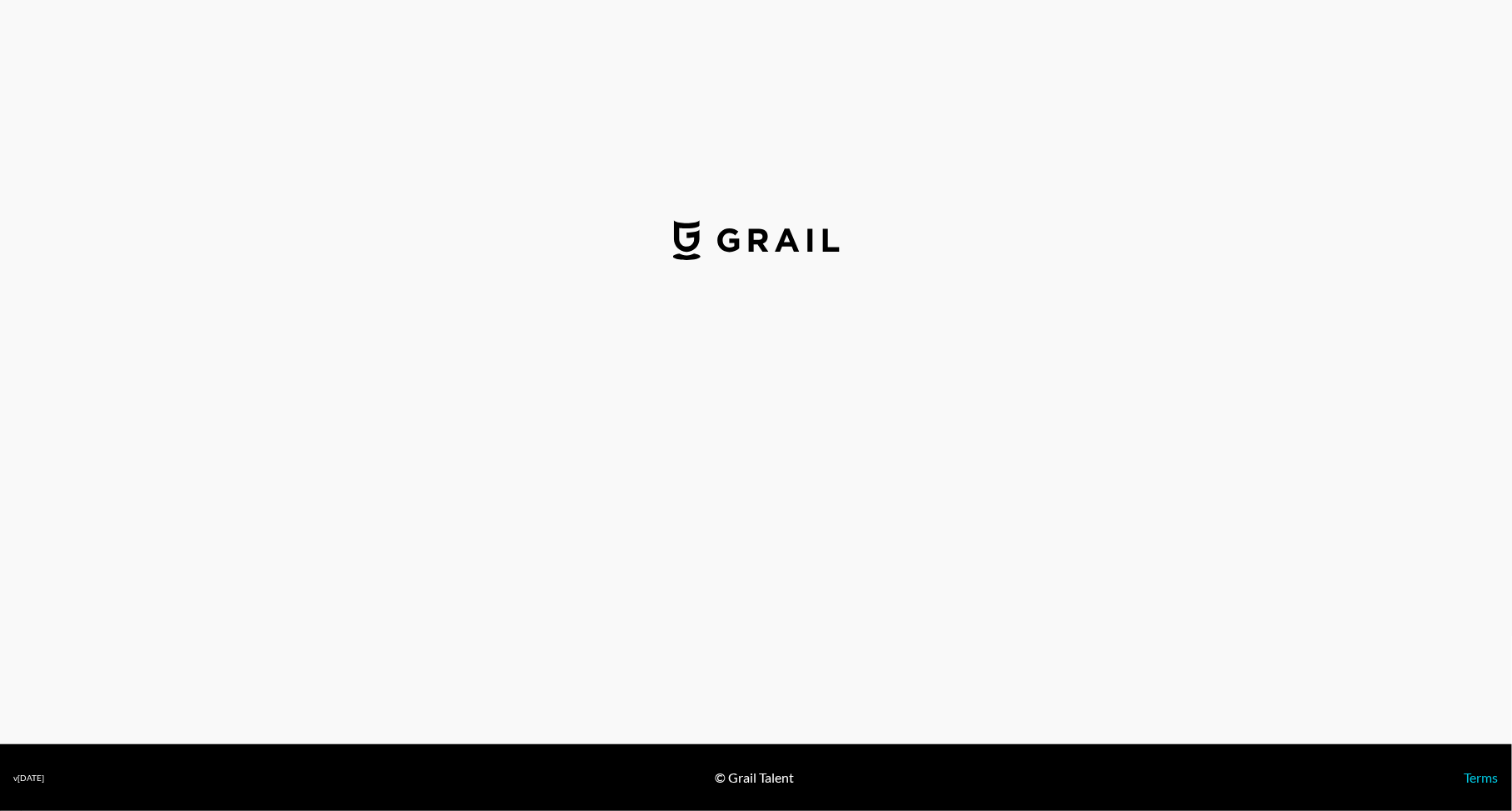
select select "USD"
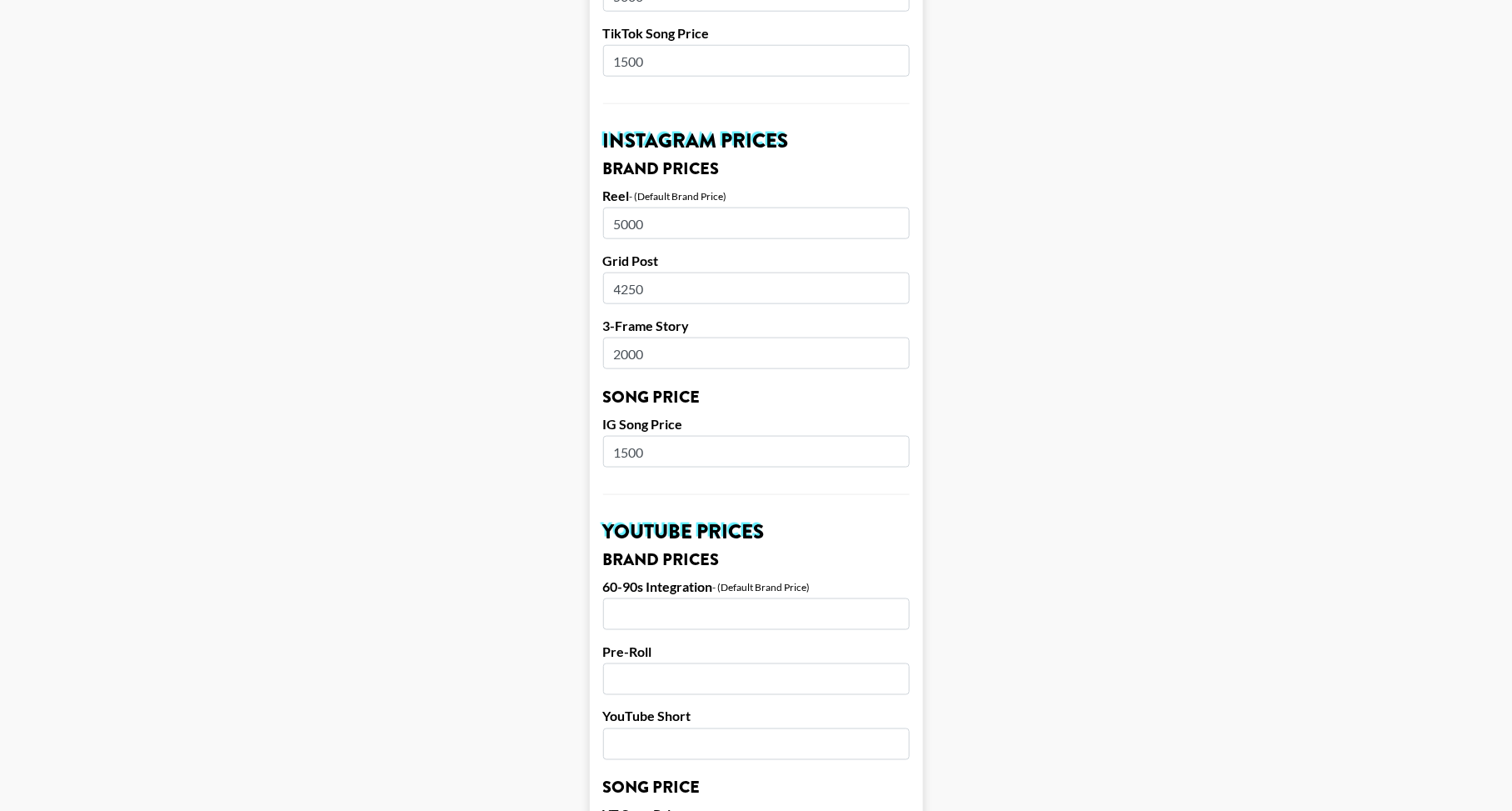
scroll to position [773, 0]
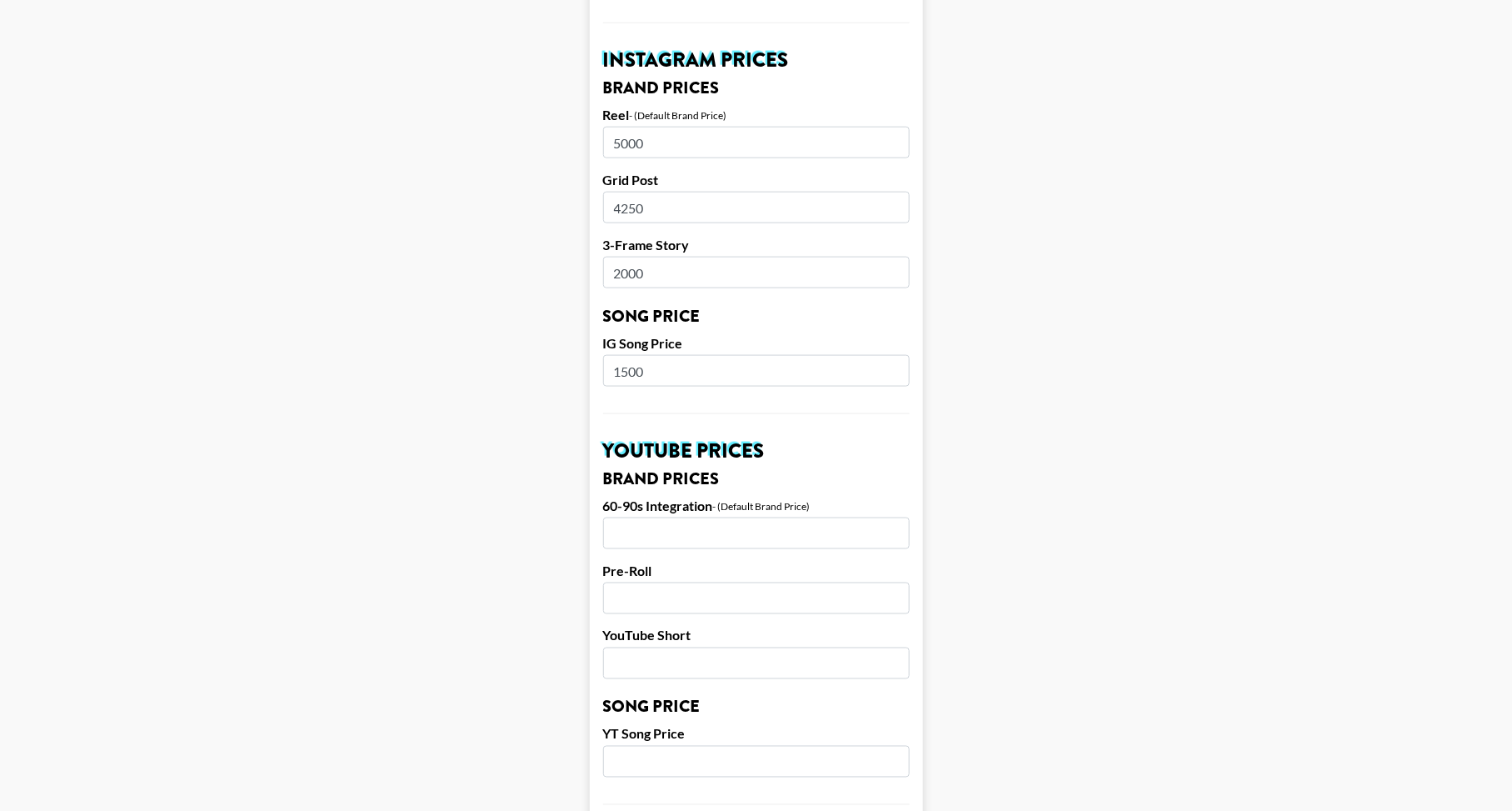
drag, startPoint x: 670, startPoint y: 371, endPoint x: 557, endPoint y: 374, distance: 113.0
click at [558, 374] on main "Airtable ID: recoi2aKXW8gQAPd4 Manager(s) bfuller@grail-talent.com ​ TikTok Use…" at bounding box center [756, 357] width 1485 height 2074
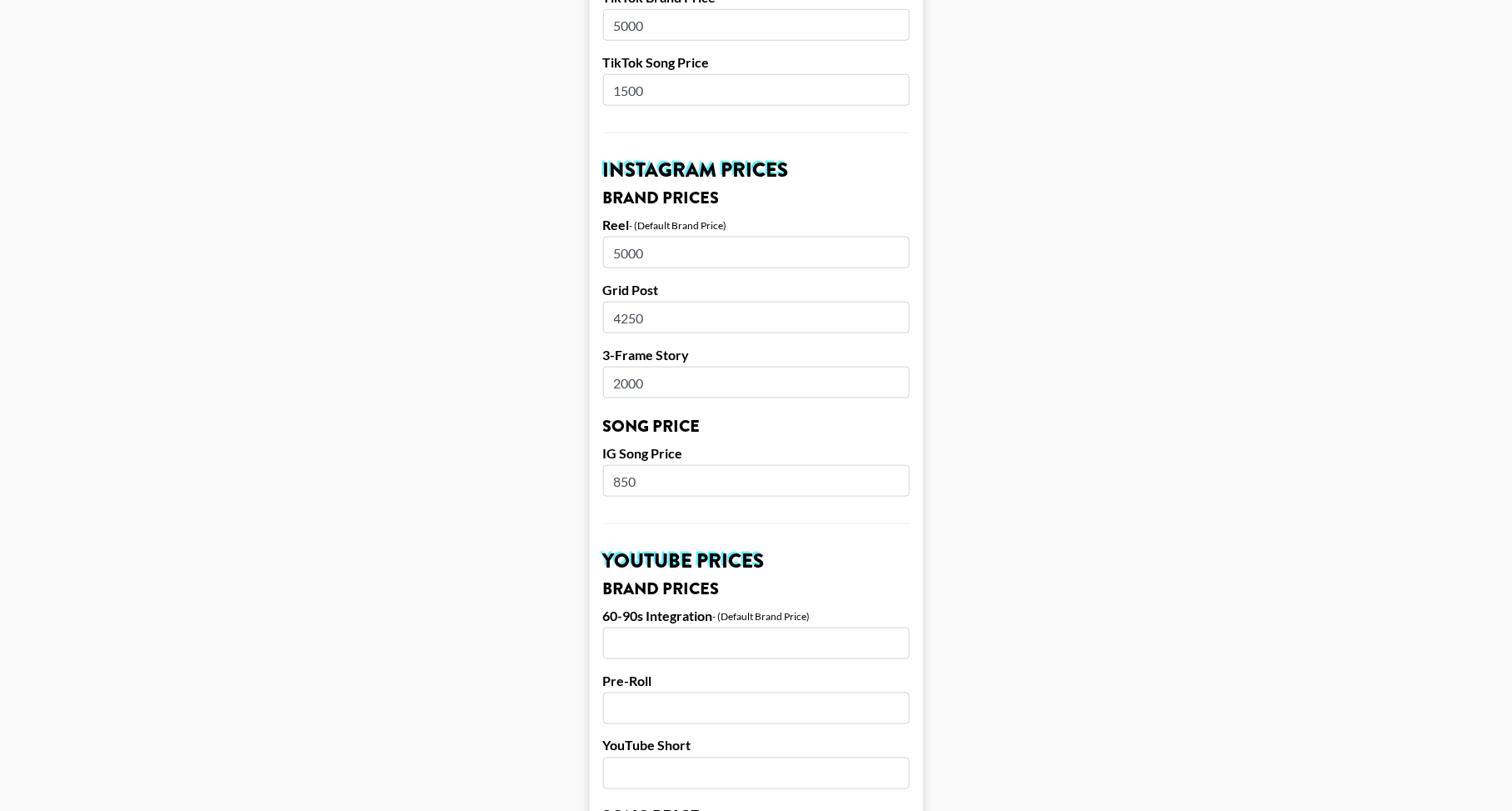
scroll to position [640, 0]
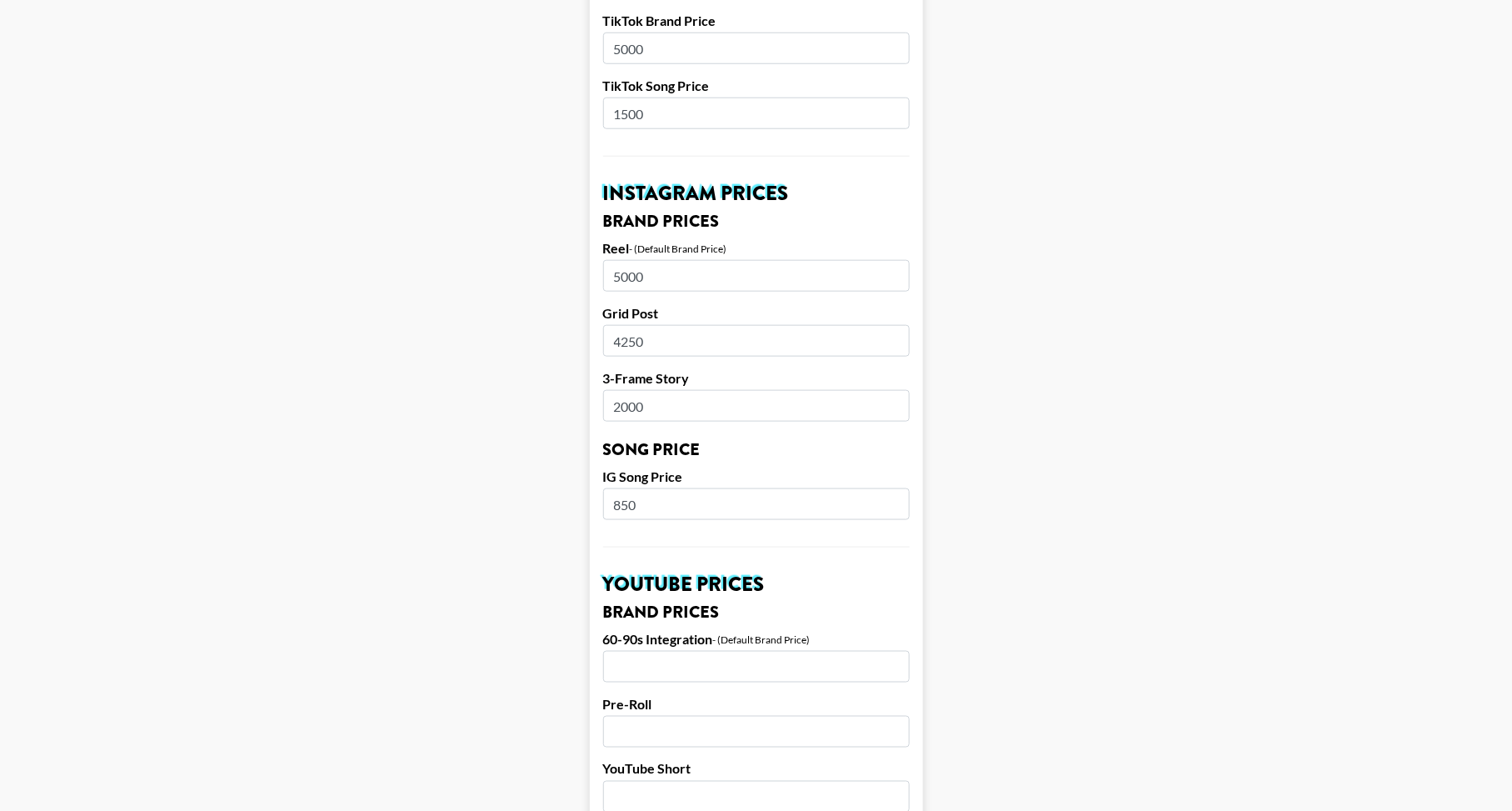
type input "850"
drag, startPoint x: 663, startPoint y: 117, endPoint x: 557, endPoint y: 114, distance: 106.0
click at [557, 114] on main "Airtable ID: recoi2aKXW8gQAPd4 Manager(s) bfuller@grail-talent.com ​ TikTok Use…" at bounding box center [756, 490] width 1485 height 2074
type input "1250"
click at [526, 167] on main "Airtable ID: recoi2aKXW8gQAPd4 Manager(s) bfuller@grail-talent.com ​ TikTok Use…" at bounding box center [756, 490] width 1485 height 2074
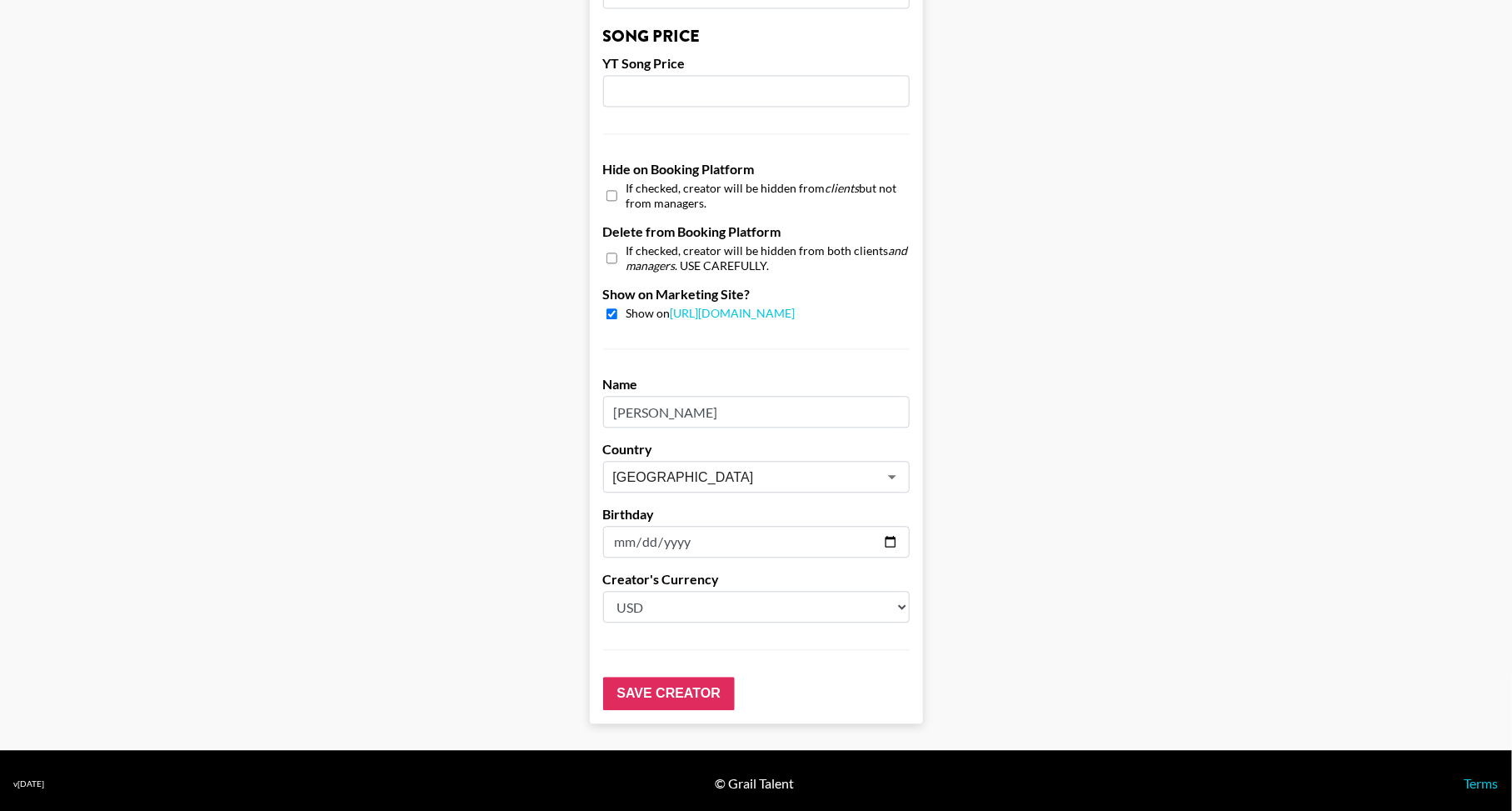
scroll to position [1448, 0]
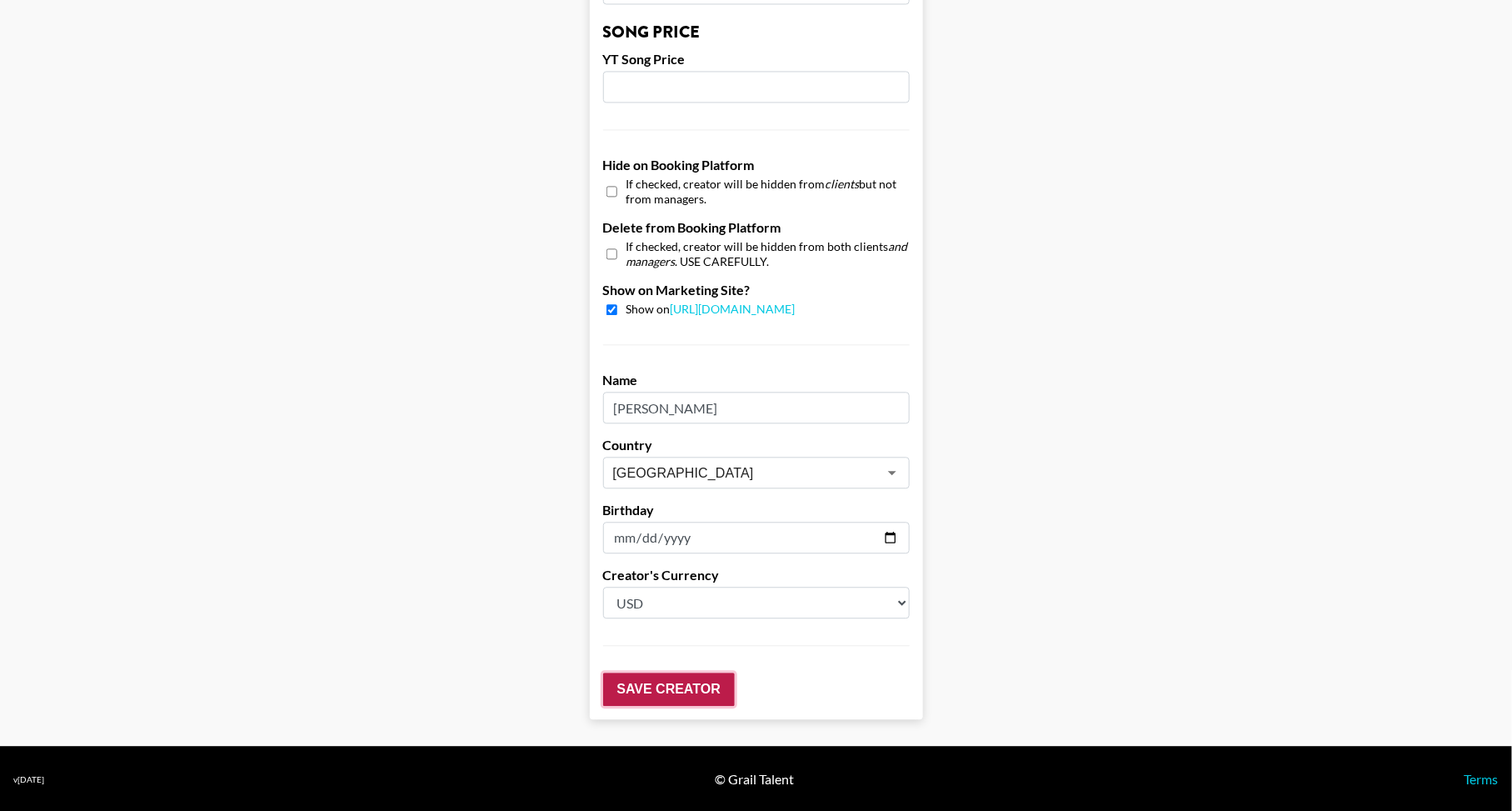
click at [680, 694] on input "Save Creator" at bounding box center [669, 688] width 132 height 33
click at [674, 689] on input "Save Creator" at bounding box center [669, 688] width 132 height 33
